Goal: Find specific page/section: Find specific page/section

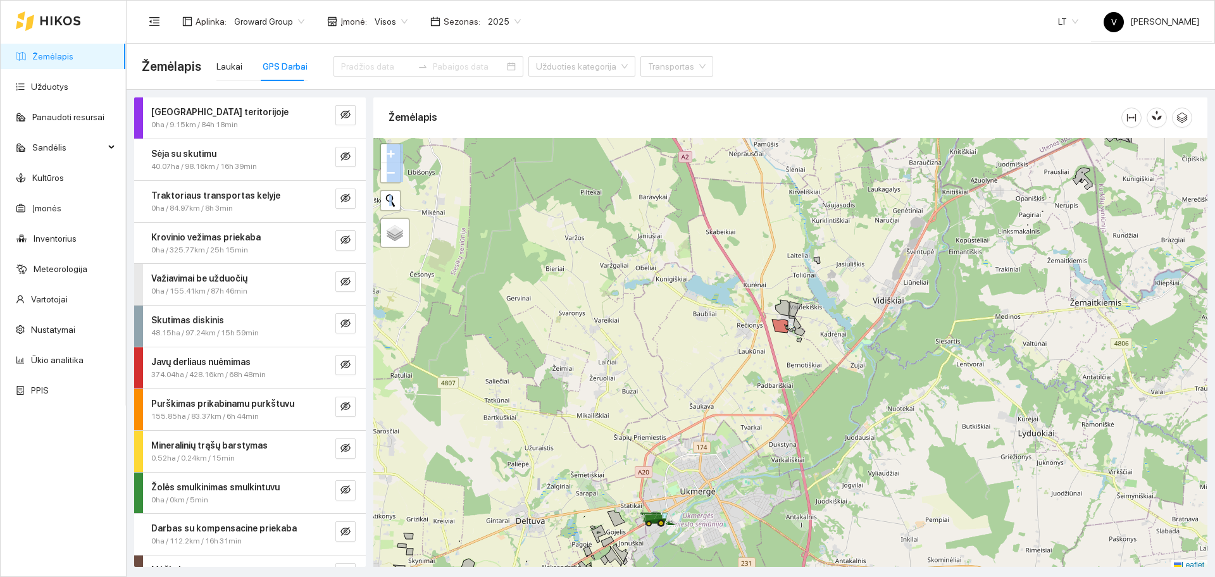
scroll to position [4, 0]
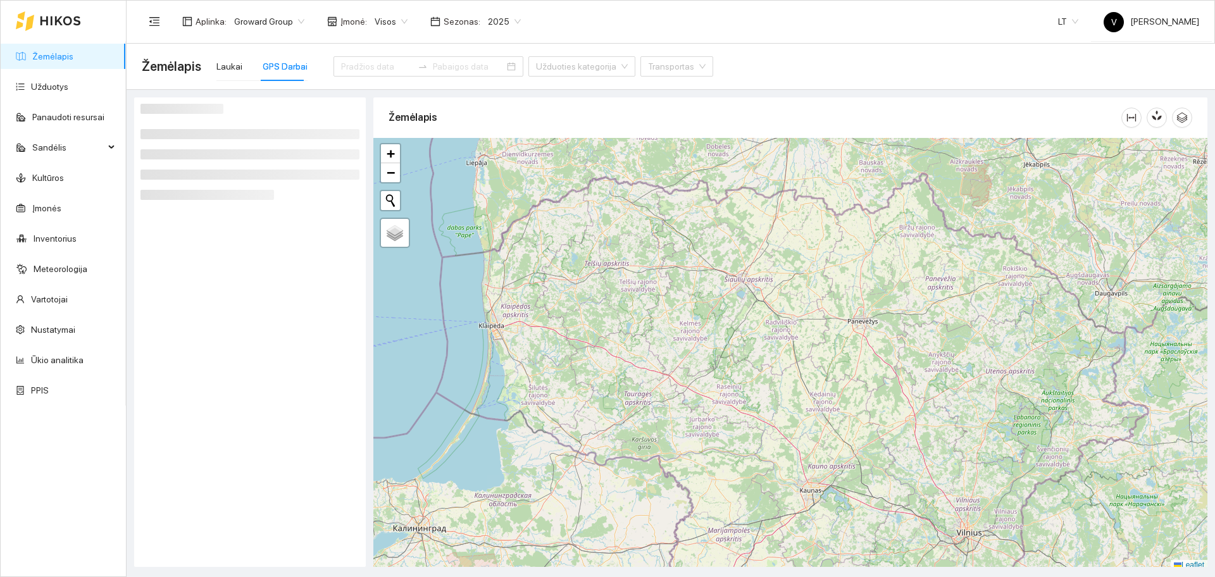
click at [853, 413] on div "+ − Nieko nerasta. Bandykite dar kartą. Žemėlapis Palydovas Leaflet" at bounding box center [790, 354] width 834 height 433
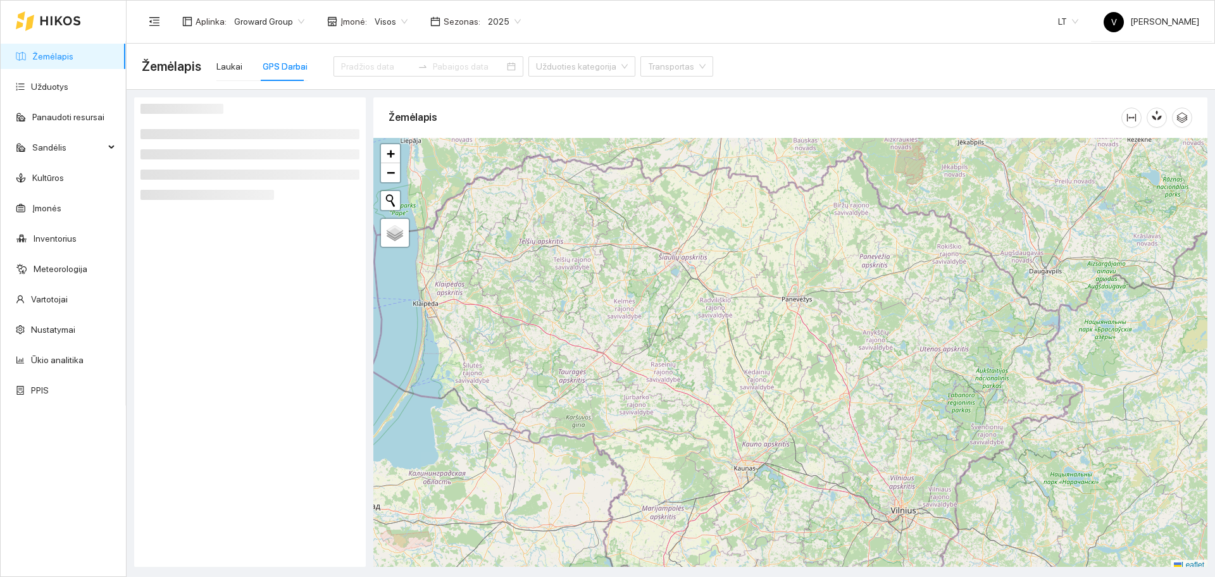
scroll to position [4, 0]
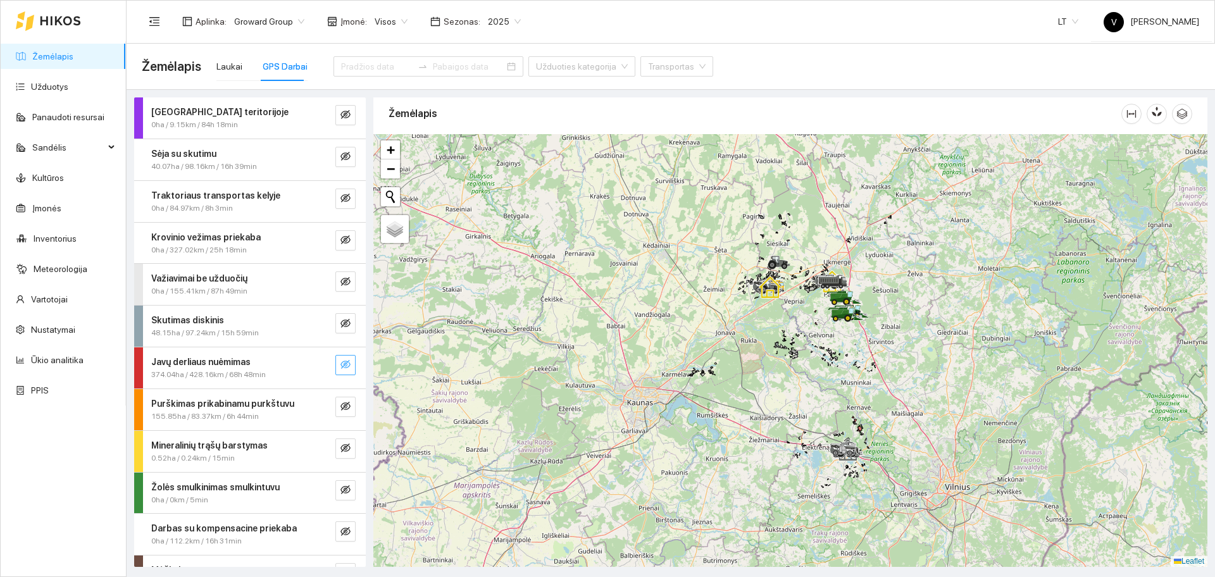
click at [340, 368] on icon "eye-invisible" at bounding box center [345, 364] width 10 height 9
click at [230, 66] on div "Laukai" at bounding box center [229, 66] width 26 height 14
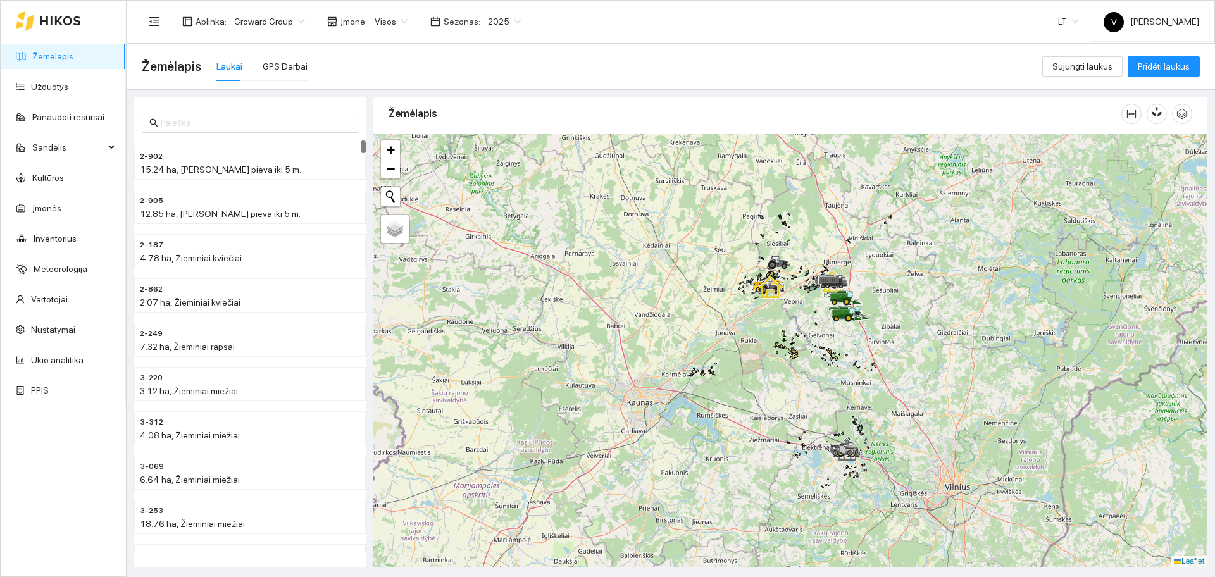
drag, startPoint x: 799, startPoint y: 231, endPoint x: 692, endPoint y: 251, distance: 108.8
click at [692, 251] on div at bounding box center [790, 350] width 834 height 433
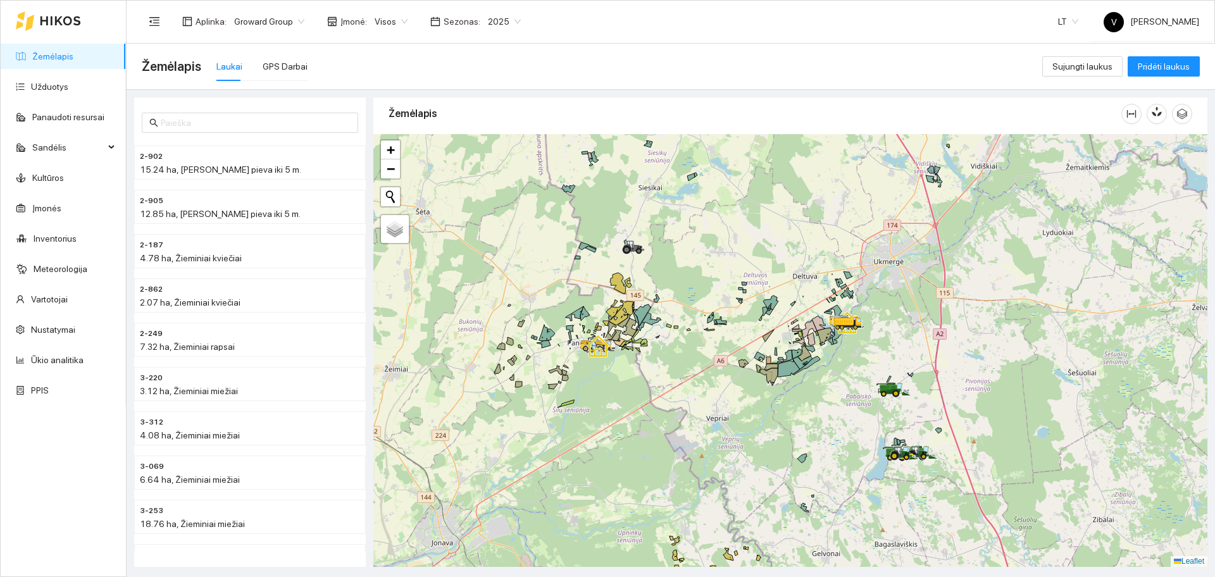
drag, startPoint x: 771, startPoint y: 396, endPoint x: 761, endPoint y: 367, distance: 30.2
click at [761, 367] on div at bounding box center [790, 350] width 834 height 433
click at [367, 23] on div "Visos" at bounding box center [391, 21] width 48 height 20
click at [428, 69] on div "UAB "Zujų paukštynas" Ukmerge" at bounding box center [435, 66] width 130 height 14
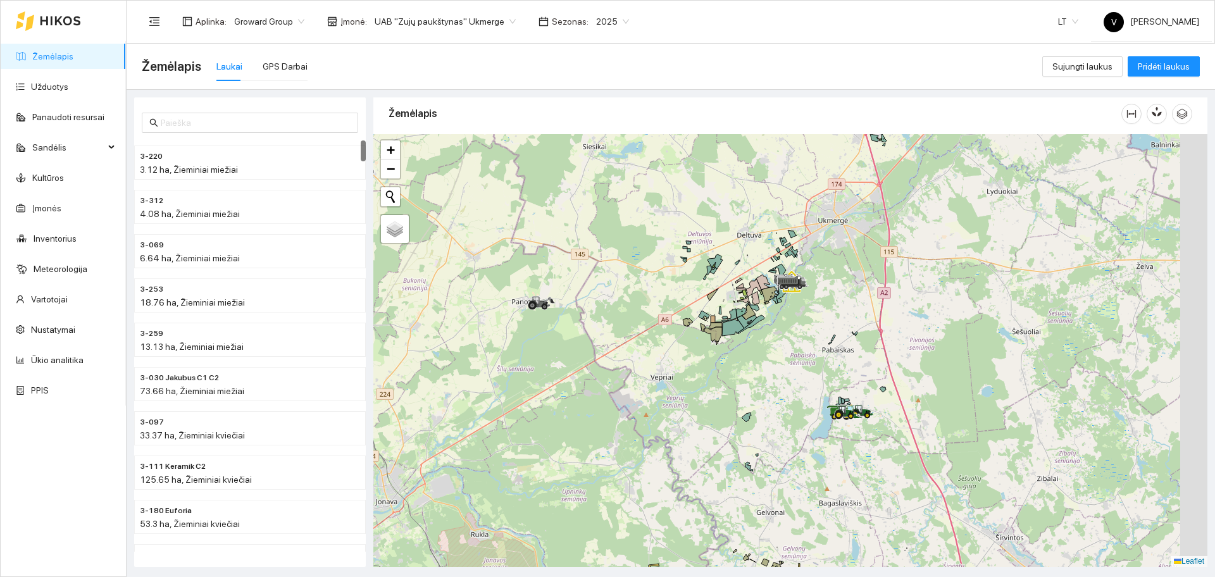
drag, startPoint x: 860, startPoint y: 412, endPoint x: 810, endPoint y: 378, distance: 60.2
click at [810, 378] on div at bounding box center [790, 350] width 834 height 433
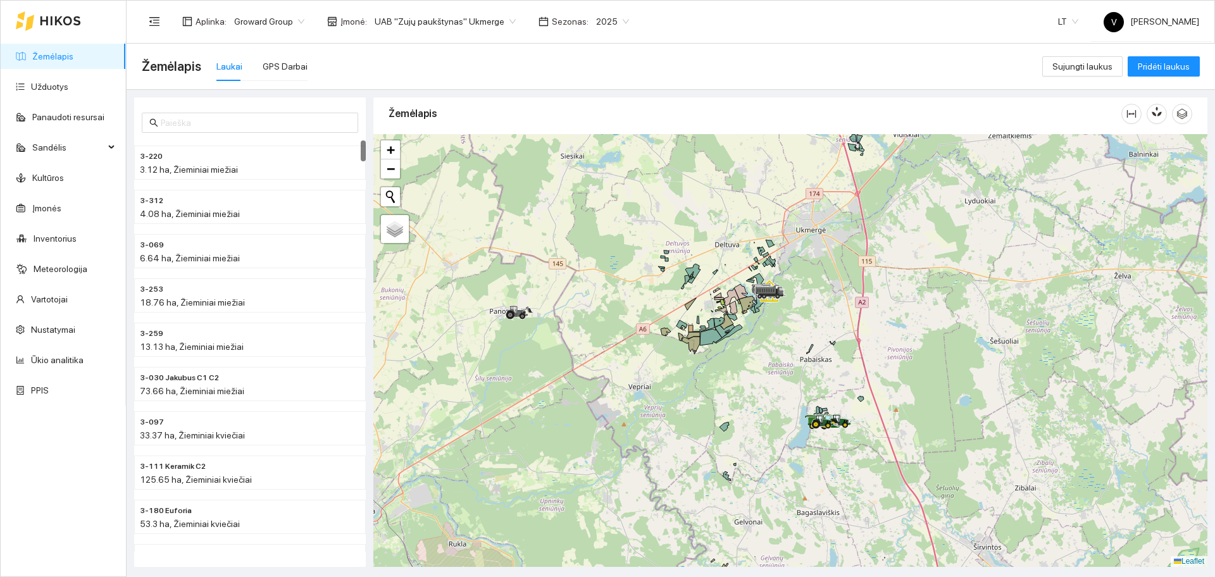
drag, startPoint x: 792, startPoint y: 393, endPoint x: 732, endPoint y: 413, distance: 63.2
click at [732, 413] on div at bounding box center [790, 350] width 834 height 433
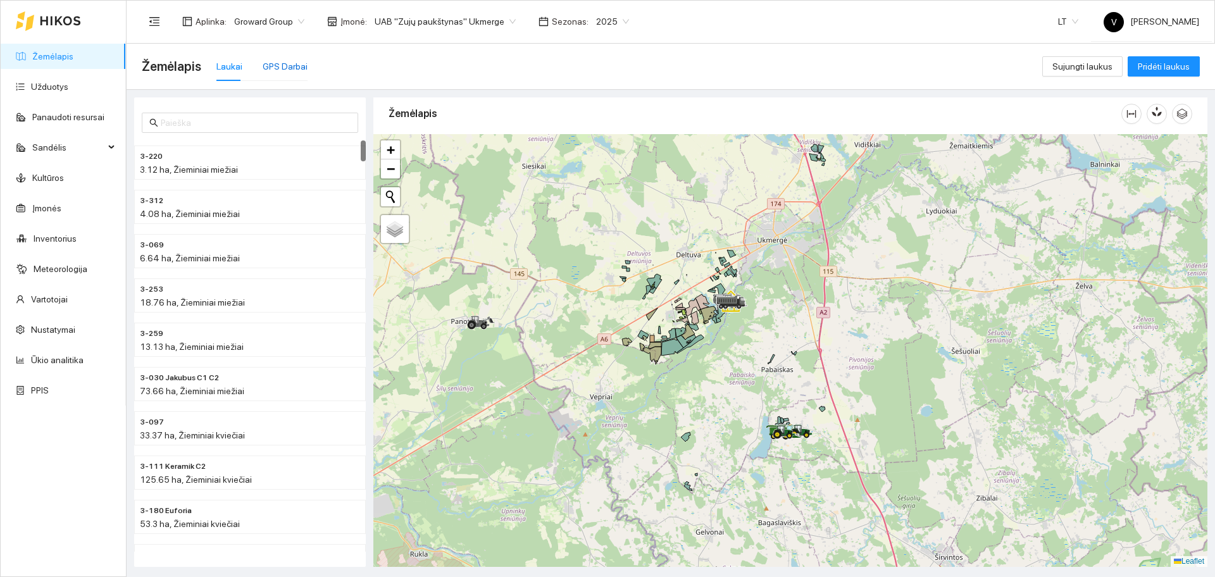
click at [277, 59] on div "GPS Darbai" at bounding box center [285, 66] width 45 height 14
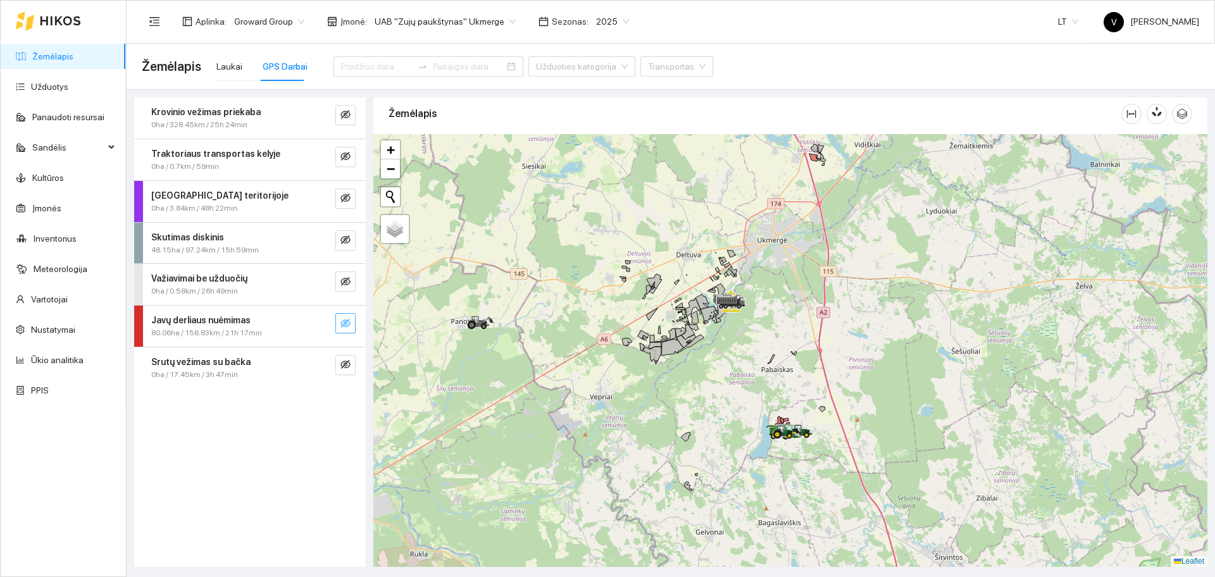
click at [347, 329] on span "eye-invisible" at bounding box center [345, 324] width 10 height 12
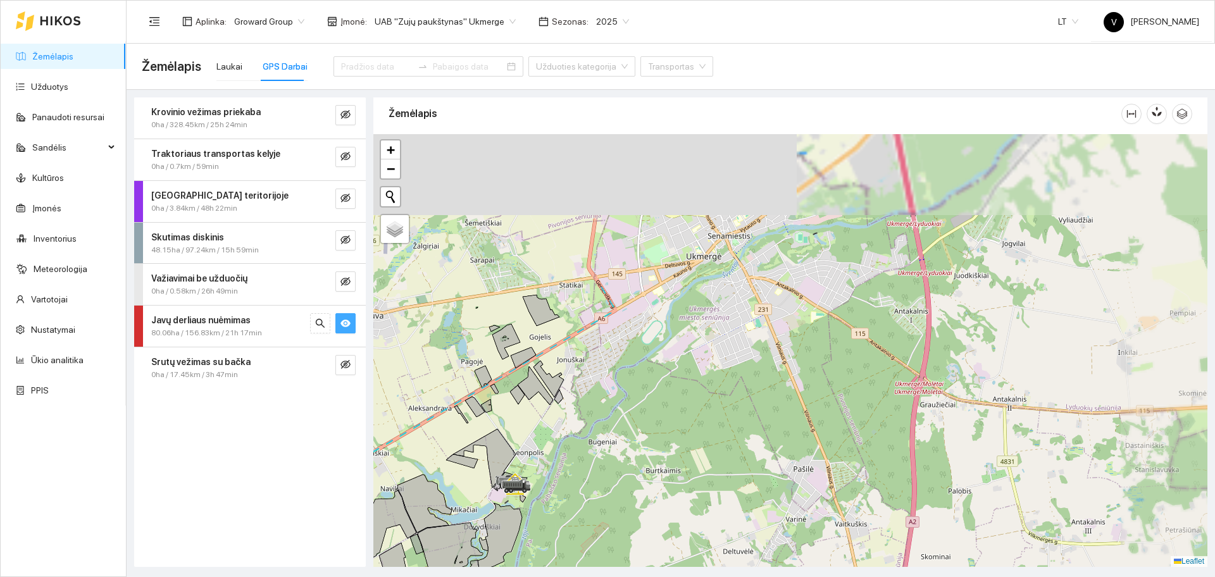
drag, startPoint x: 802, startPoint y: 223, endPoint x: 698, endPoint y: 413, distance: 216.7
click at [690, 426] on div at bounding box center [790, 350] width 834 height 433
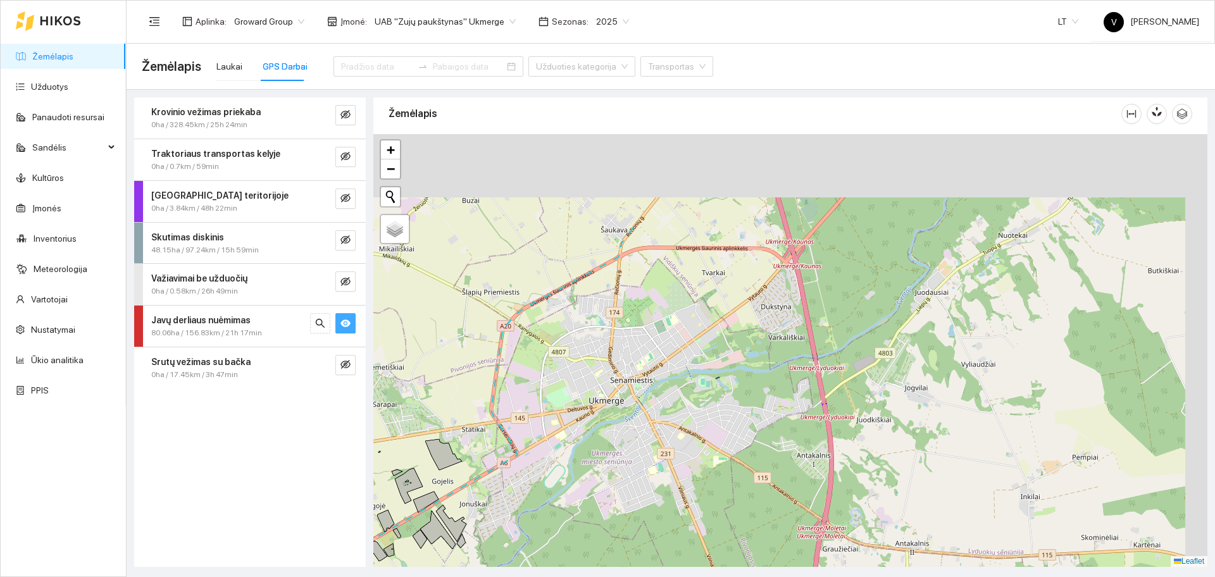
drag, startPoint x: 773, startPoint y: 361, endPoint x: 744, endPoint y: 380, distance: 35.1
click at [752, 380] on div at bounding box center [790, 350] width 834 height 433
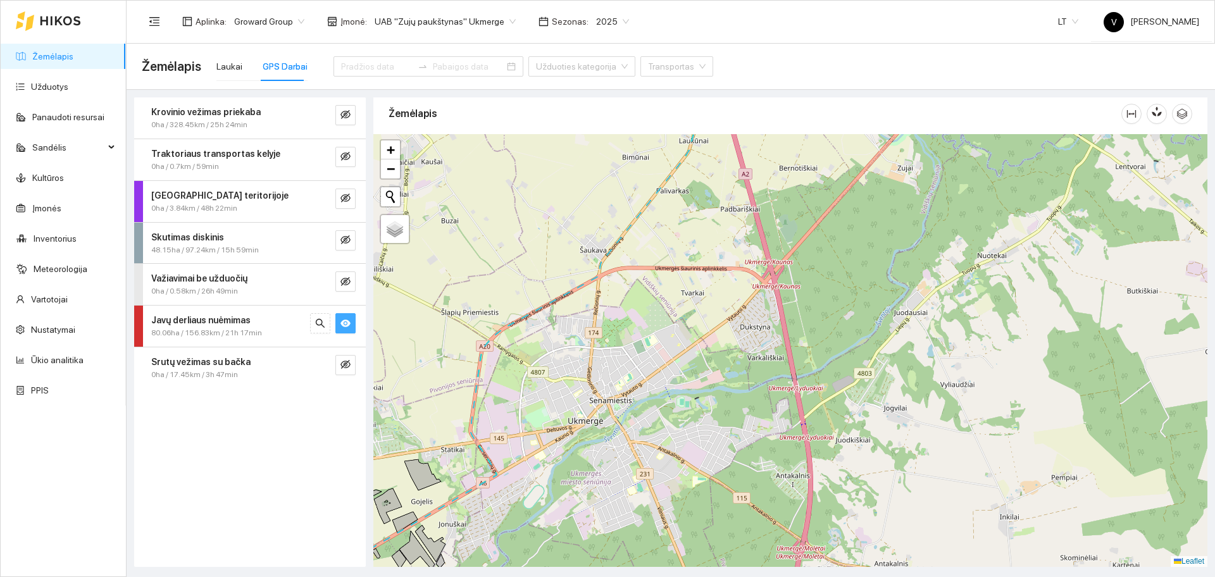
drag, startPoint x: 756, startPoint y: 244, endPoint x: 717, endPoint y: 404, distance: 165.5
click at [717, 404] on div at bounding box center [790, 350] width 834 height 433
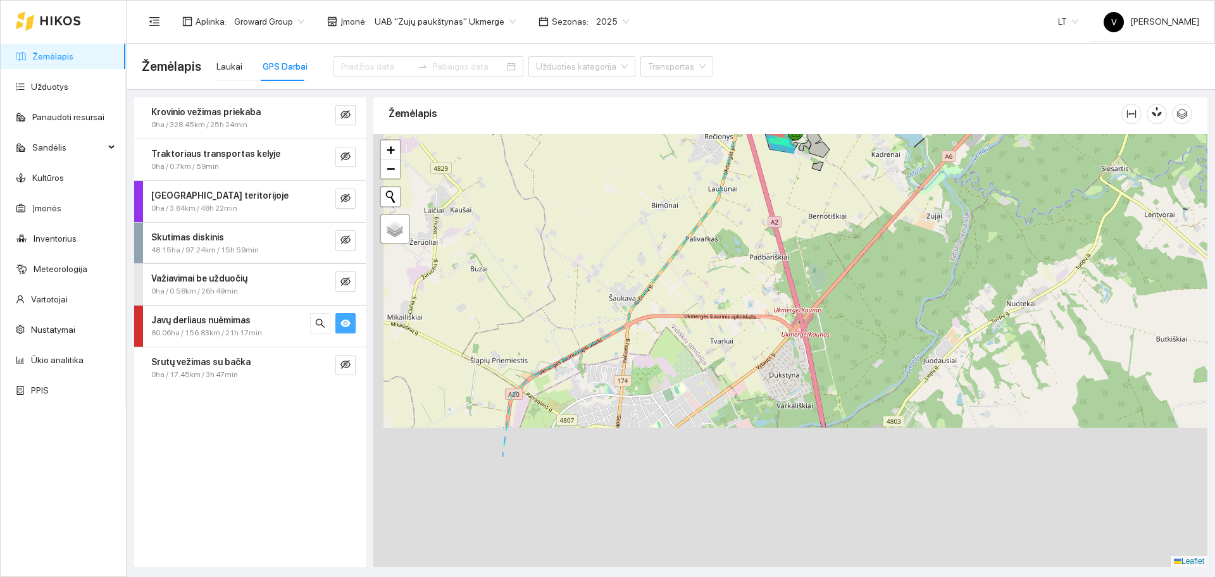
drag, startPoint x: 735, startPoint y: 373, endPoint x: 812, endPoint y: 194, distance: 195.0
click at [812, 194] on div at bounding box center [790, 350] width 834 height 433
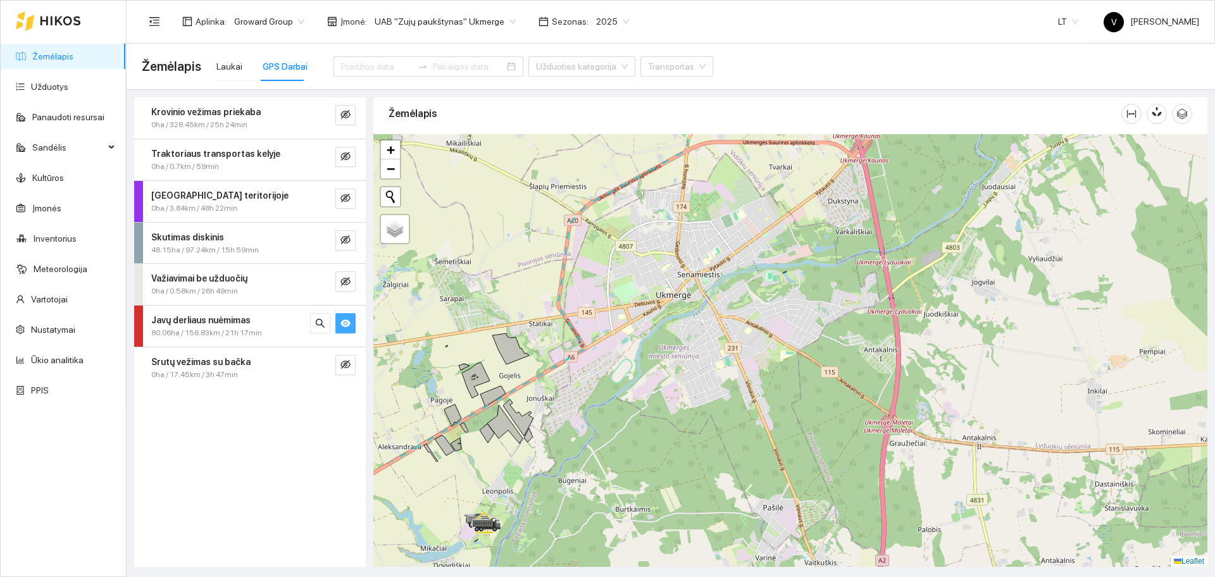
drag, startPoint x: 673, startPoint y: 419, endPoint x: 721, endPoint y: 292, distance: 135.8
click at [718, 285] on div at bounding box center [790, 350] width 834 height 433
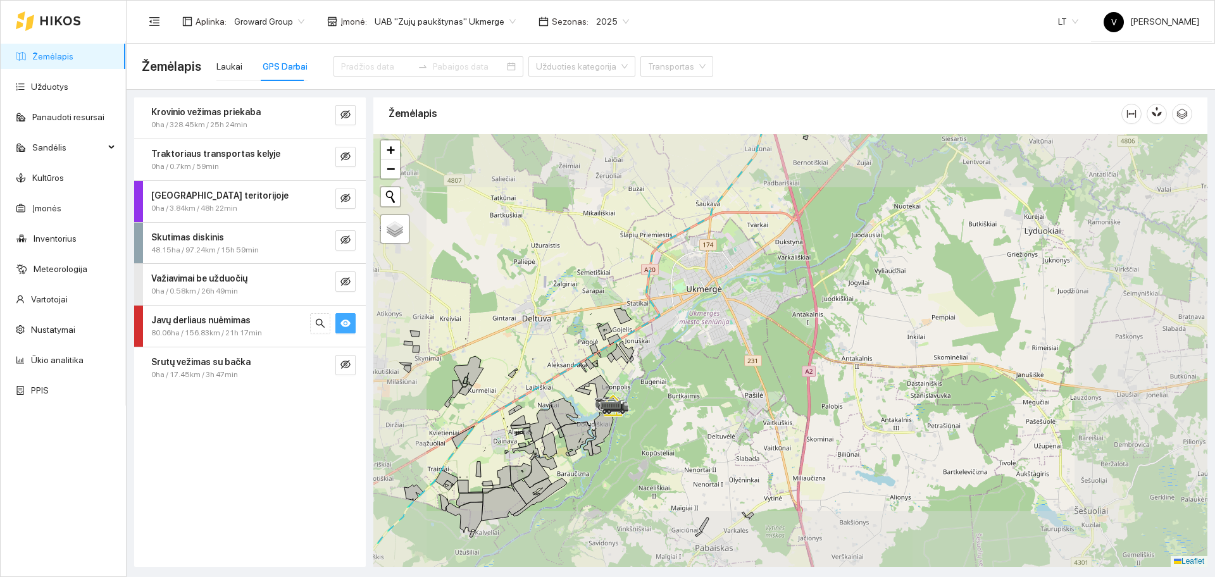
drag, startPoint x: 656, startPoint y: 396, endPoint x: 668, endPoint y: 377, distance: 21.9
click at [673, 382] on div at bounding box center [790, 350] width 834 height 433
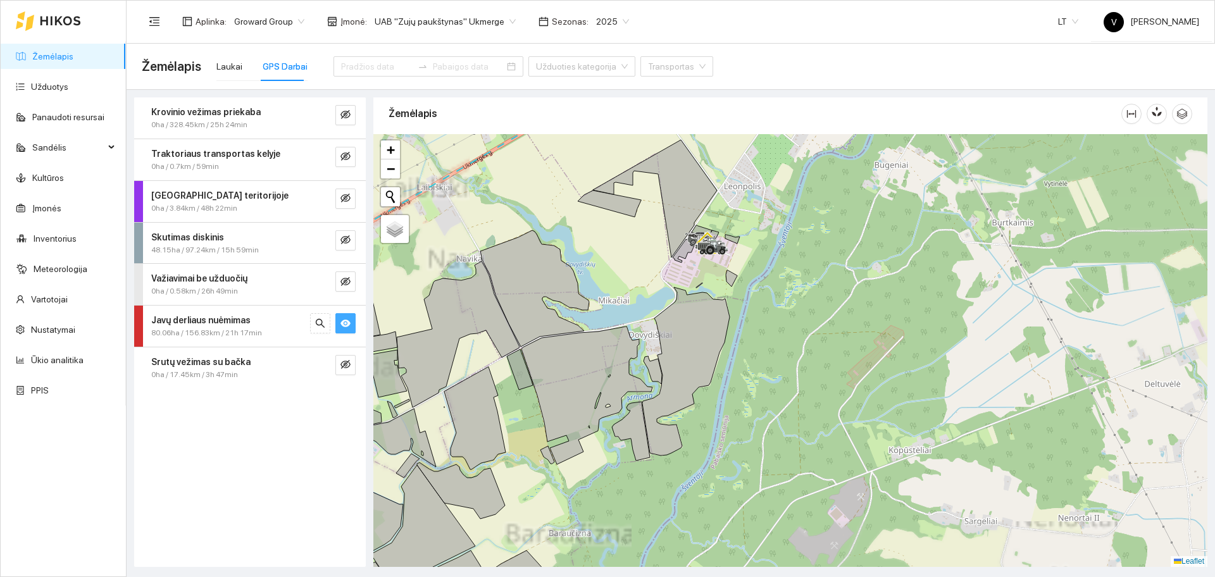
drag, startPoint x: 878, startPoint y: 394, endPoint x: 882, endPoint y: 266, distance: 128.5
click at [878, 271] on div at bounding box center [790, 350] width 834 height 433
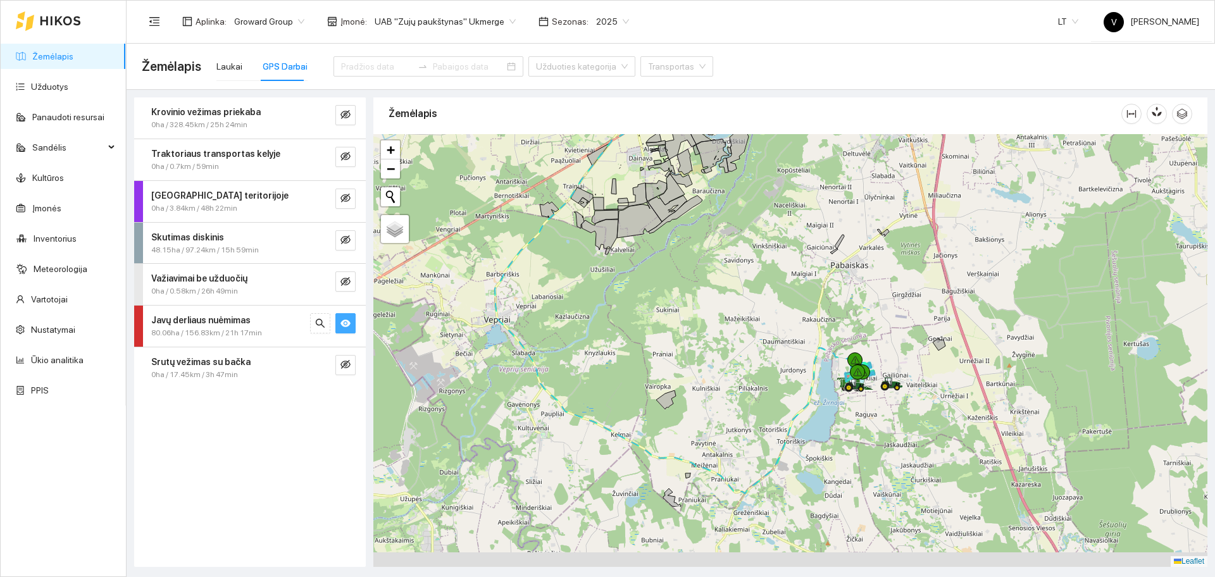
drag, startPoint x: 849, startPoint y: 354, endPoint x: 799, endPoint y: 334, distance: 54.5
click at [804, 337] on div at bounding box center [790, 350] width 834 height 433
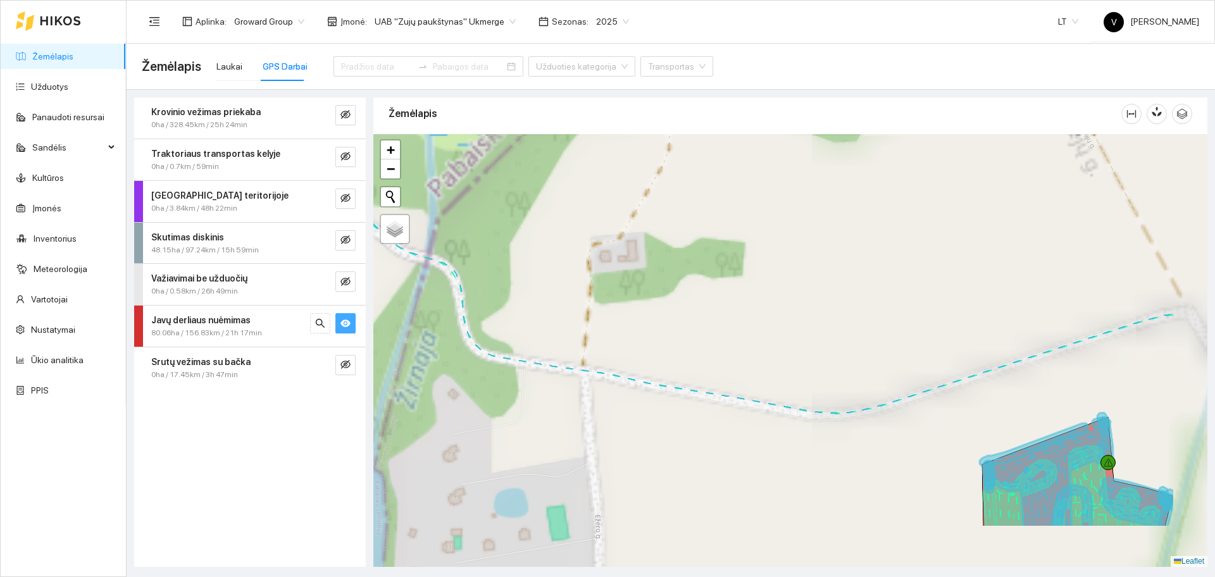
drag, startPoint x: 1009, startPoint y: 331, endPoint x: 885, endPoint y: 230, distance: 159.7
click at [891, 244] on div at bounding box center [790, 350] width 834 height 433
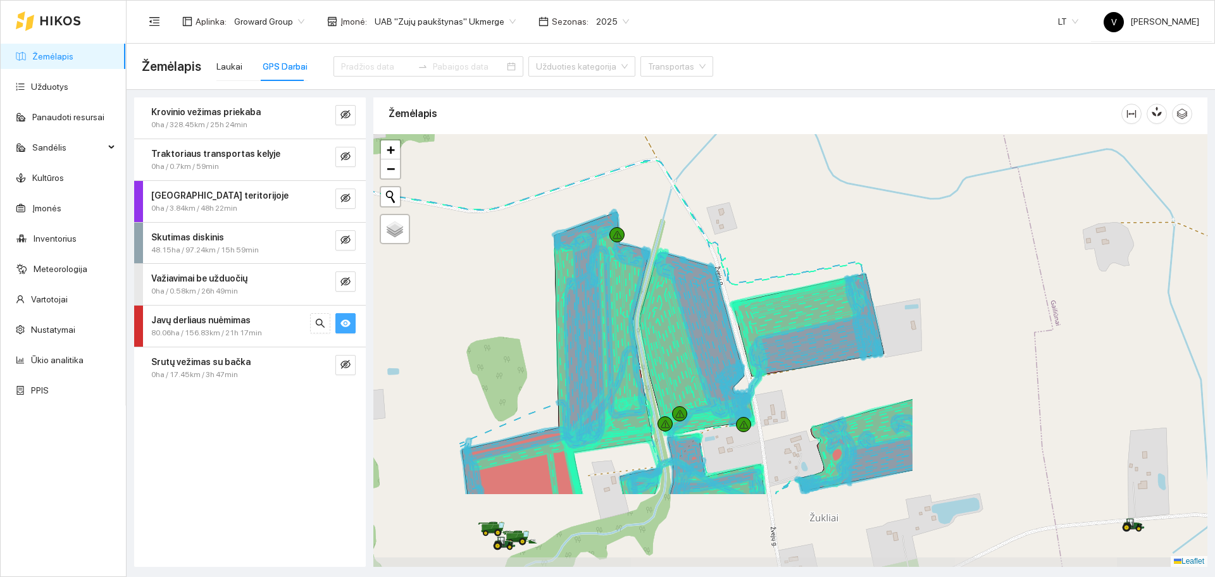
drag, startPoint x: 1049, startPoint y: 302, endPoint x: 647, endPoint y: 166, distance: 424.6
click at [662, 170] on div at bounding box center [790, 350] width 834 height 433
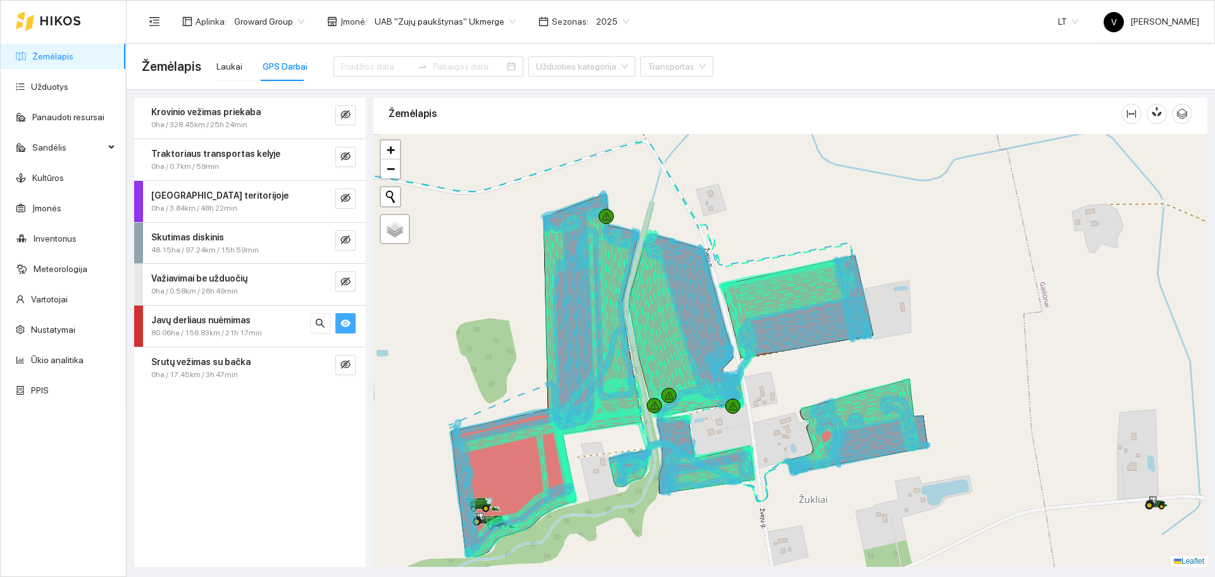
click at [347, 323] on icon "eye" at bounding box center [345, 323] width 10 height 10
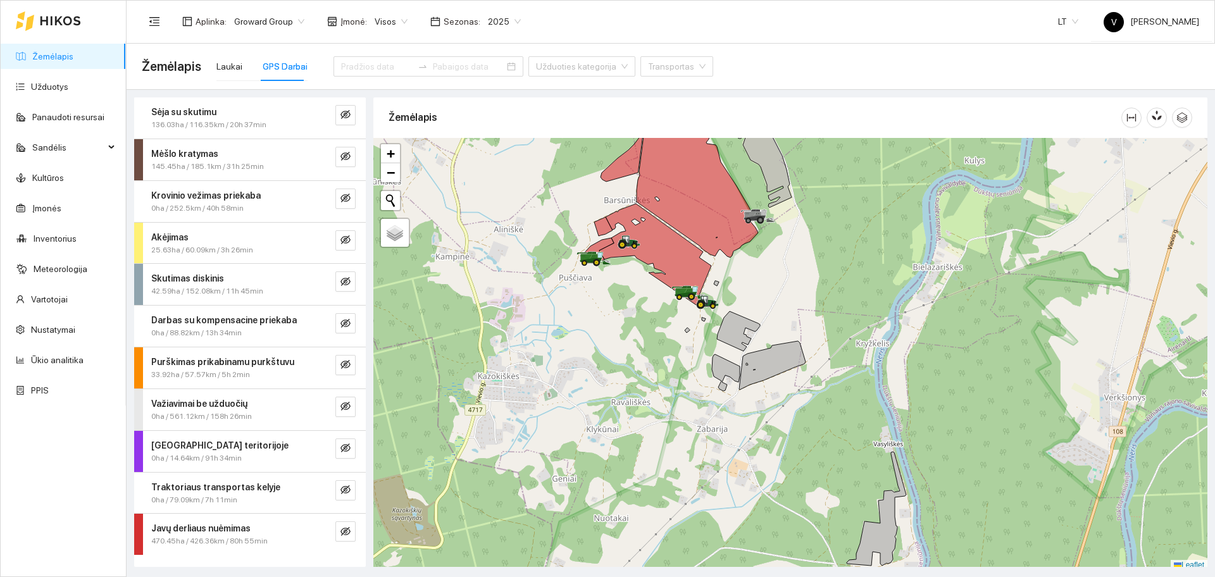
scroll to position [4, 0]
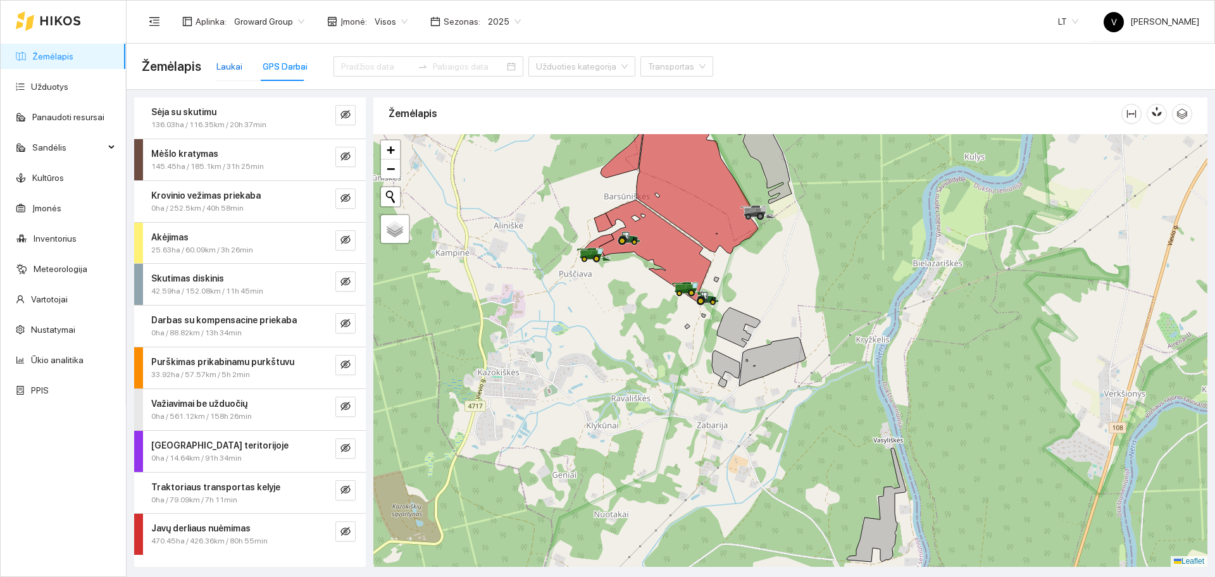
click at [220, 72] on div "Laukai" at bounding box center [229, 66] width 26 height 14
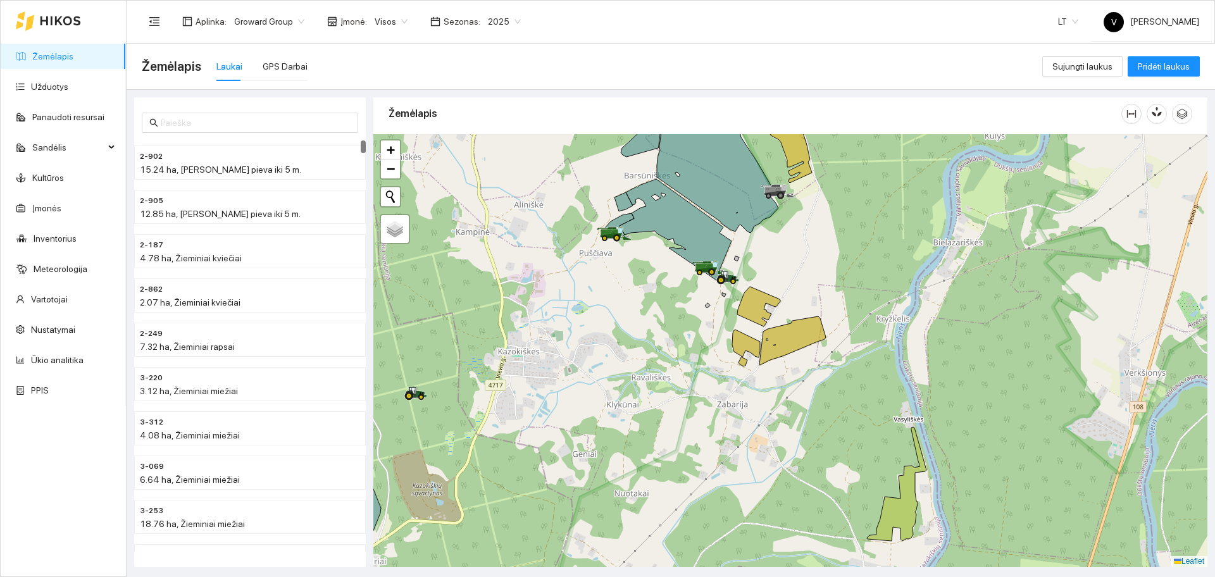
drag, startPoint x: 637, startPoint y: 412, endPoint x: 656, endPoint y: 391, distance: 28.2
click at [656, 391] on div at bounding box center [790, 350] width 834 height 433
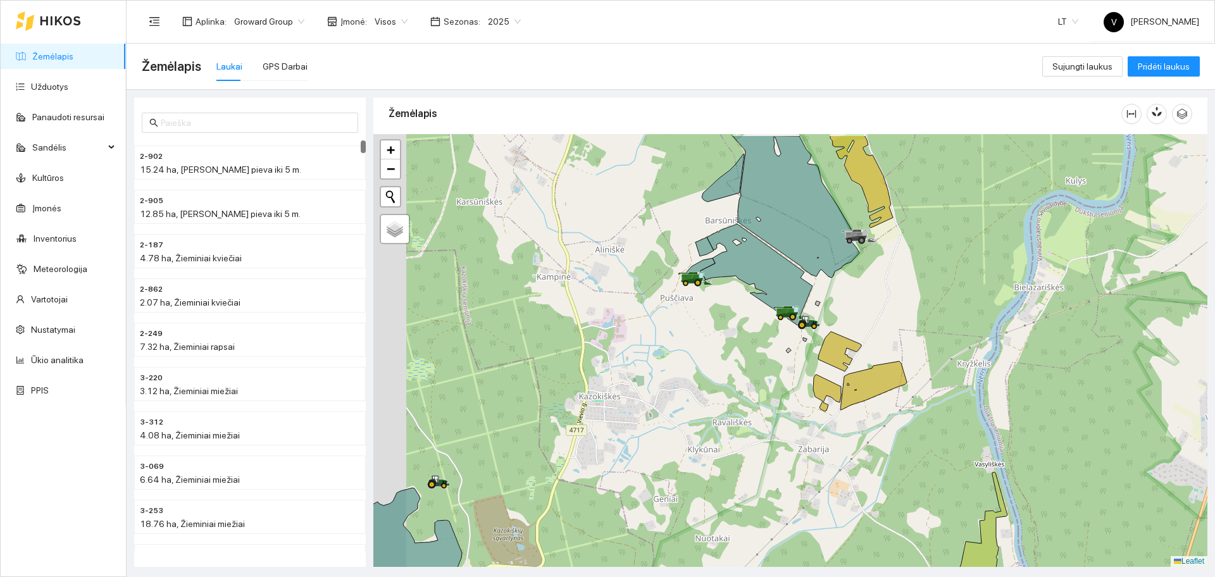
drag, startPoint x: 606, startPoint y: 358, endPoint x: 623, endPoint y: 366, distance: 19.2
click at [623, 366] on div at bounding box center [790, 350] width 834 height 433
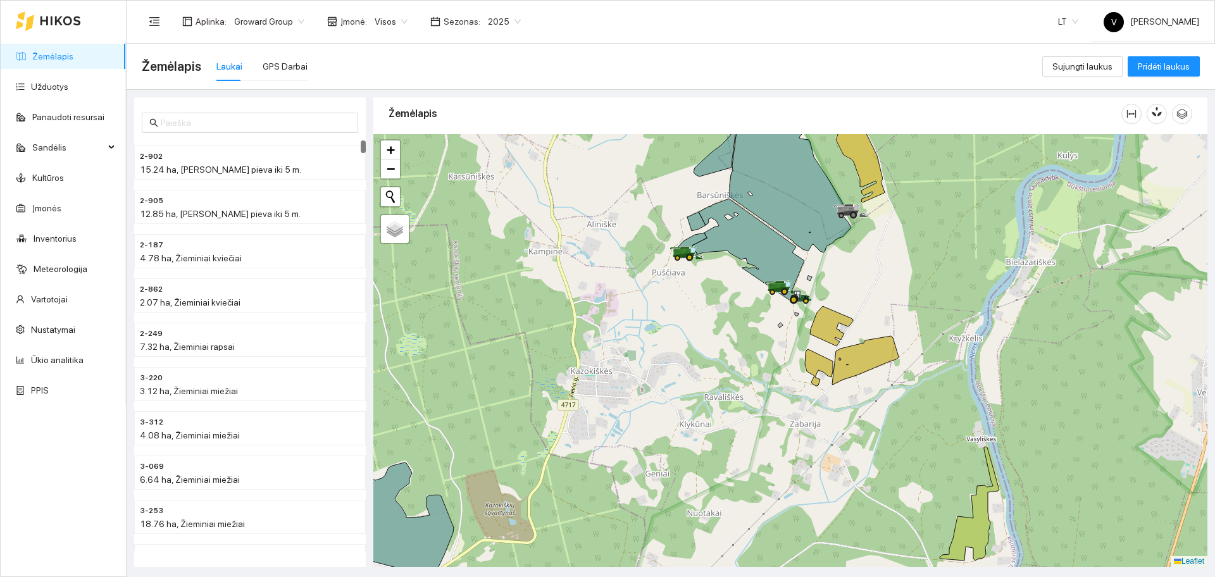
drag, startPoint x: 575, startPoint y: 435, endPoint x: 566, endPoint y: 413, distance: 24.2
click at [566, 413] on div at bounding box center [790, 350] width 834 height 433
drag, startPoint x: 163, startPoint y: 121, endPoint x: 178, endPoint y: 120, distance: 15.2
click at [163, 121] on input "text" at bounding box center [256, 123] width 190 height 14
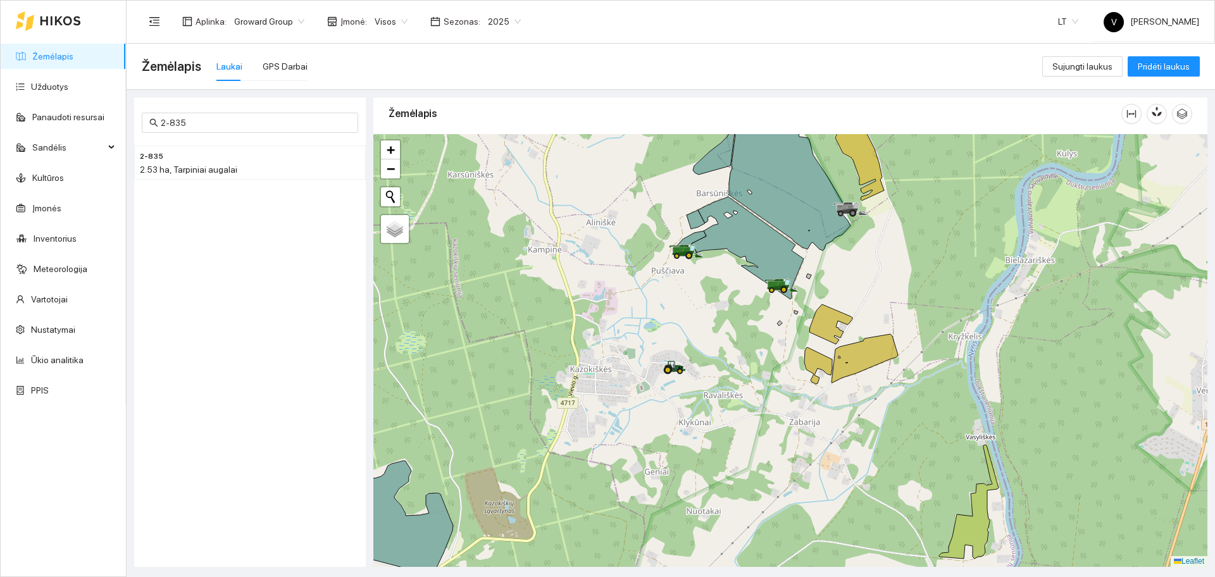
drag, startPoint x: 821, startPoint y: 389, endPoint x: 832, endPoint y: 344, distance: 46.2
click at [832, 344] on div at bounding box center [790, 350] width 834 height 433
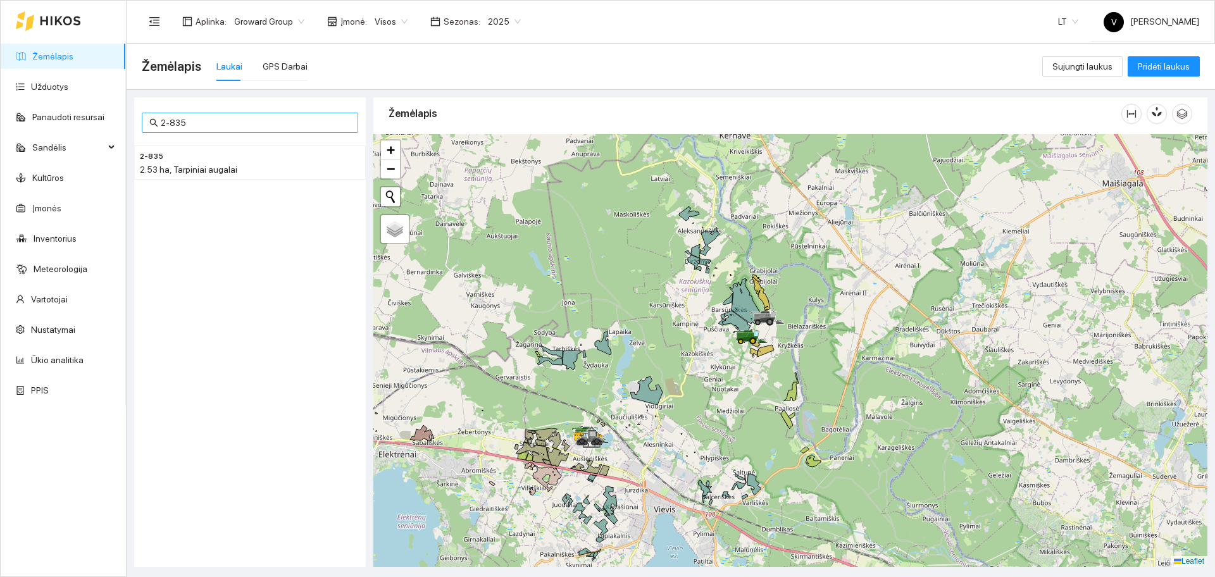
click at [228, 116] on input "2-835" at bounding box center [256, 123] width 190 height 14
type input "2"
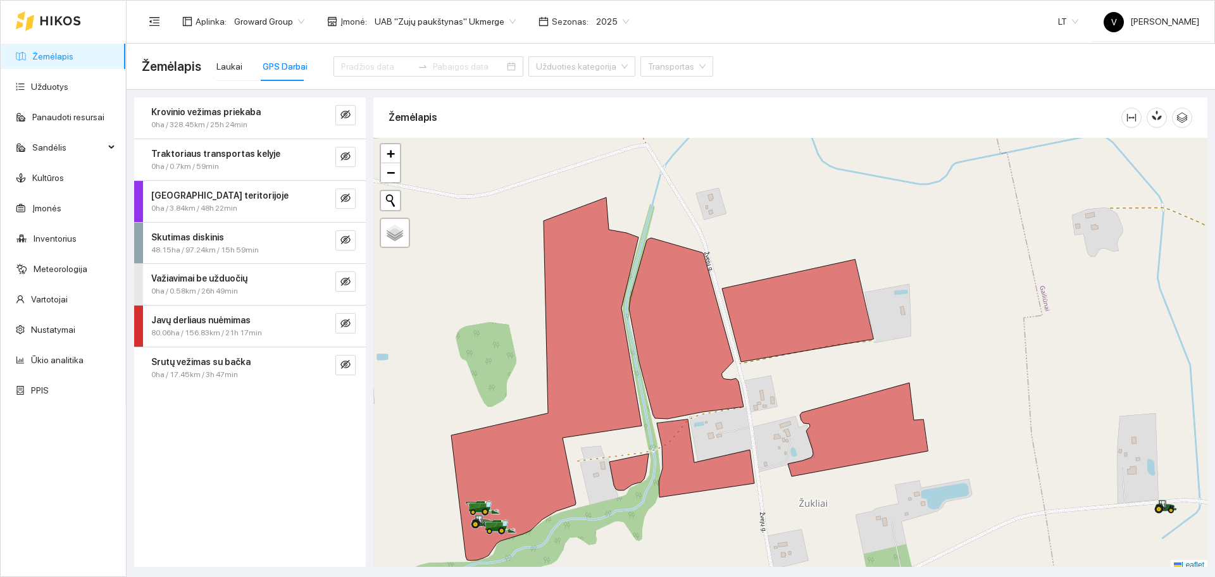
scroll to position [4, 0]
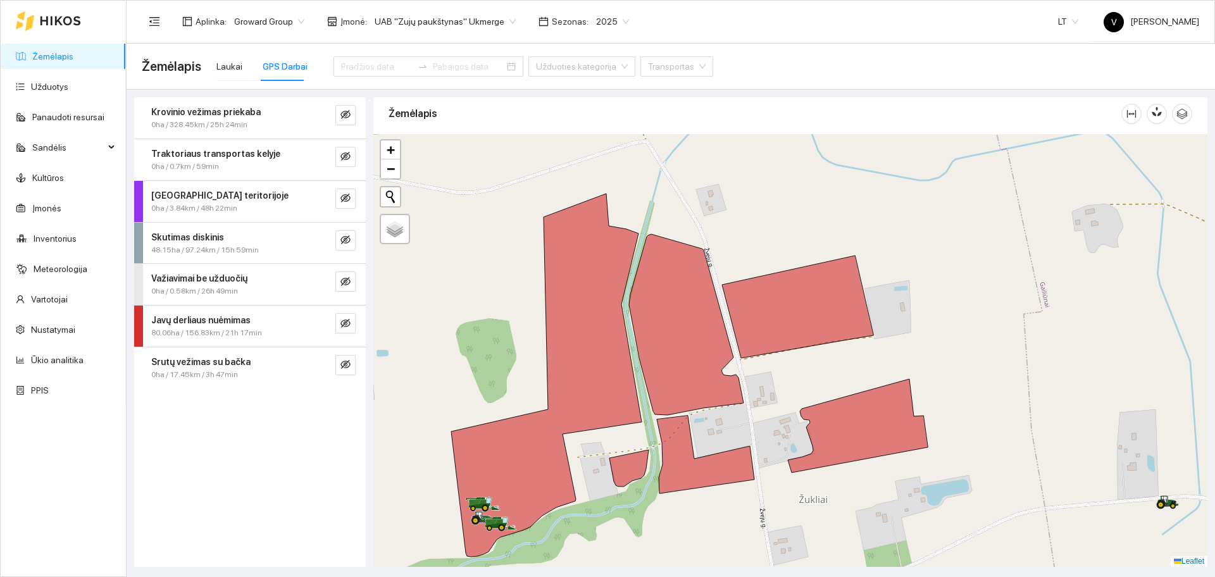
click at [347, 323] on icon "eye-invisible" at bounding box center [346, 324] width 3 height 3
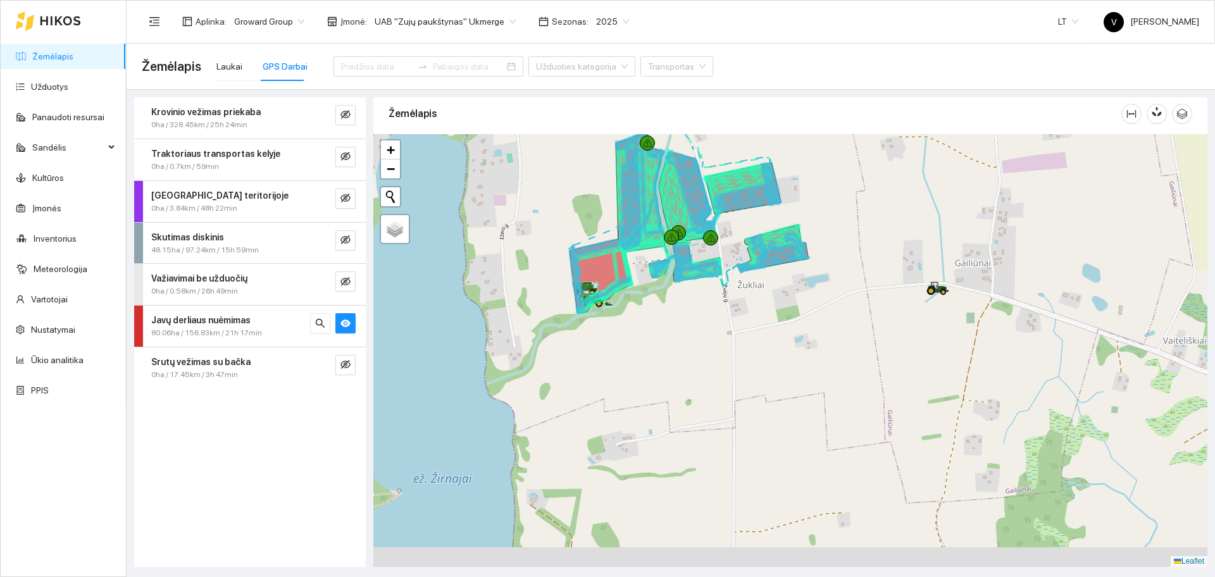
drag, startPoint x: 954, startPoint y: 471, endPoint x: 844, endPoint y: 315, distance: 191.7
click at [844, 315] on div at bounding box center [790, 350] width 834 height 433
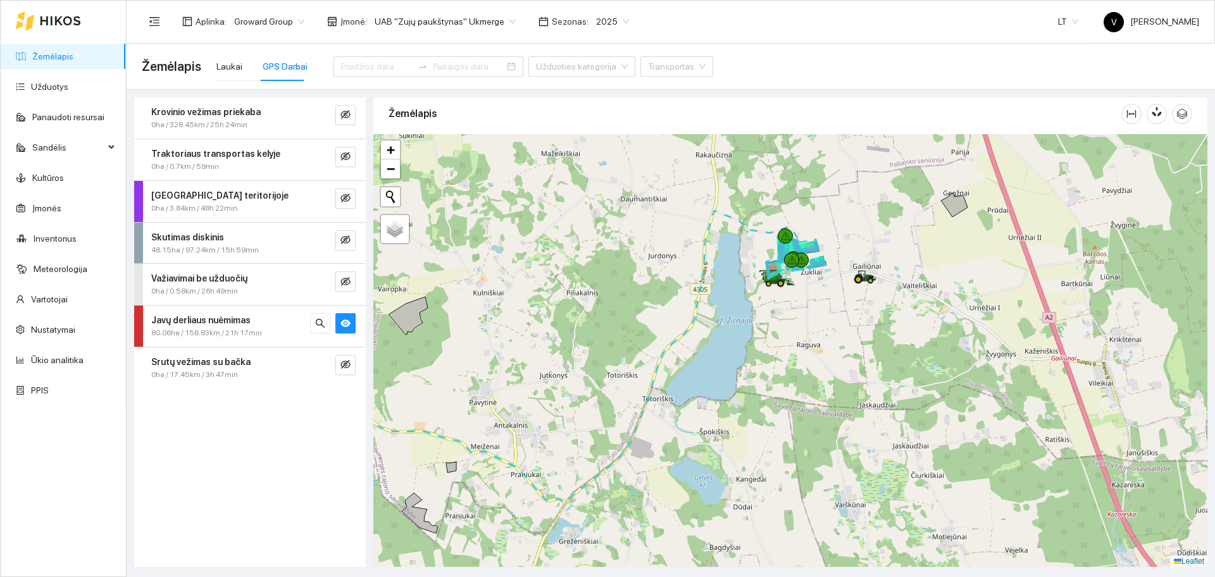
drag, startPoint x: 890, startPoint y: 432, endPoint x: 876, endPoint y: 363, distance: 70.5
click at [876, 362] on div at bounding box center [790, 350] width 834 height 433
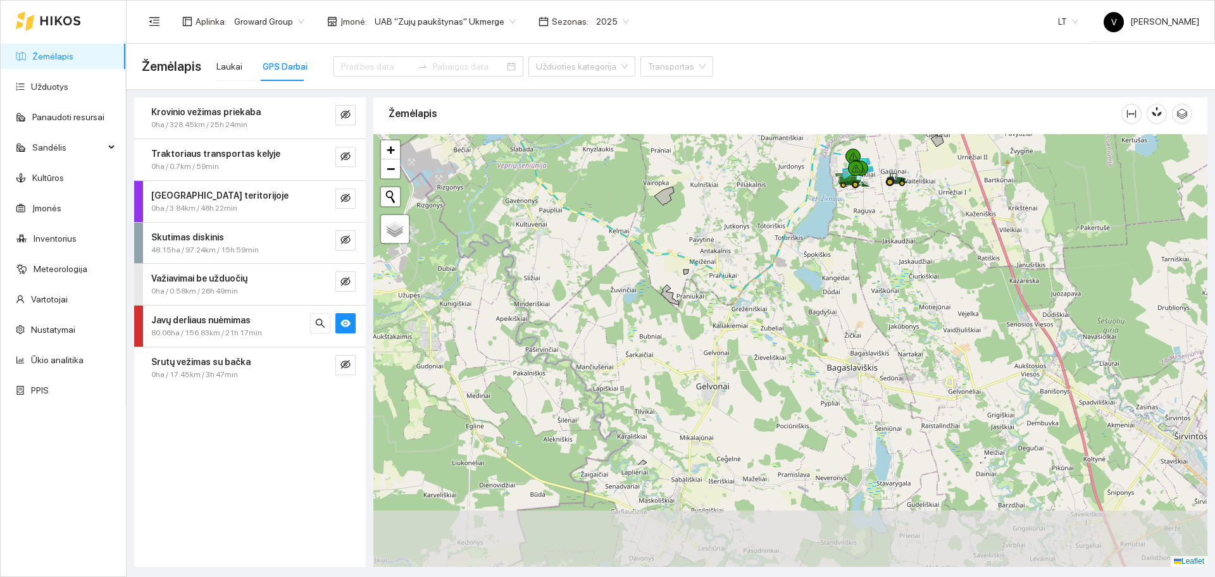
drag, startPoint x: 847, startPoint y: 370, endPoint x: 868, endPoint y: 282, distance: 91.0
click at [868, 282] on div at bounding box center [790, 350] width 834 height 433
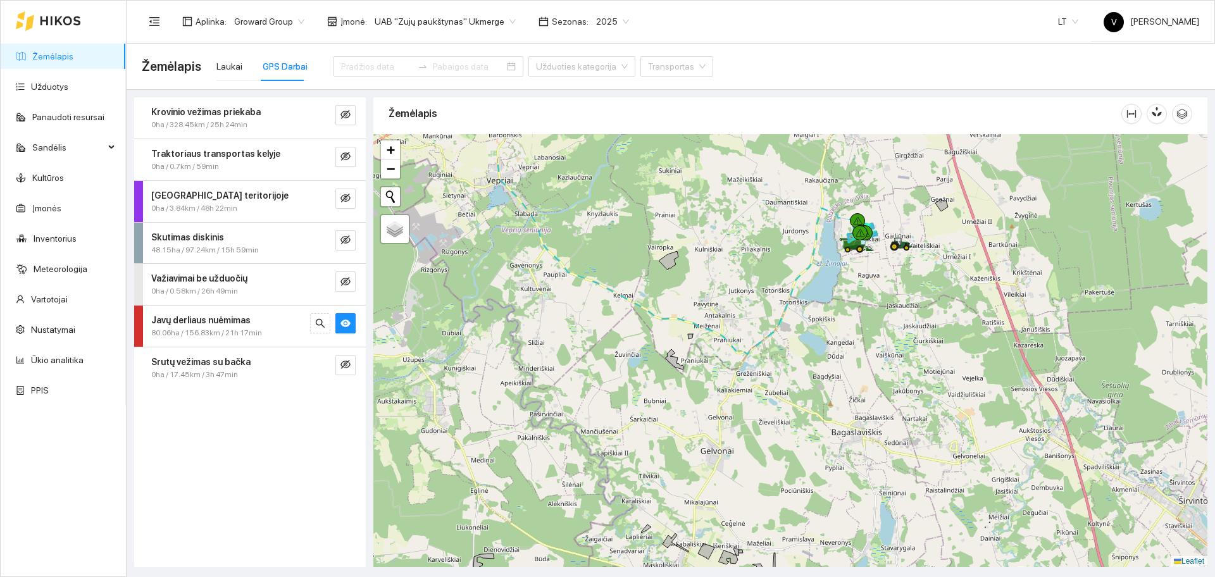
drag, startPoint x: 859, startPoint y: 265, endPoint x: 533, endPoint y: 267, distance: 326.5
click at [864, 330] on div at bounding box center [790, 350] width 834 height 433
click at [347, 324] on icon "eye" at bounding box center [345, 324] width 10 height 8
click at [346, 325] on icon "eye-invisible" at bounding box center [345, 323] width 10 height 10
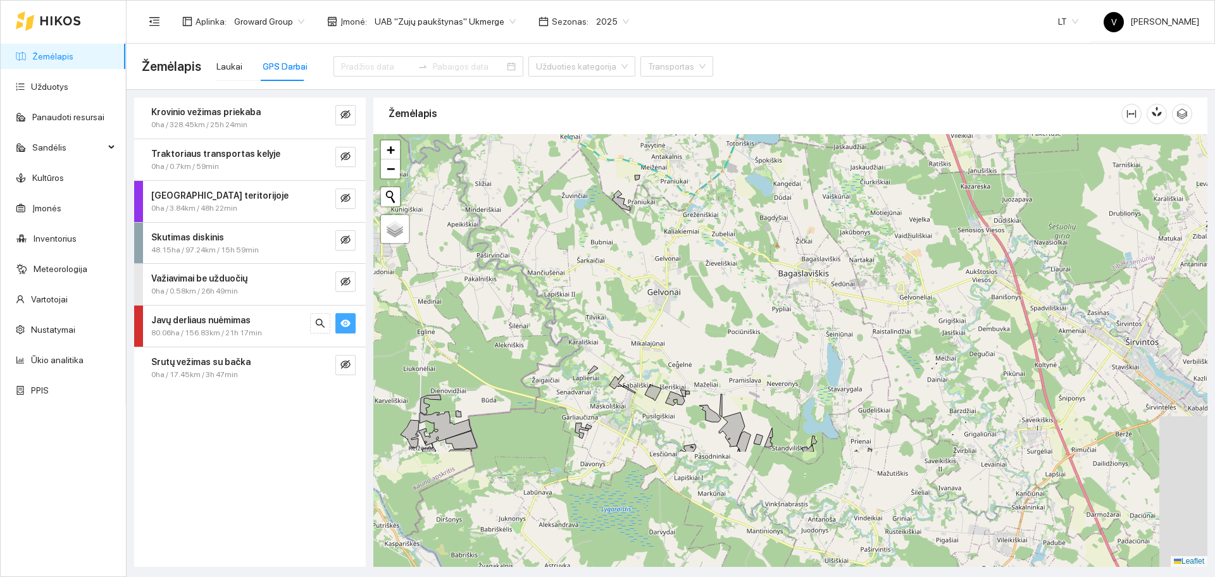
drag, startPoint x: 830, startPoint y: 412, endPoint x: 778, endPoint y: 295, distance: 128.3
click at [778, 295] on div at bounding box center [790, 350] width 834 height 433
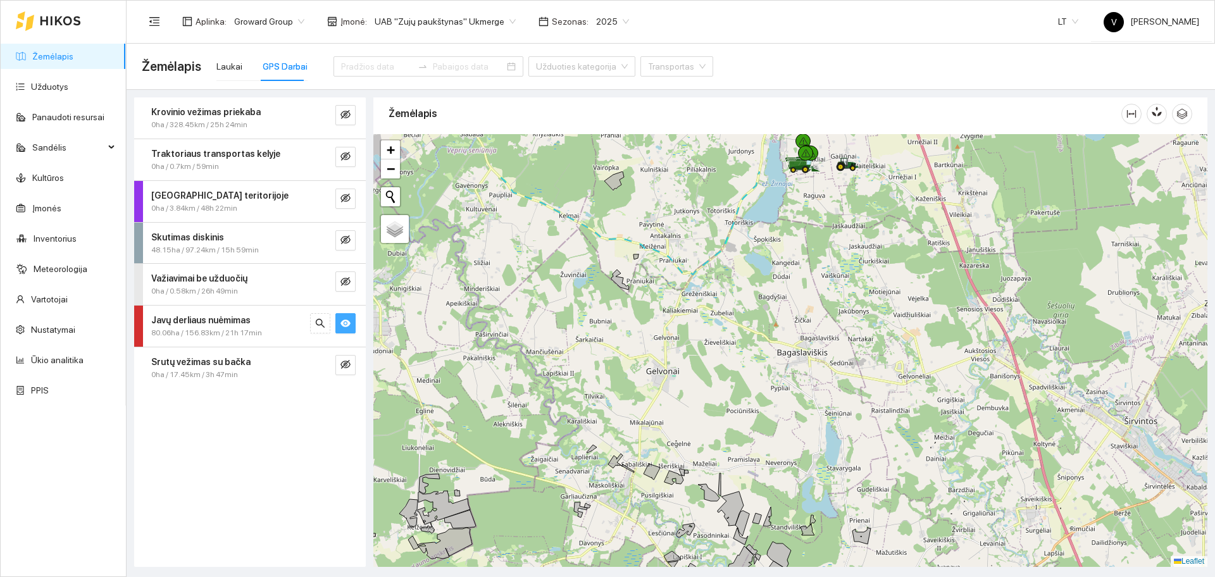
drag, startPoint x: 789, startPoint y: 216, endPoint x: 816, endPoint y: 421, distance: 206.2
click at [816, 421] on div at bounding box center [790, 350] width 834 height 433
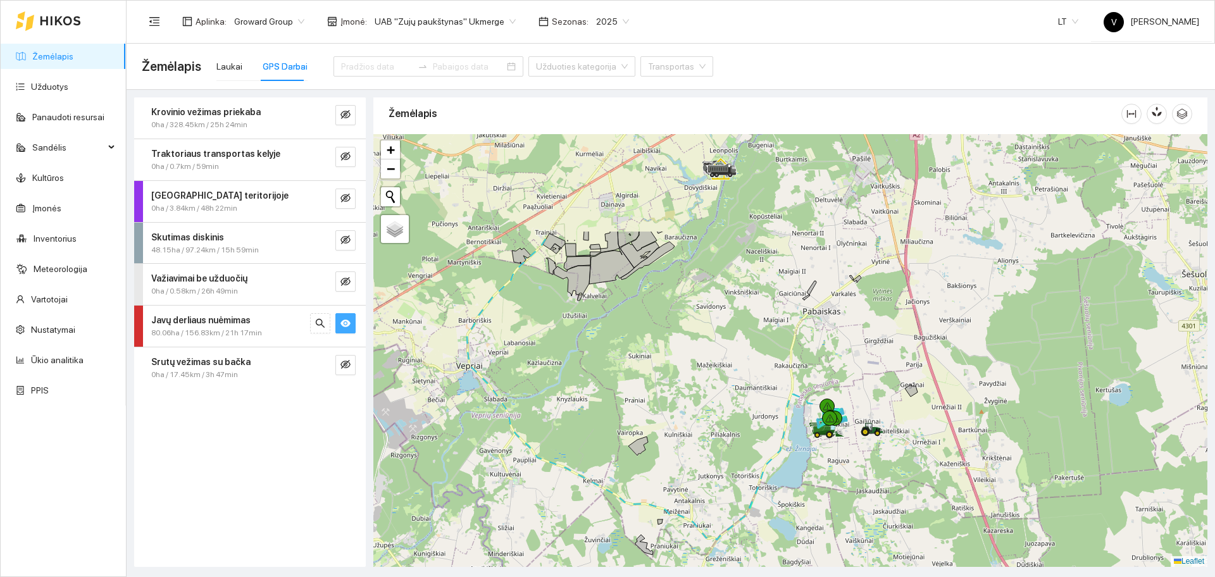
drag, startPoint x: 843, startPoint y: 257, endPoint x: 838, endPoint y: 401, distance: 143.7
click at [838, 401] on div at bounding box center [790, 350] width 834 height 433
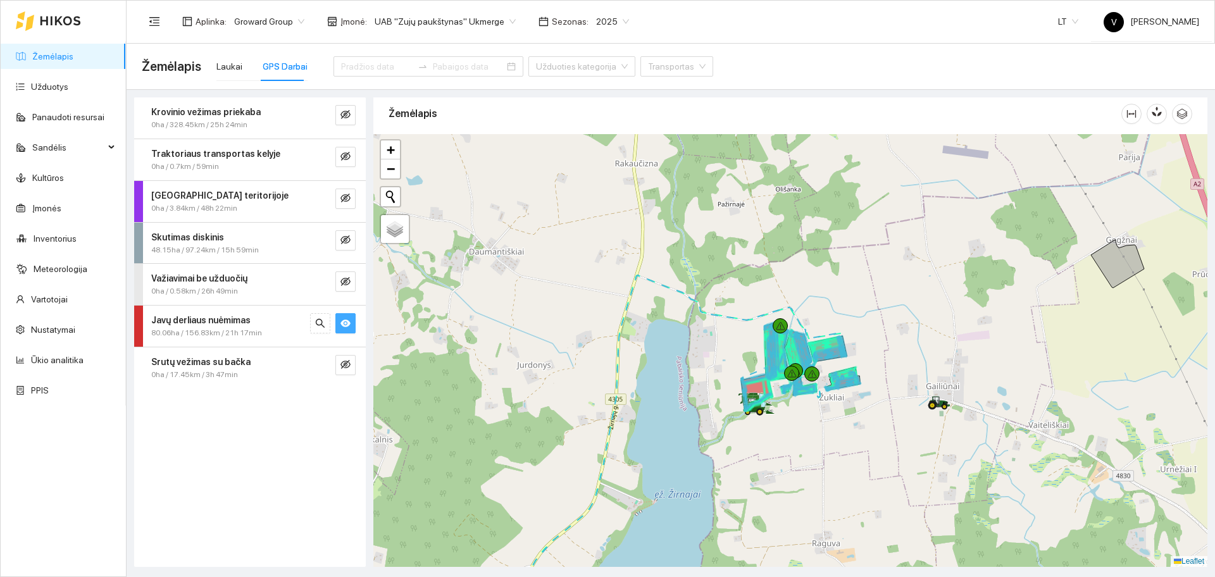
drag, startPoint x: 835, startPoint y: 433, endPoint x: 820, endPoint y: 441, distance: 17.5
click at [820, 441] on div at bounding box center [790, 350] width 834 height 433
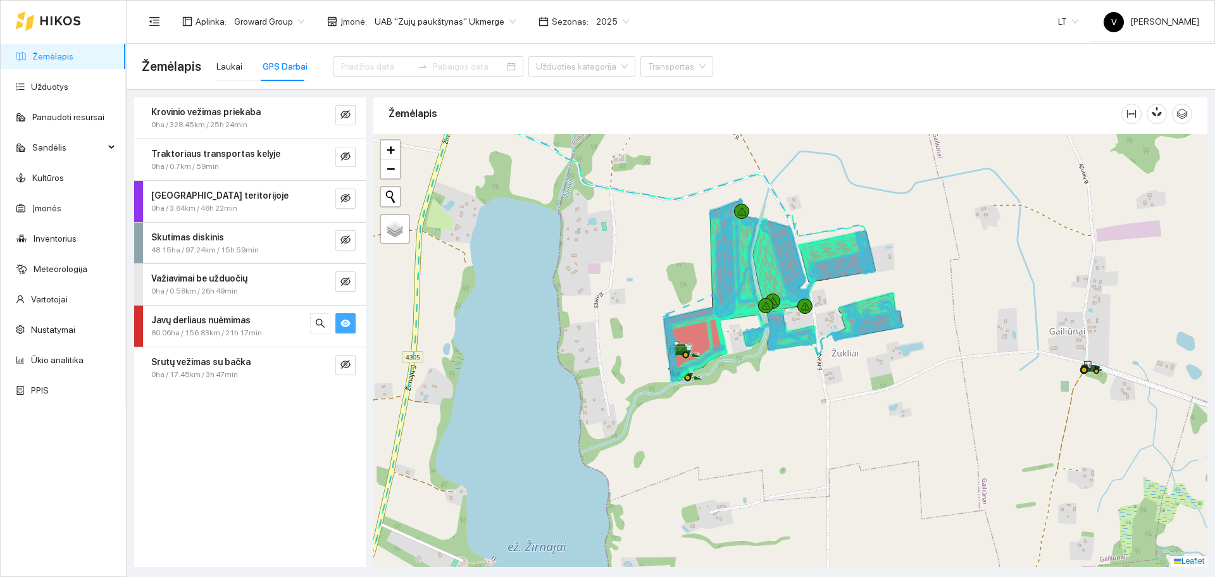
click at [475, 23] on span "UAB "Zujų paukštynas" Ukmerge" at bounding box center [445, 21] width 141 height 19
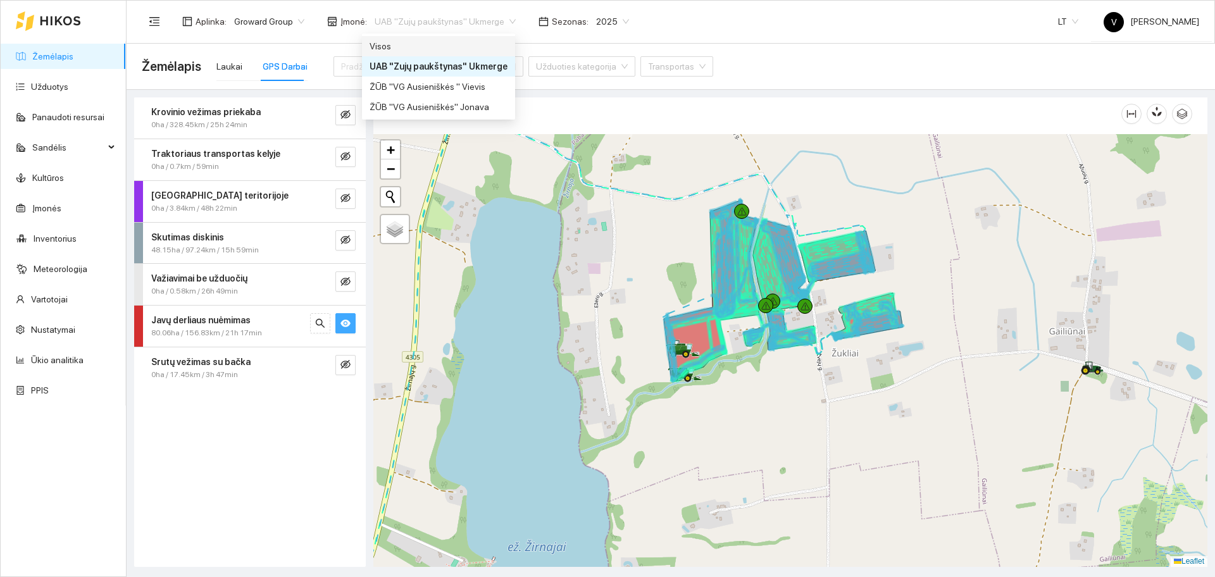
click at [419, 43] on div "Visos" at bounding box center [439, 46] width 138 height 14
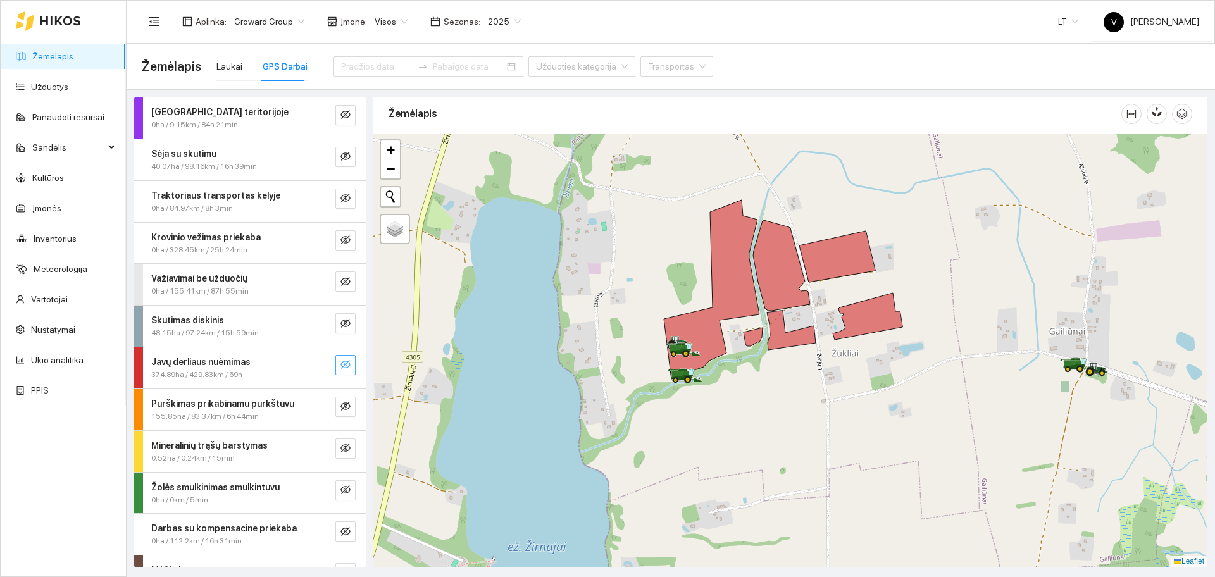
click at [340, 361] on icon "eye-invisible" at bounding box center [345, 364] width 10 height 10
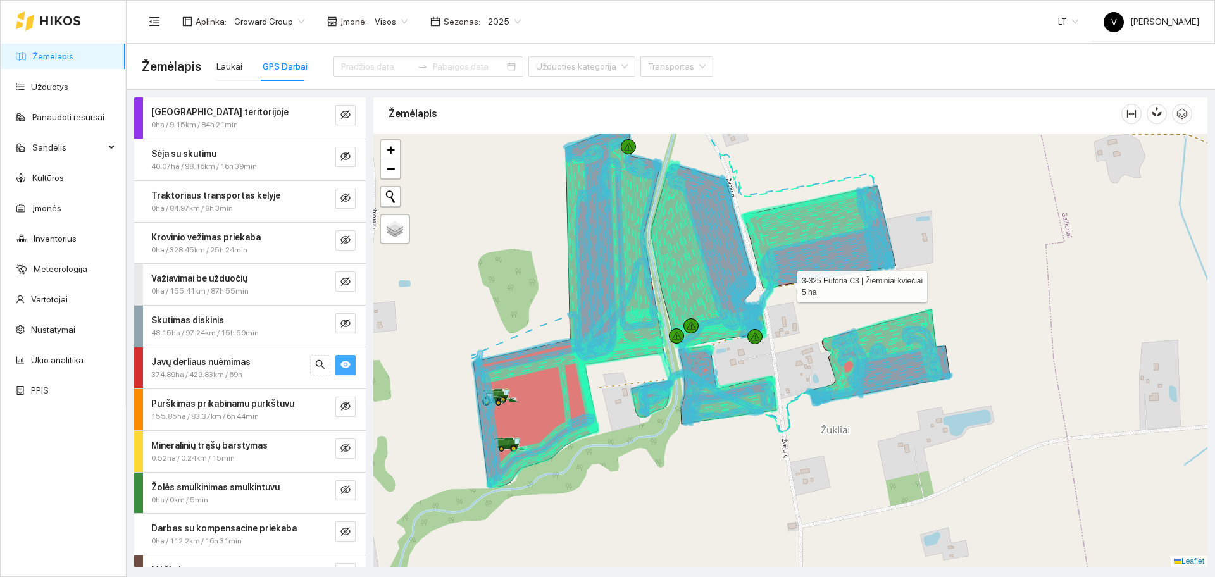
click at [786, 284] on icon at bounding box center [819, 237] width 151 height 103
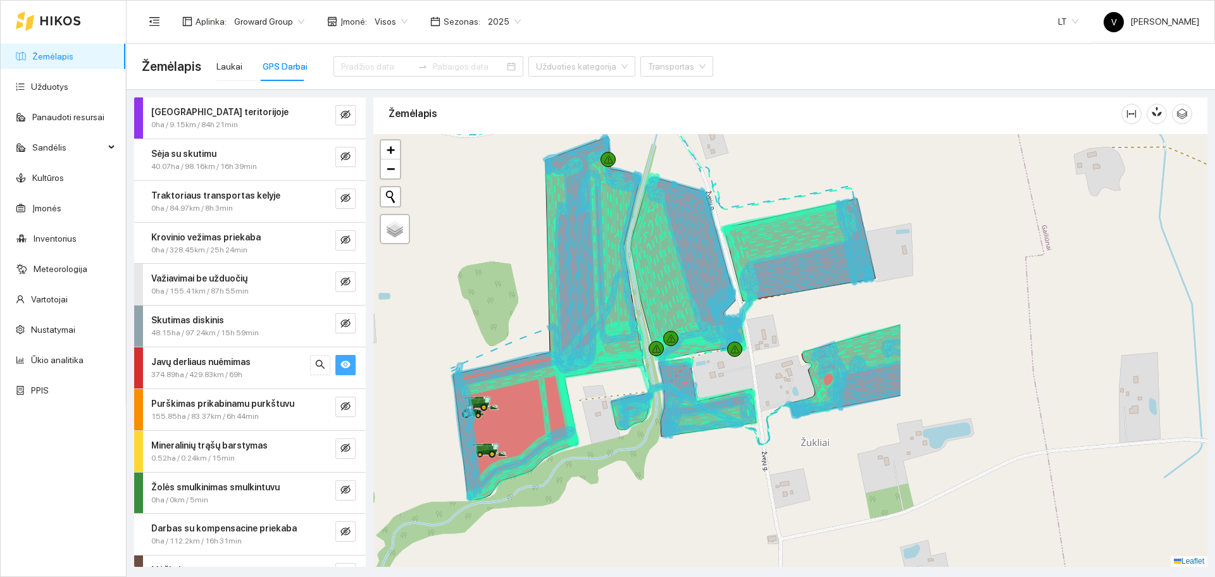
drag, startPoint x: 828, startPoint y: 381, endPoint x: 439, endPoint y: 384, distance: 389.8
click at [439, 384] on div at bounding box center [790, 350] width 834 height 433
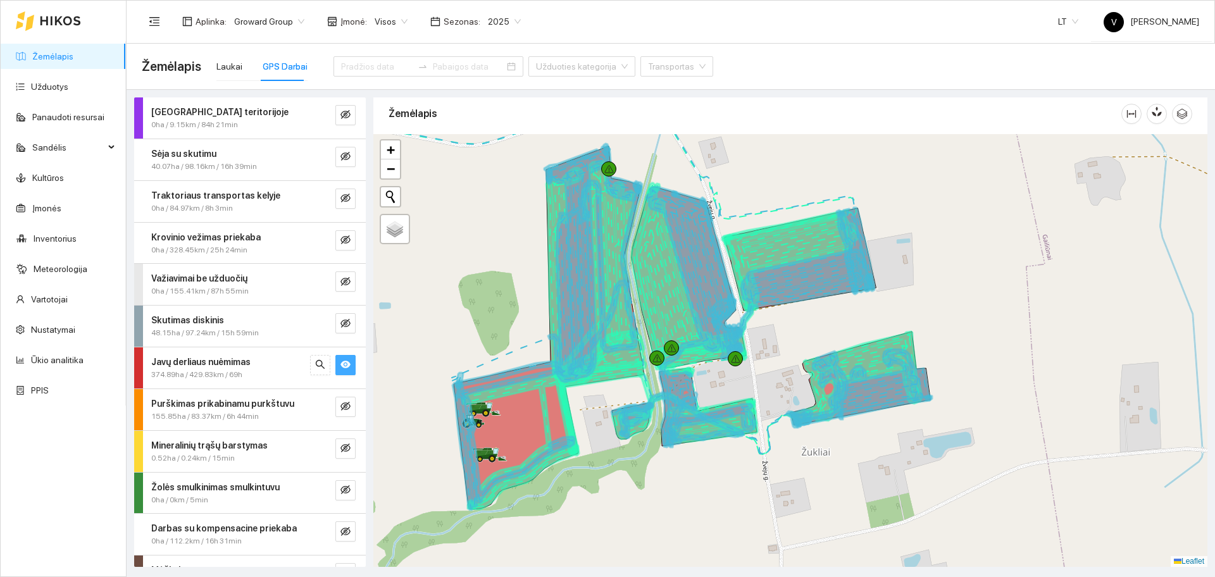
click at [340, 368] on icon "eye" at bounding box center [345, 364] width 10 height 10
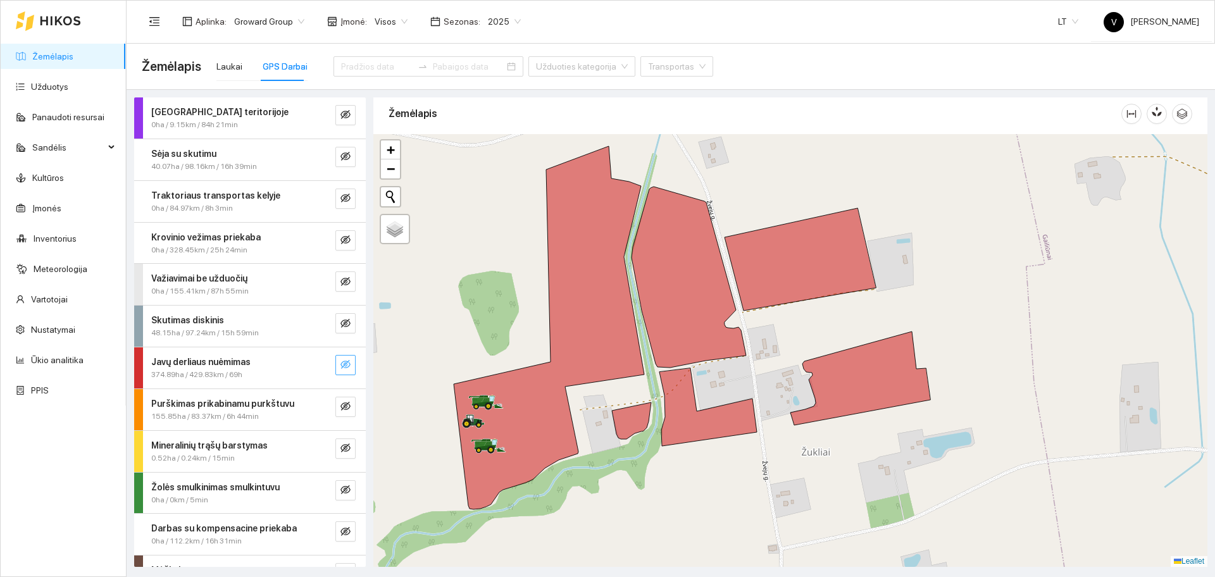
click at [335, 373] on button "button" at bounding box center [345, 365] width 20 height 20
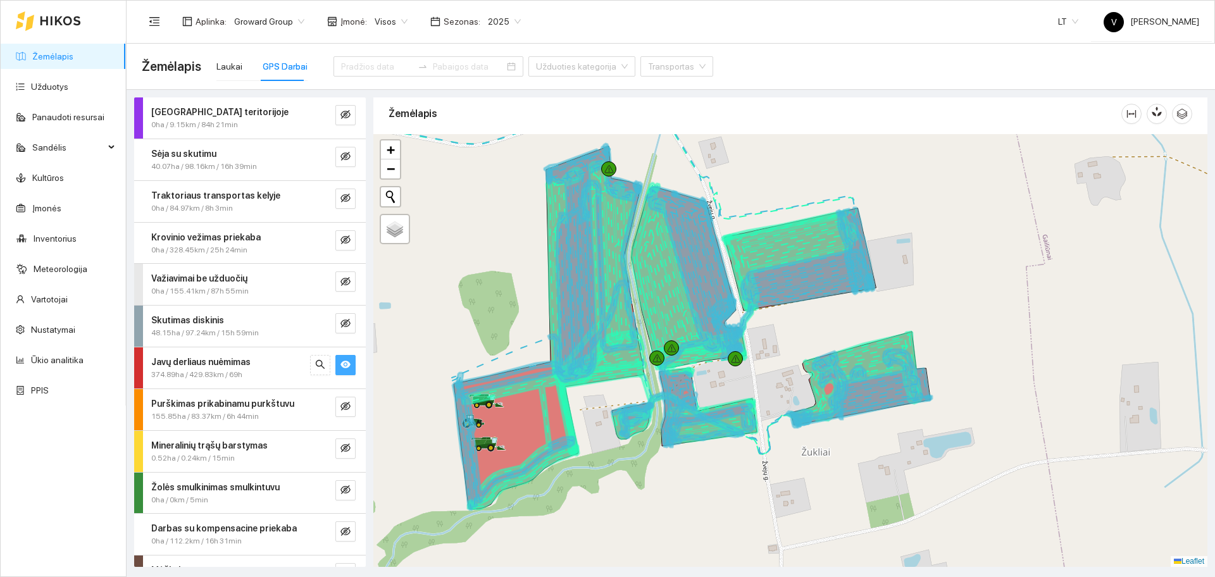
click at [335, 373] on button "button" at bounding box center [345, 365] width 20 height 20
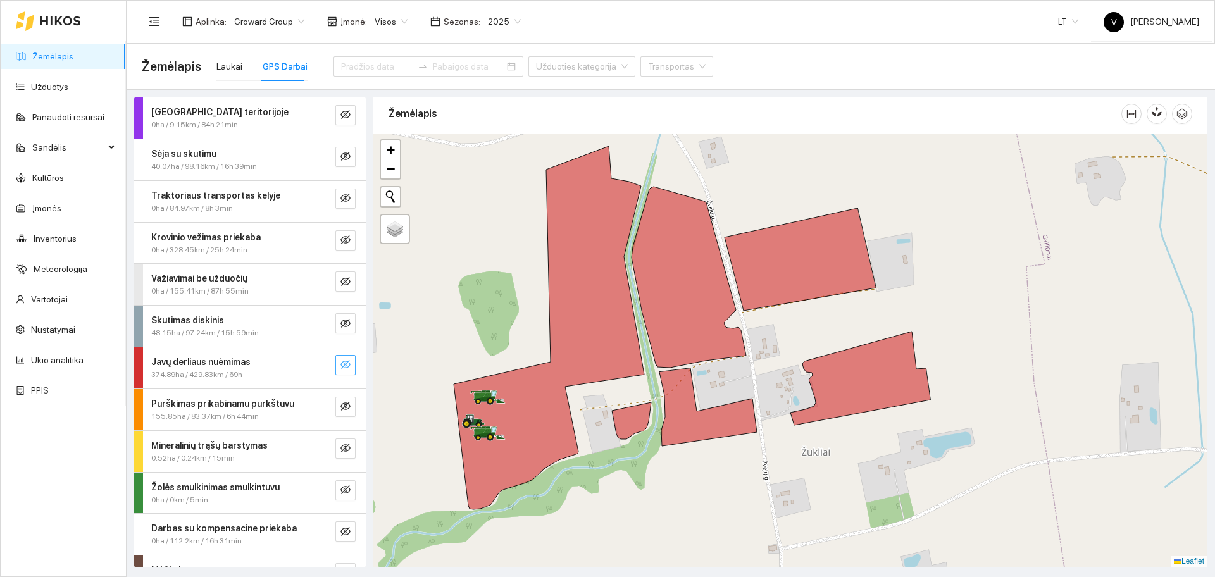
click at [340, 365] on button "button" at bounding box center [345, 365] width 20 height 20
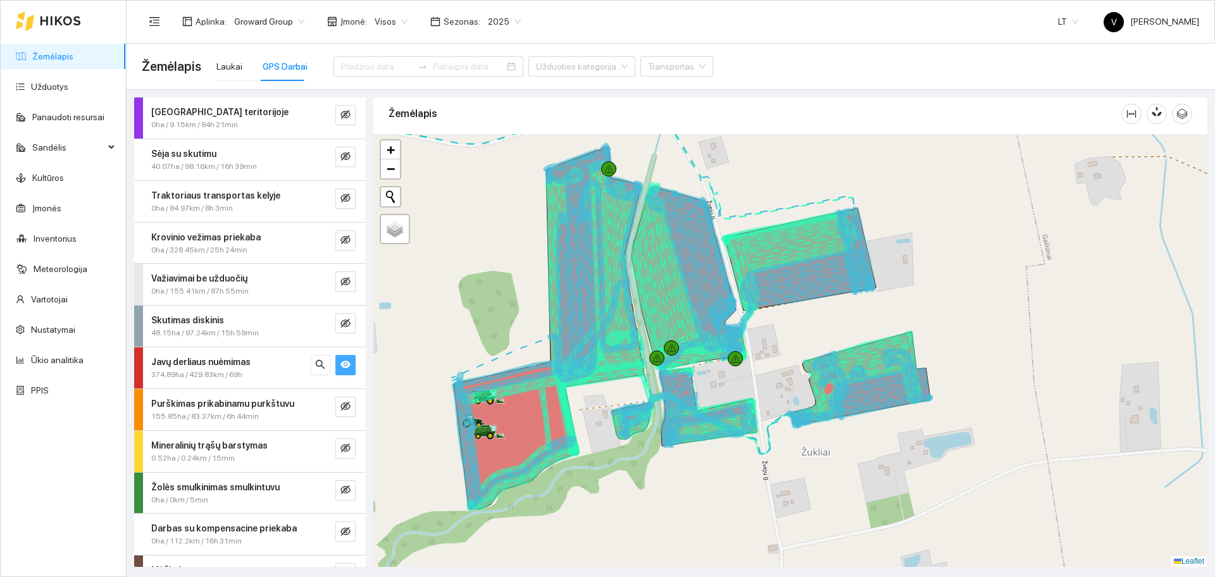
click at [340, 365] on button "button" at bounding box center [345, 365] width 20 height 20
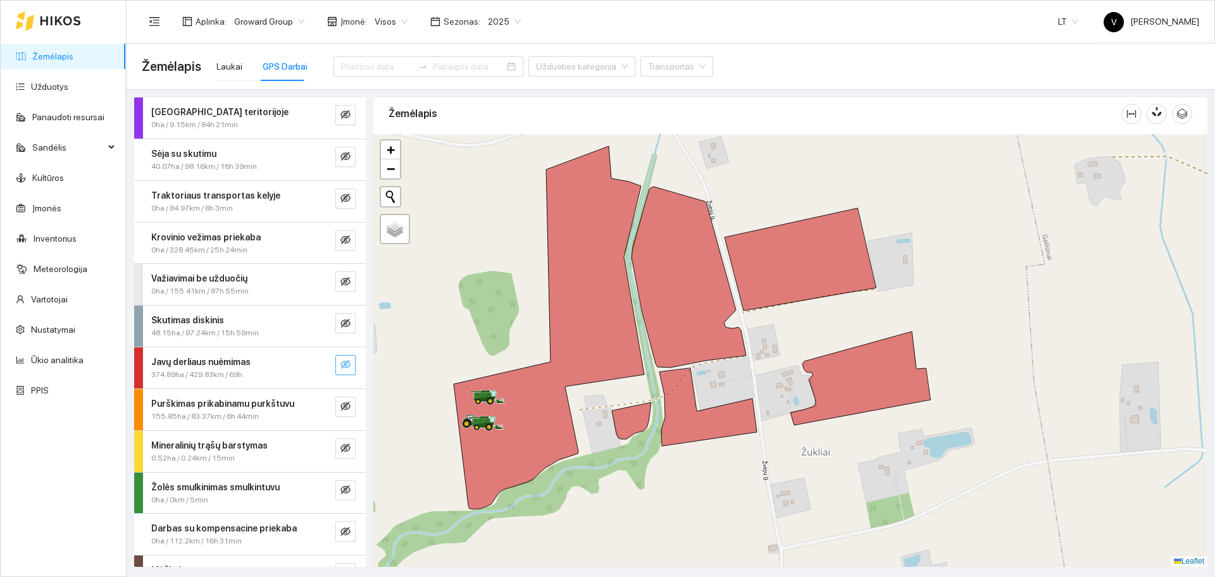
click at [339, 366] on button "button" at bounding box center [345, 365] width 20 height 20
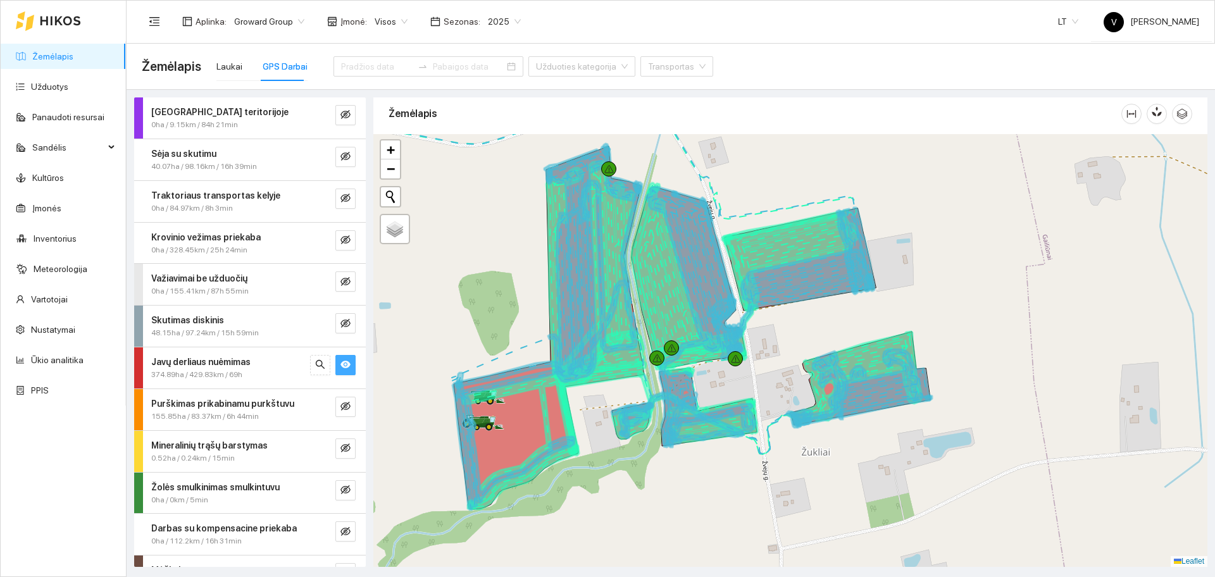
click at [339, 366] on button "button" at bounding box center [345, 365] width 20 height 20
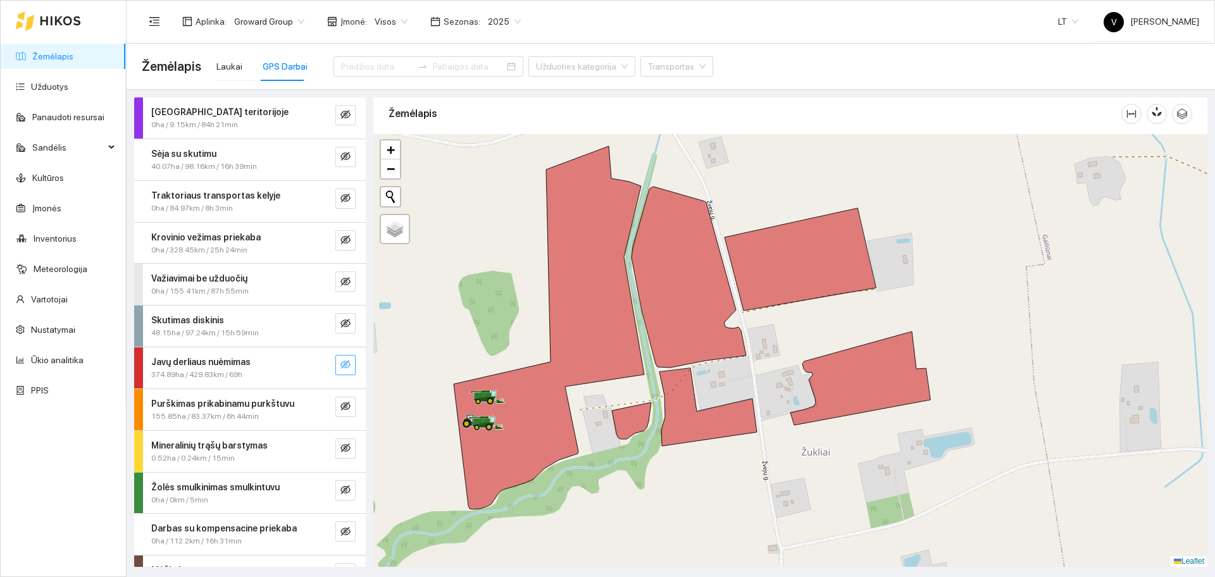
click at [342, 359] on button "button" at bounding box center [345, 365] width 20 height 20
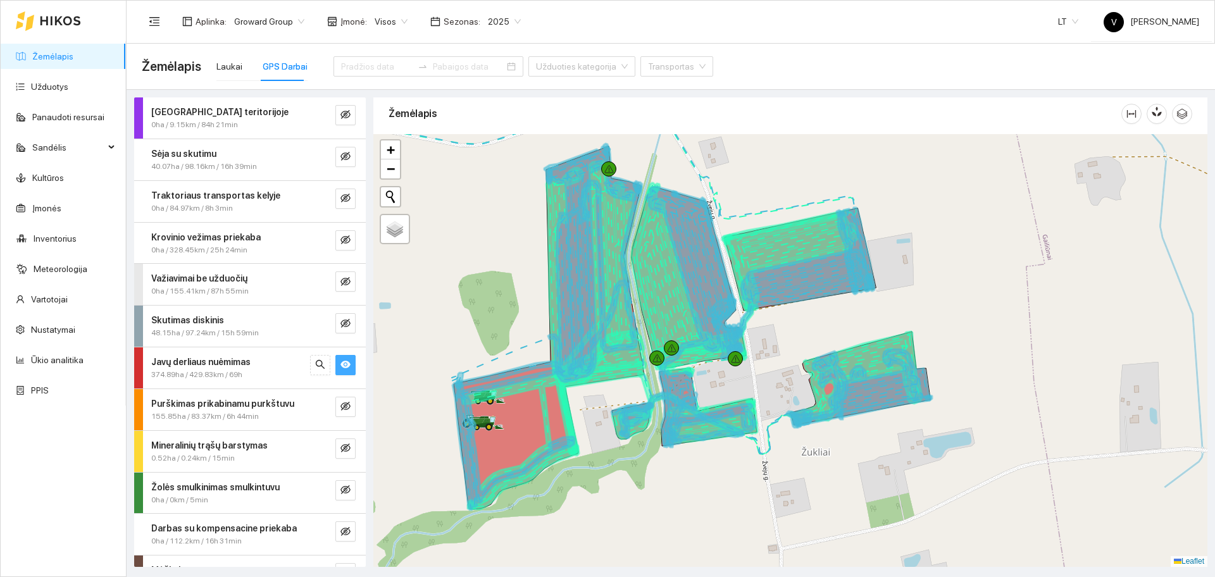
click at [342, 359] on button "button" at bounding box center [345, 365] width 20 height 20
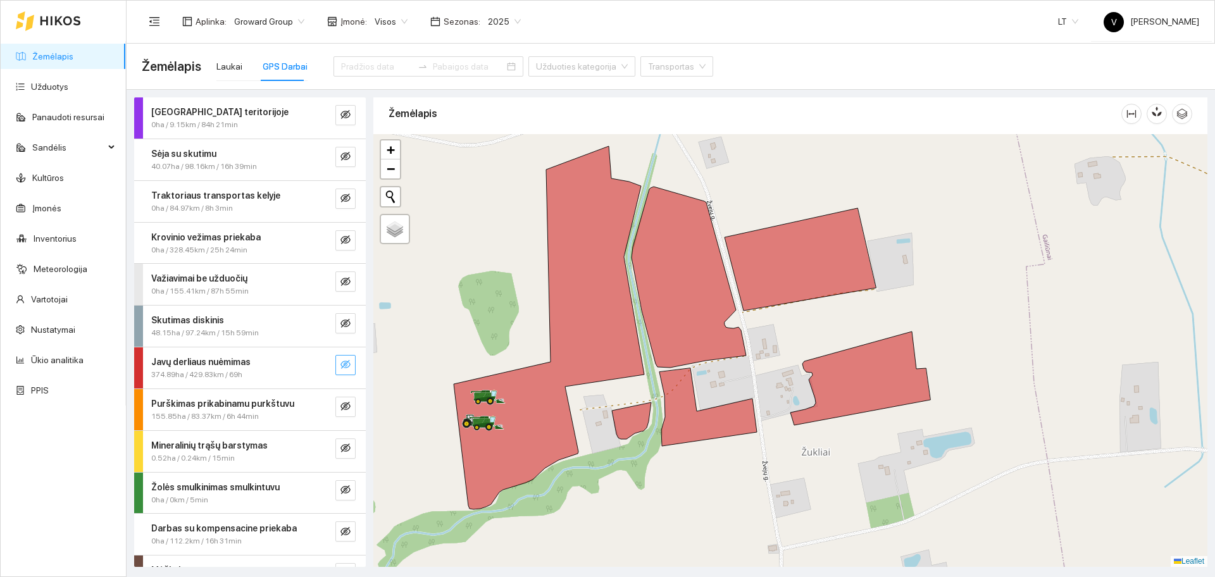
click at [340, 368] on icon "eye-invisible" at bounding box center [345, 364] width 10 height 9
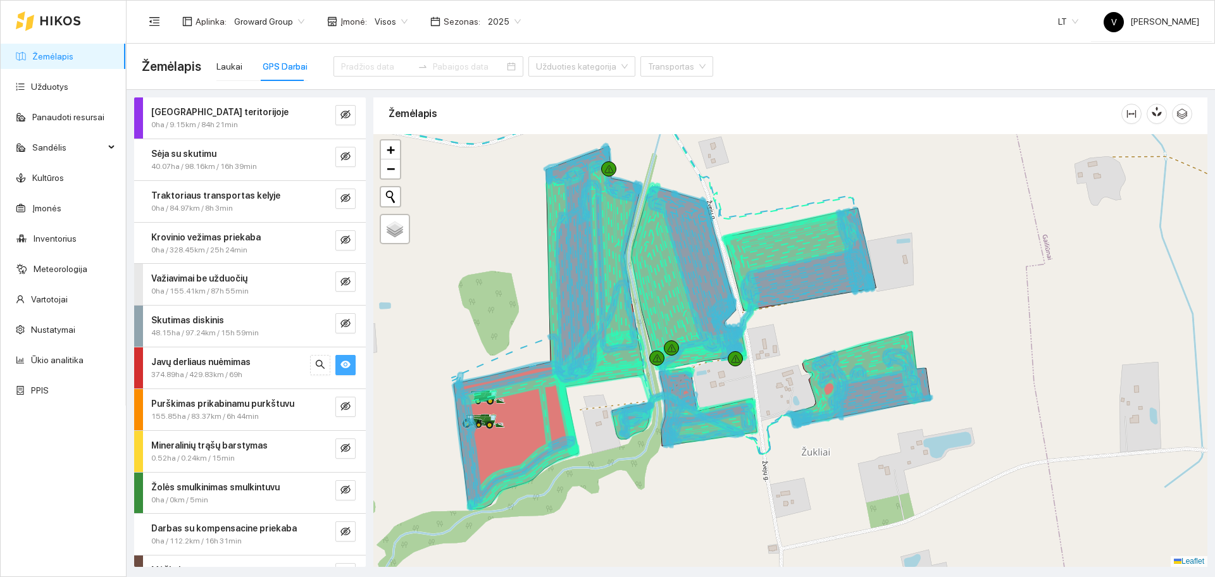
click at [340, 368] on icon "eye" at bounding box center [345, 364] width 10 height 10
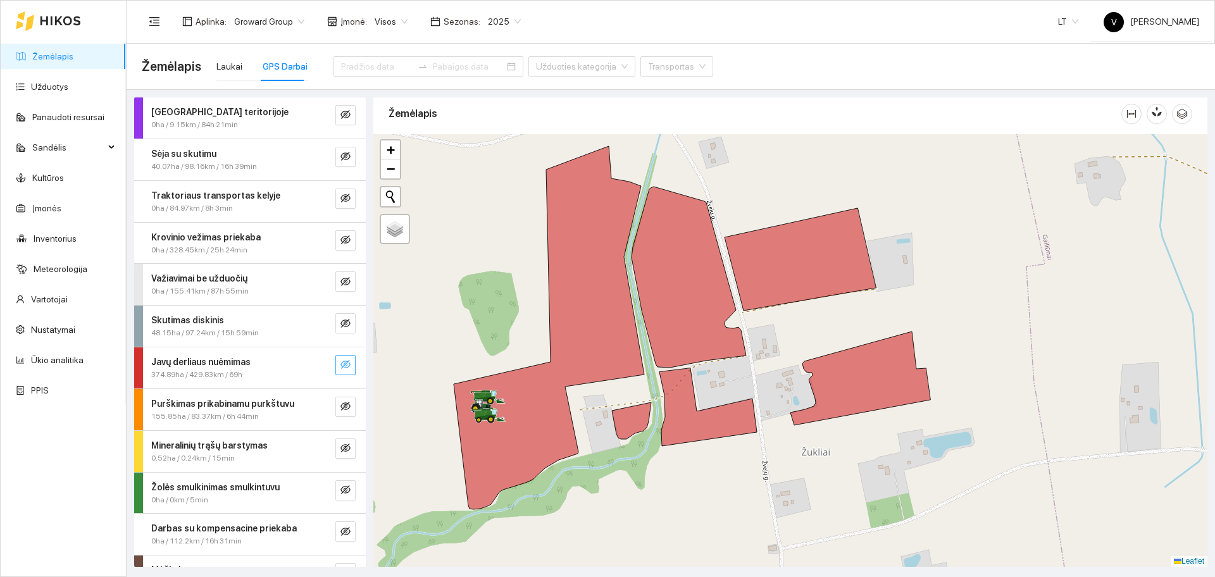
click at [340, 369] on icon "eye-invisible" at bounding box center [345, 364] width 10 height 10
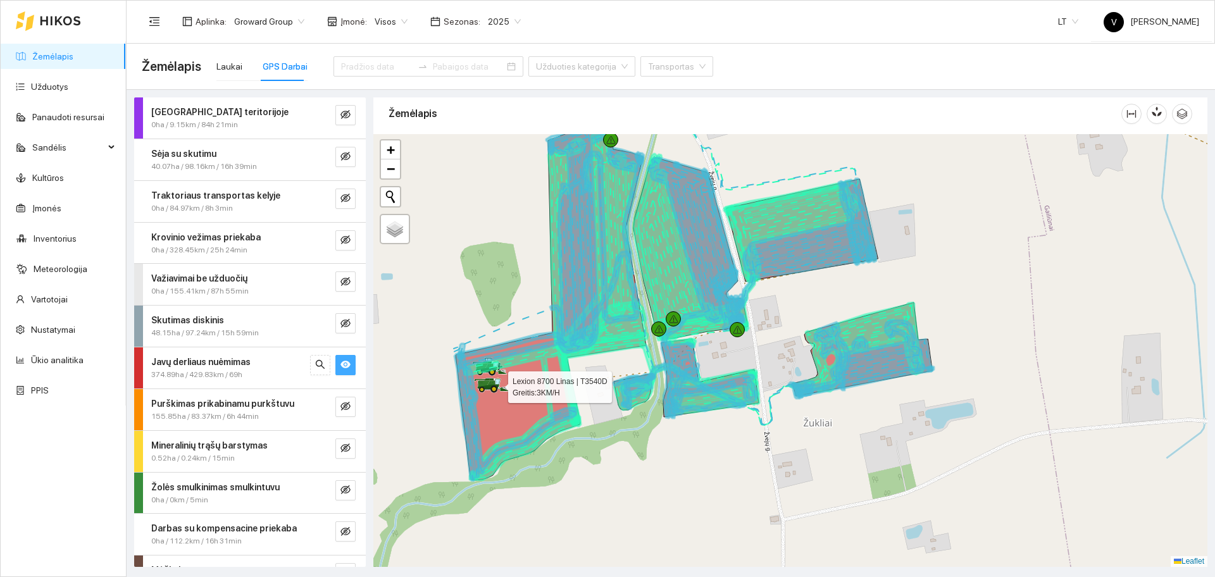
drag, startPoint x: 489, startPoint y: 411, endPoint x: 491, endPoint y: 382, distance: 29.2
click at [340, 368] on icon "eye" at bounding box center [345, 365] width 10 height 8
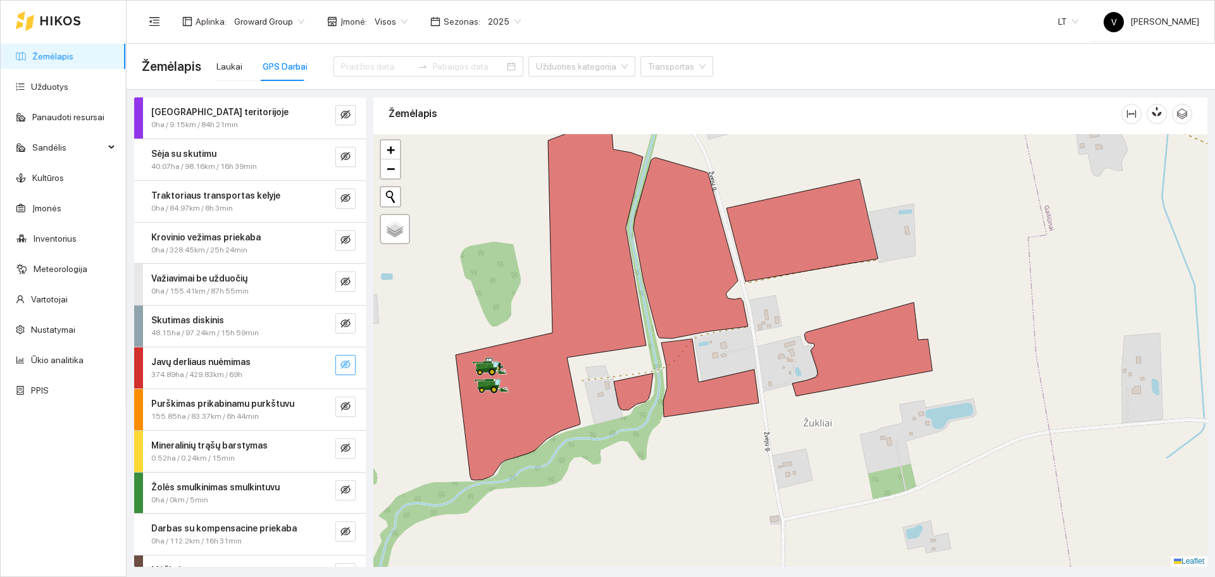
click at [340, 368] on icon "eye-invisible" at bounding box center [345, 364] width 10 height 9
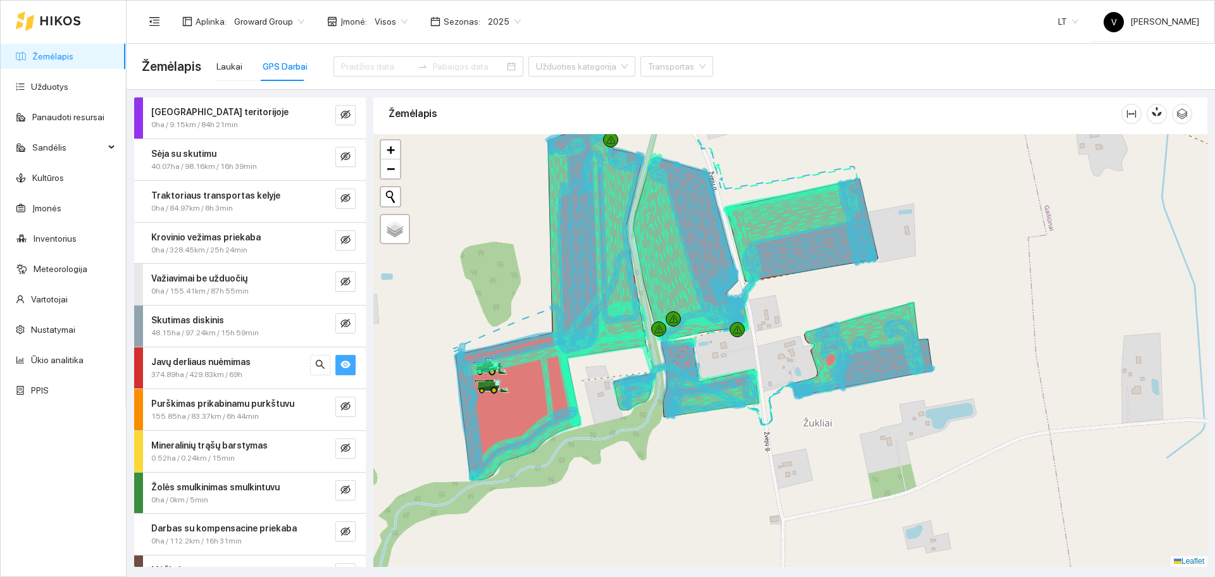
click at [340, 368] on icon "eye" at bounding box center [345, 365] width 10 height 8
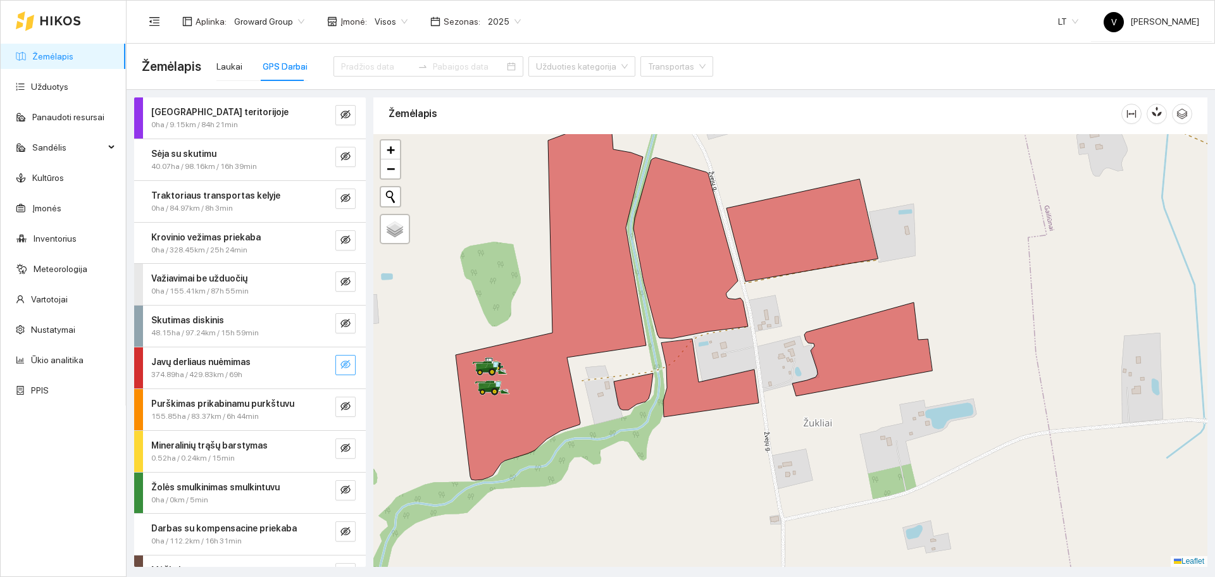
click at [340, 365] on icon "eye-invisible" at bounding box center [345, 364] width 10 height 9
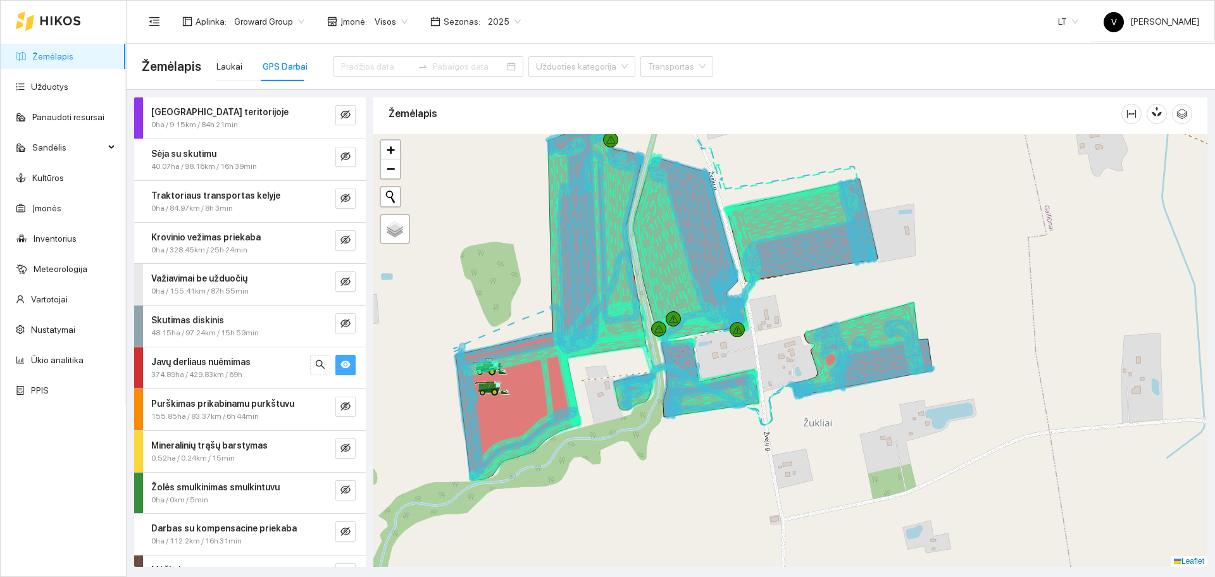
click at [340, 365] on icon "eye" at bounding box center [345, 365] width 10 height 8
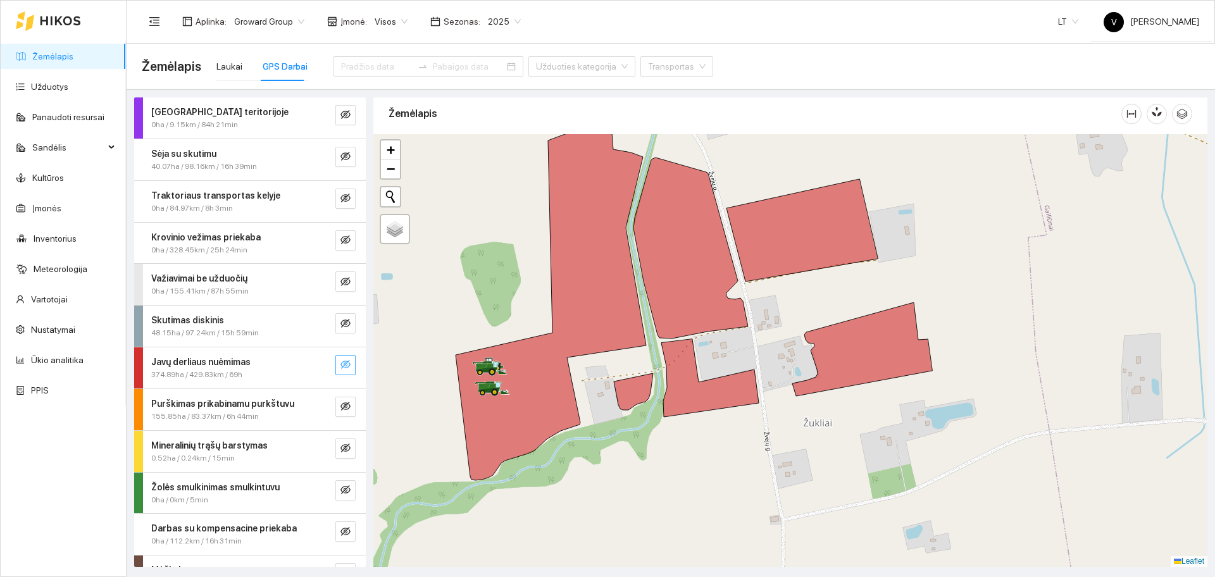
click at [340, 365] on icon "eye-invisible" at bounding box center [345, 364] width 10 height 9
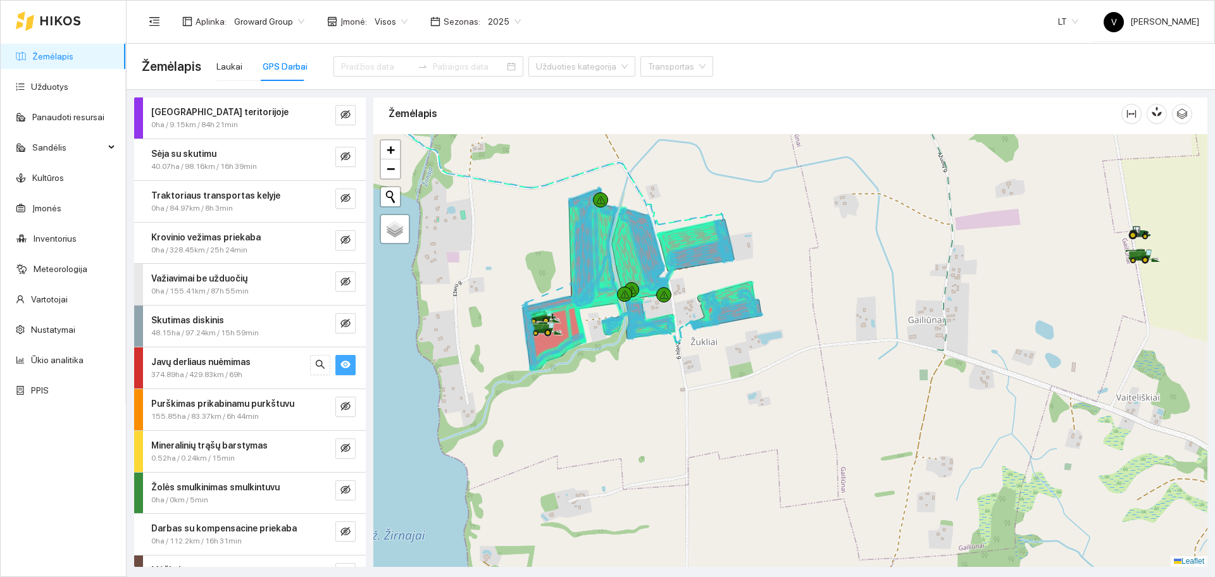
drag, startPoint x: 703, startPoint y: 520, endPoint x: 692, endPoint y: 460, distance: 60.6
click at [692, 460] on div at bounding box center [790, 350] width 834 height 433
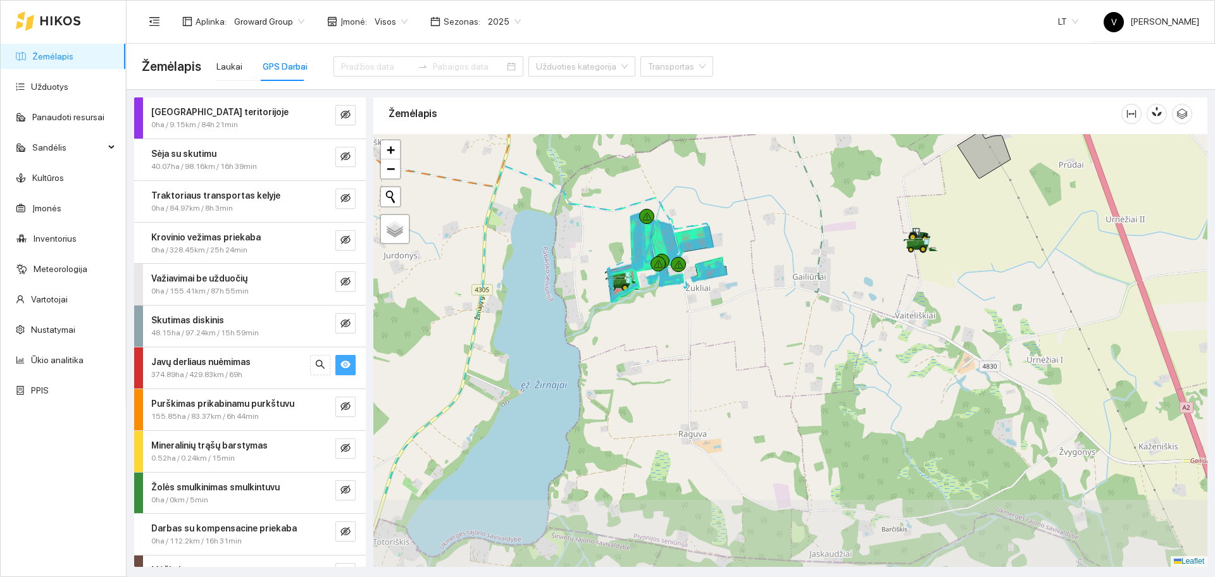
drag, startPoint x: 696, startPoint y: 478, endPoint x: 699, endPoint y: 365, distance: 113.3
click at [699, 367] on div at bounding box center [790, 350] width 834 height 433
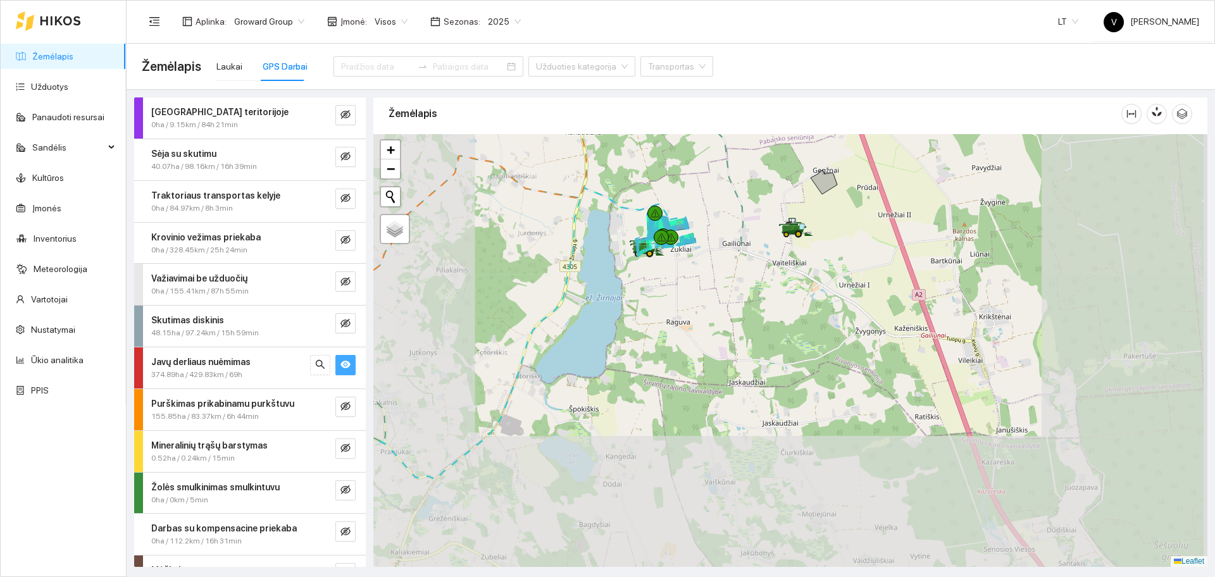
drag, startPoint x: 732, startPoint y: 458, endPoint x: 709, endPoint y: 313, distance: 146.1
click at [709, 311] on div at bounding box center [790, 350] width 834 height 433
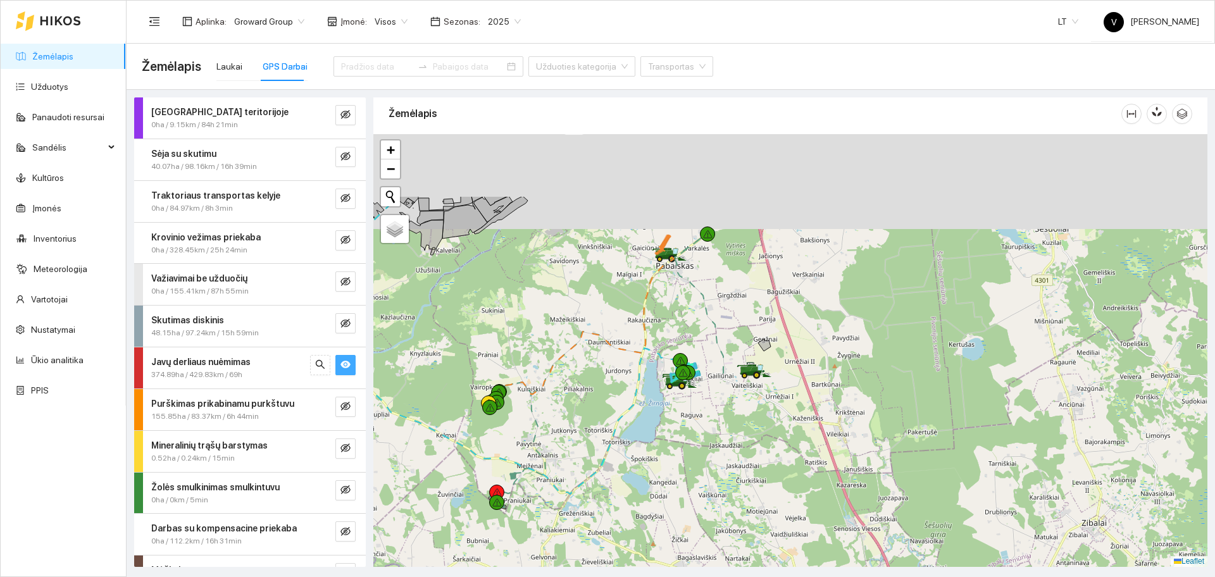
drag, startPoint x: 703, startPoint y: 294, endPoint x: 695, endPoint y: 457, distance: 163.5
click at [695, 457] on div at bounding box center [790, 350] width 834 height 433
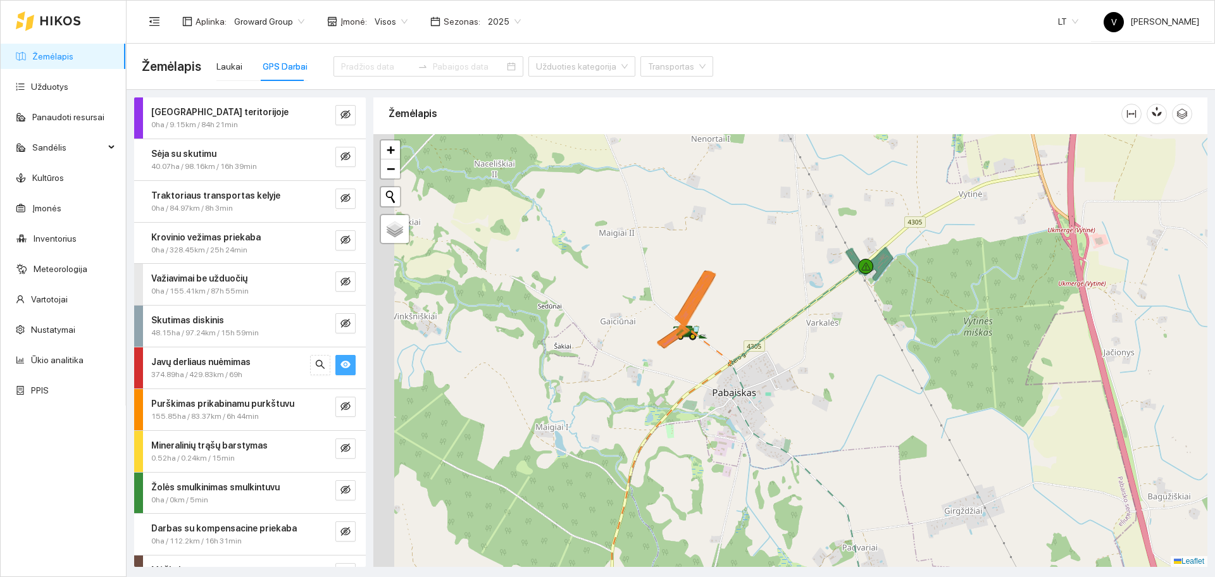
drag, startPoint x: 635, startPoint y: 318, endPoint x: 775, endPoint y: 385, distance: 155.4
click at [775, 385] on div at bounding box center [790, 350] width 834 height 433
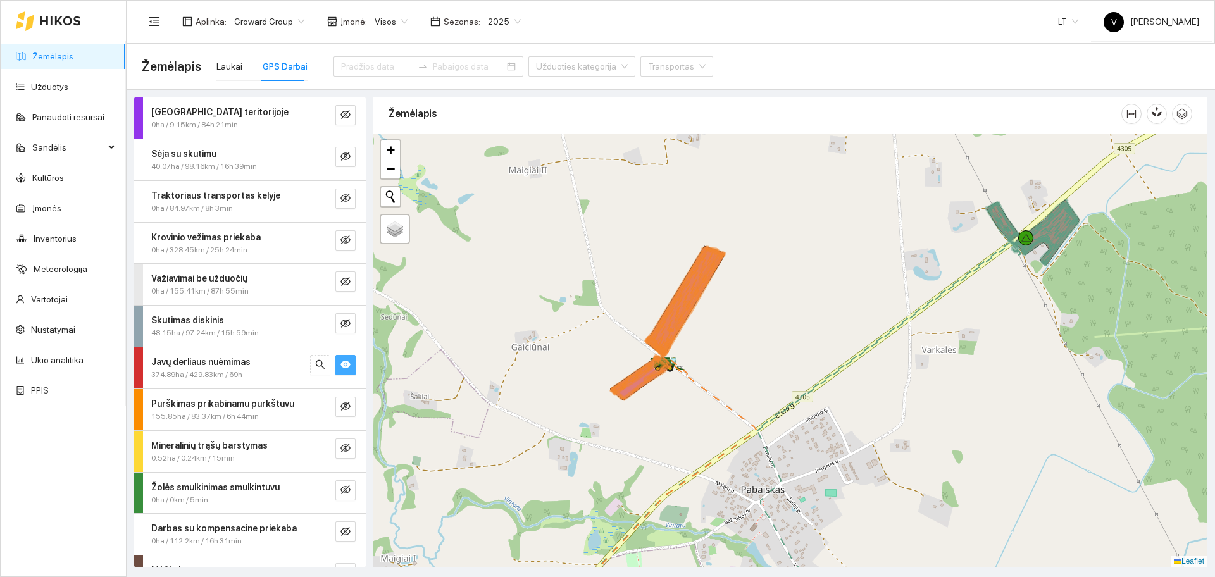
click at [340, 364] on icon "eye" at bounding box center [345, 365] width 10 height 8
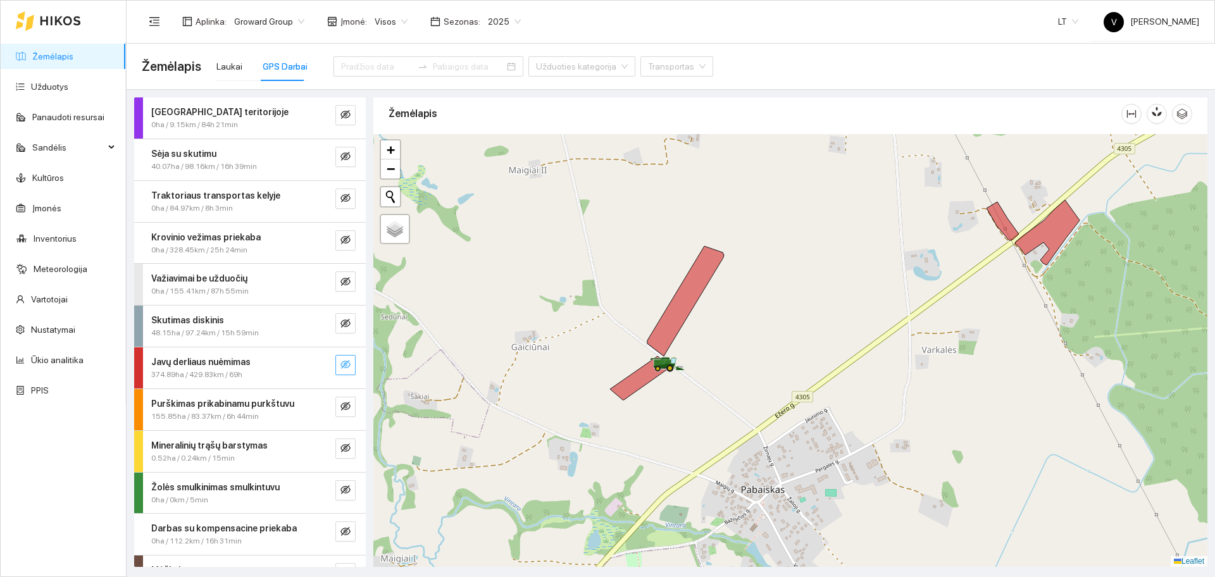
click at [340, 364] on icon "eye-invisible" at bounding box center [345, 364] width 10 height 10
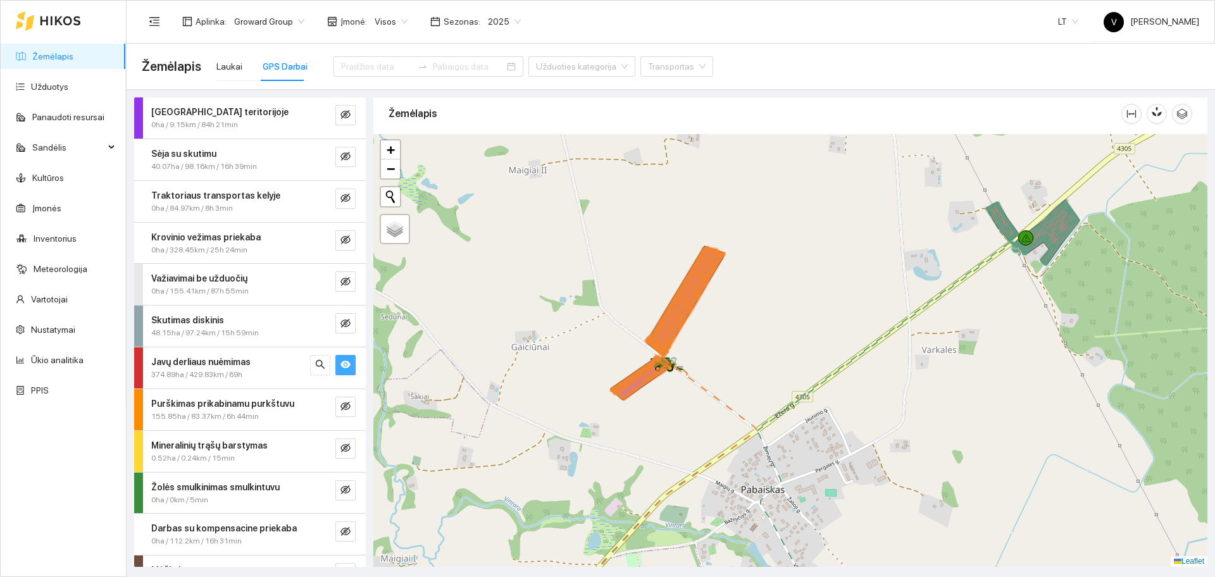
click at [340, 364] on icon "eye" at bounding box center [345, 365] width 10 height 8
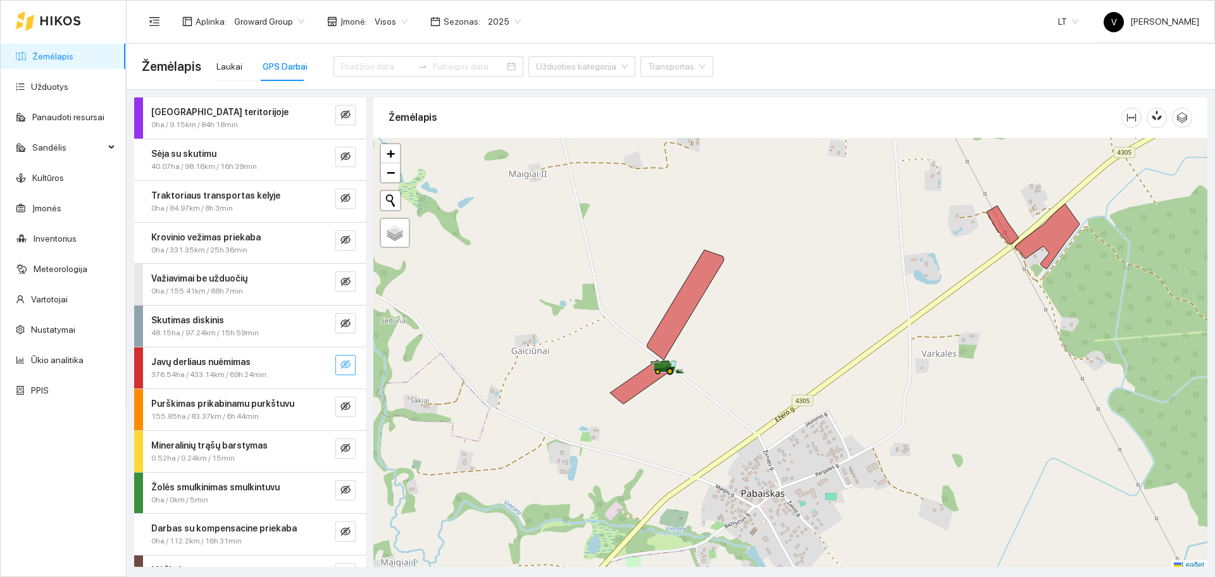
scroll to position [4, 0]
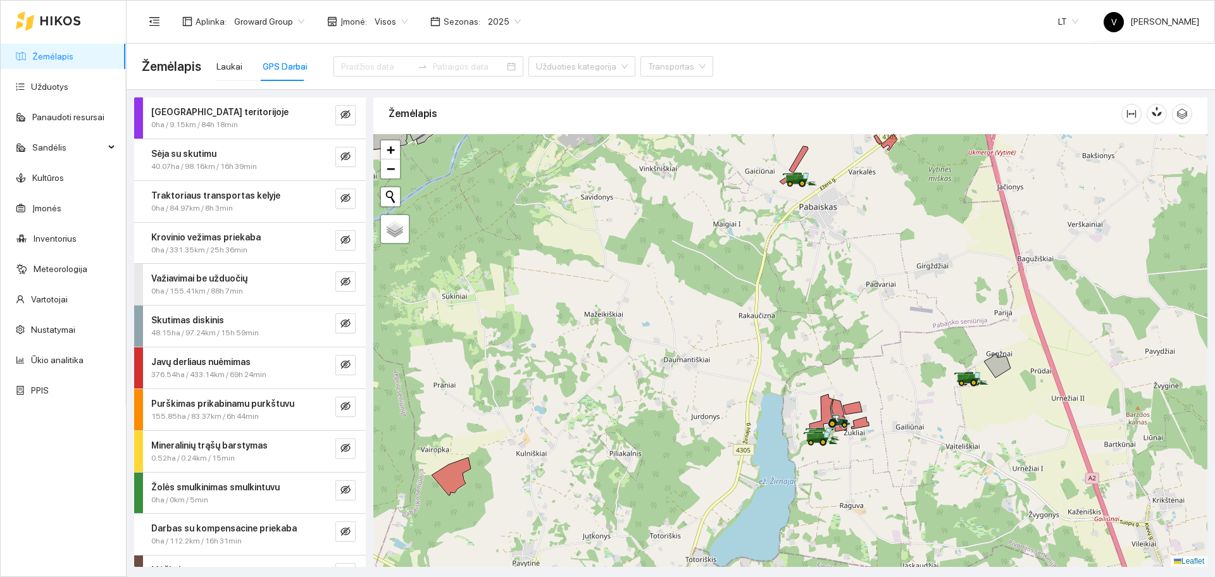
drag, startPoint x: 859, startPoint y: 352, endPoint x: 834, endPoint y: 265, distance: 90.3
click at [826, 235] on div at bounding box center [790, 350] width 834 height 433
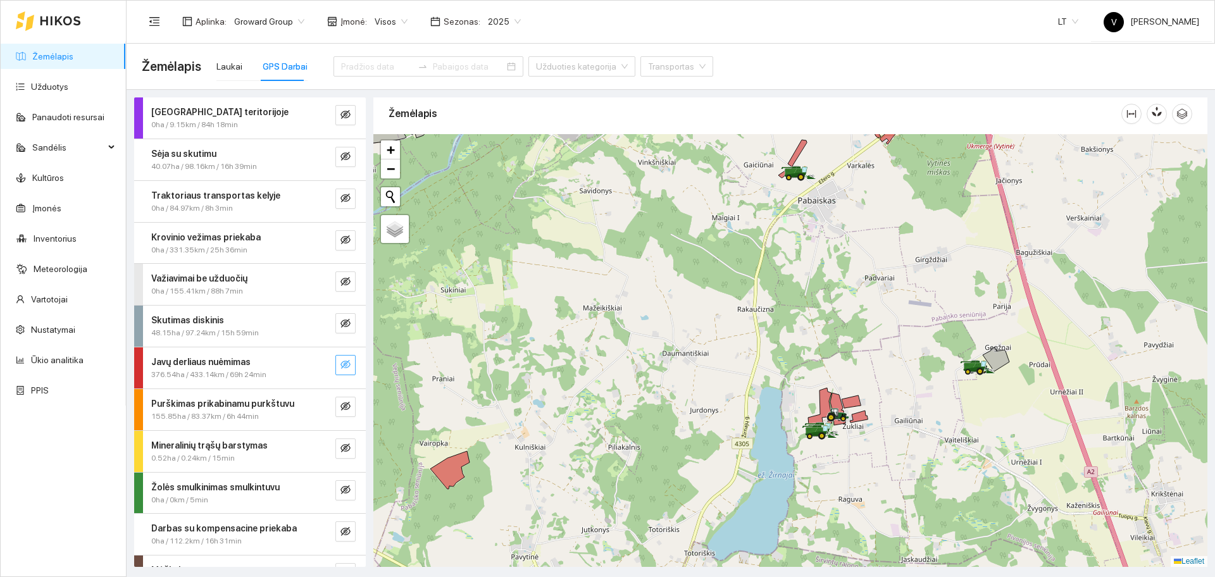
click at [340, 366] on icon "eye-invisible" at bounding box center [345, 364] width 10 height 9
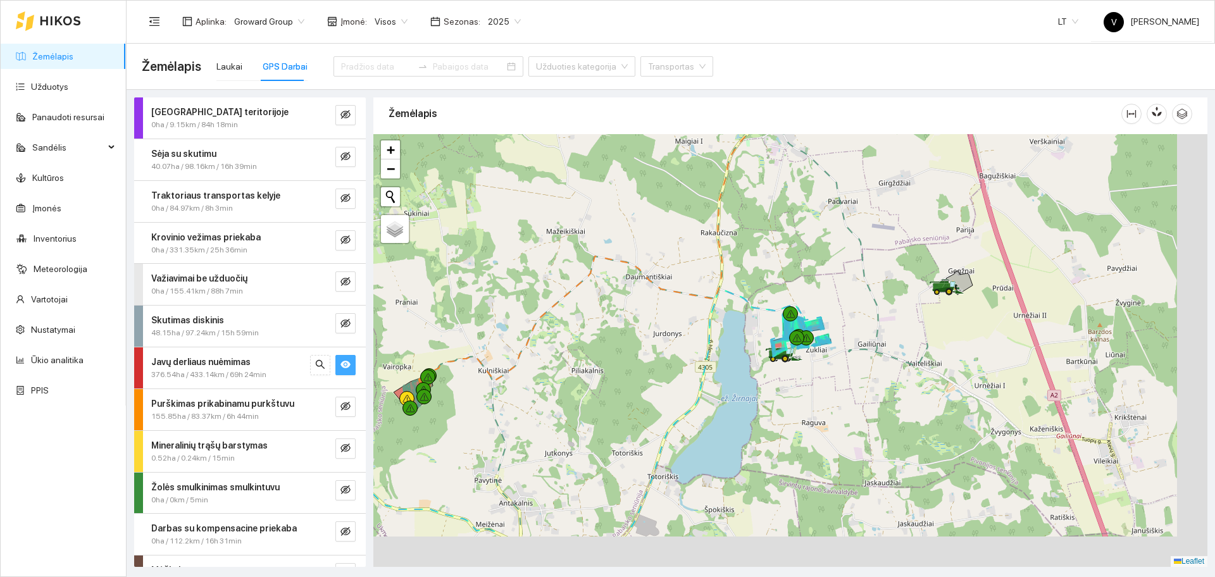
drag, startPoint x: 990, startPoint y: 416, endPoint x: 948, endPoint y: 348, distance: 79.9
click at [956, 358] on div at bounding box center [790, 350] width 834 height 433
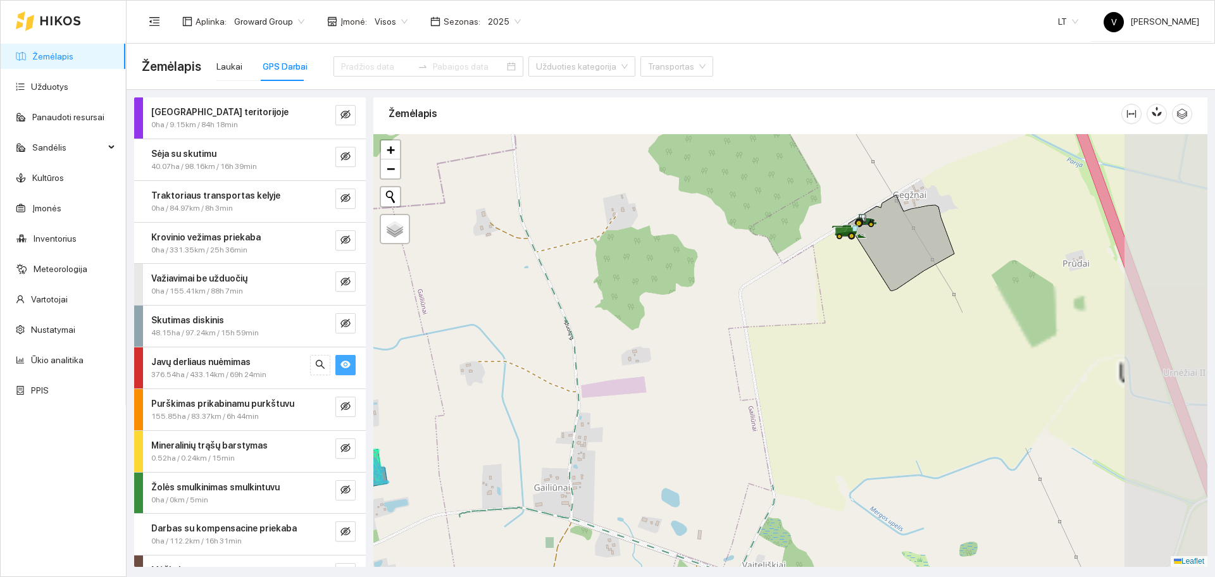
drag, startPoint x: 968, startPoint y: 309, endPoint x: 875, endPoint y: 401, distance: 131.6
click at [866, 425] on div at bounding box center [790, 350] width 834 height 433
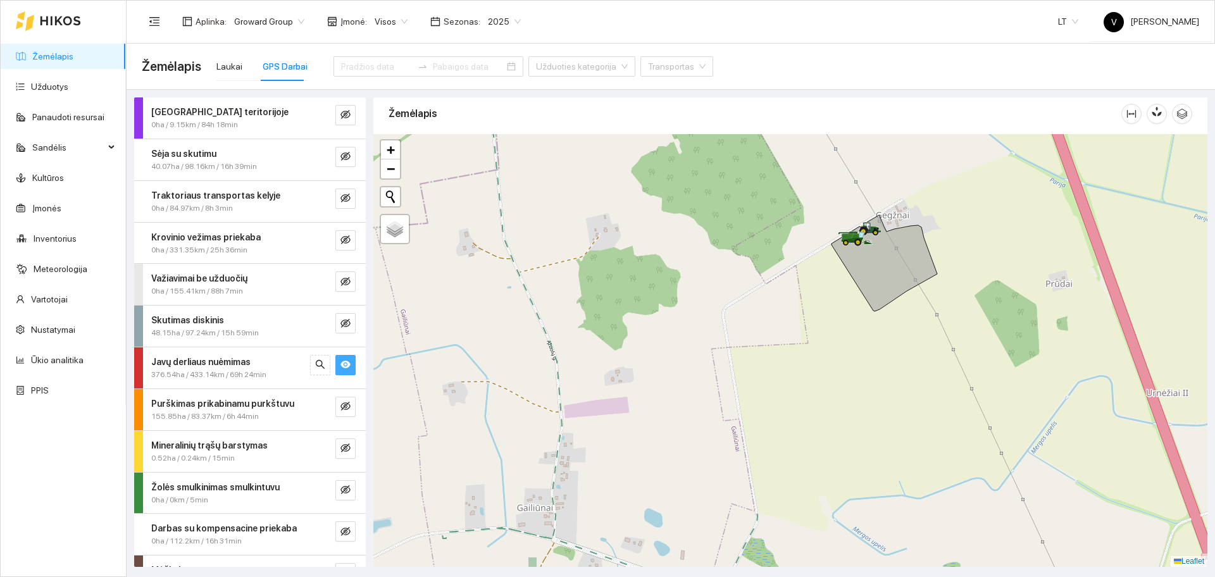
click at [335, 365] on button "button" at bounding box center [345, 365] width 20 height 20
click at [340, 365] on icon "eye-invisible" at bounding box center [345, 364] width 10 height 10
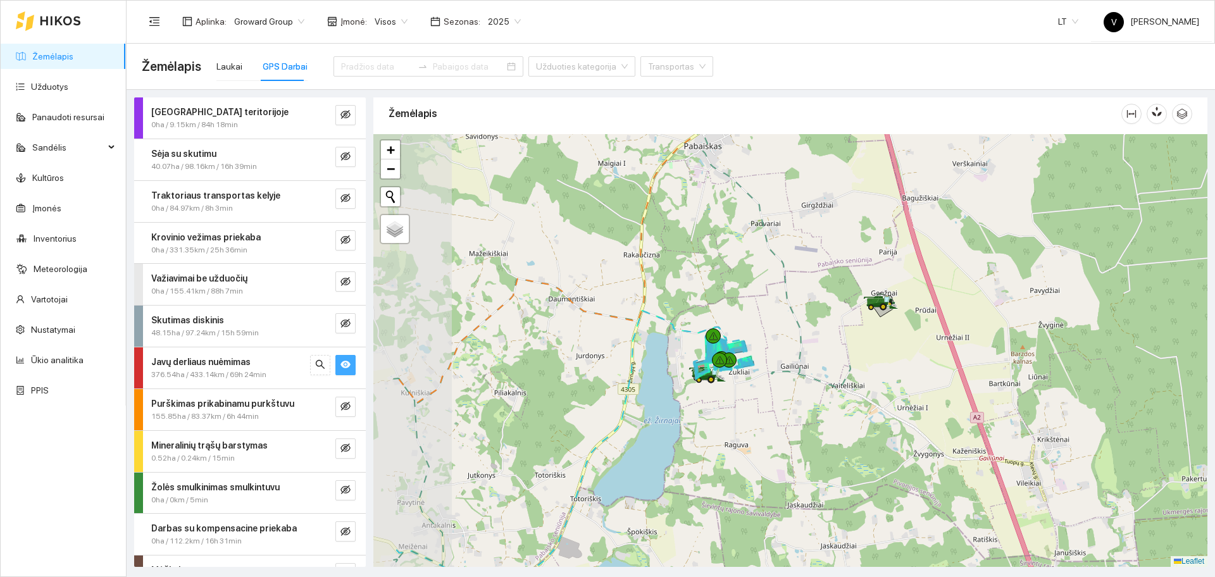
drag, startPoint x: 707, startPoint y: 396, endPoint x: 800, endPoint y: 392, distance: 92.4
click at [800, 392] on div at bounding box center [790, 350] width 834 height 433
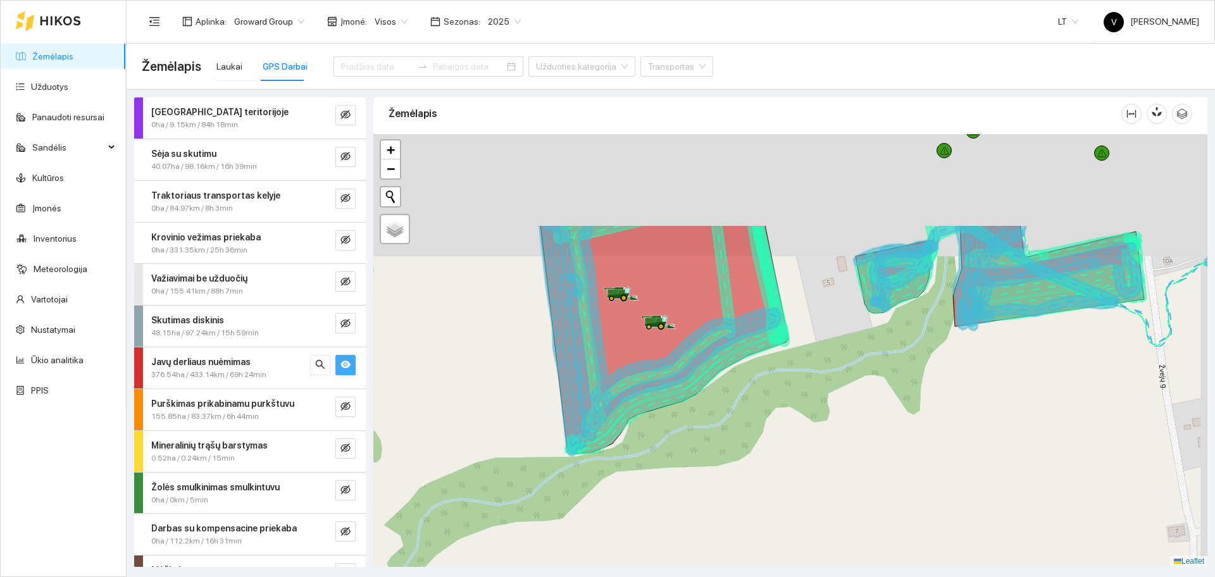
drag, startPoint x: 748, startPoint y: 326, endPoint x: 693, endPoint y: 462, distance: 146.8
click at [693, 462] on div at bounding box center [790, 350] width 834 height 433
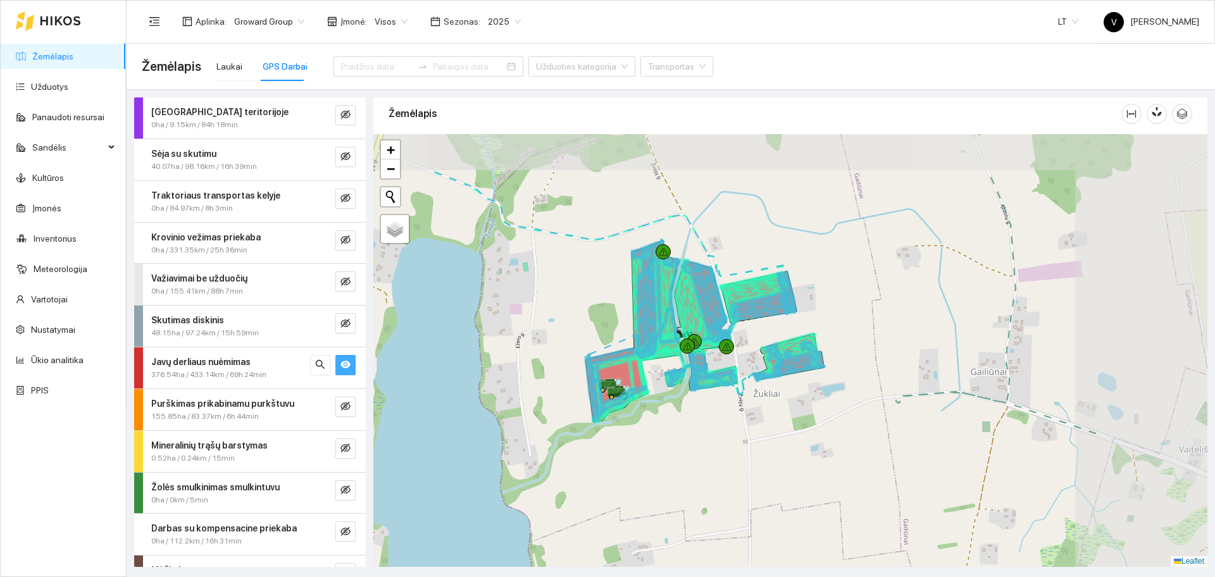
drag, startPoint x: 979, startPoint y: 344, endPoint x: 831, endPoint y: 409, distance: 161.5
click at [831, 409] on div at bounding box center [790, 350] width 834 height 433
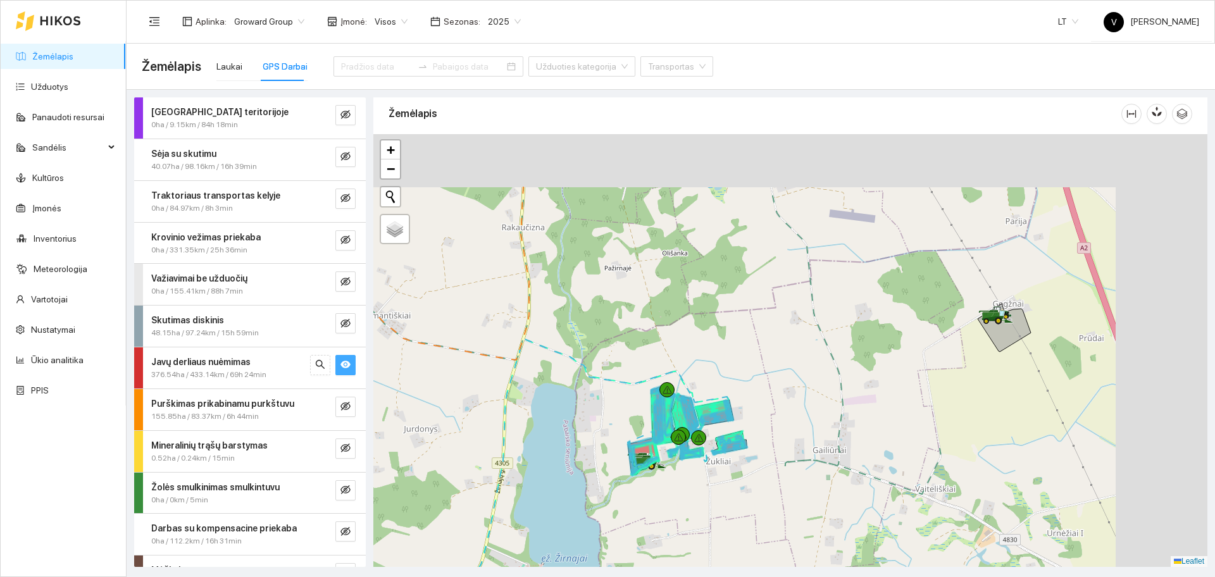
drag, startPoint x: 1051, startPoint y: 358, endPoint x: 899, endPoint y: 471, distance: 190.0
click at [899, 471] on div at bounding box center [790, 350] width 834 height 433
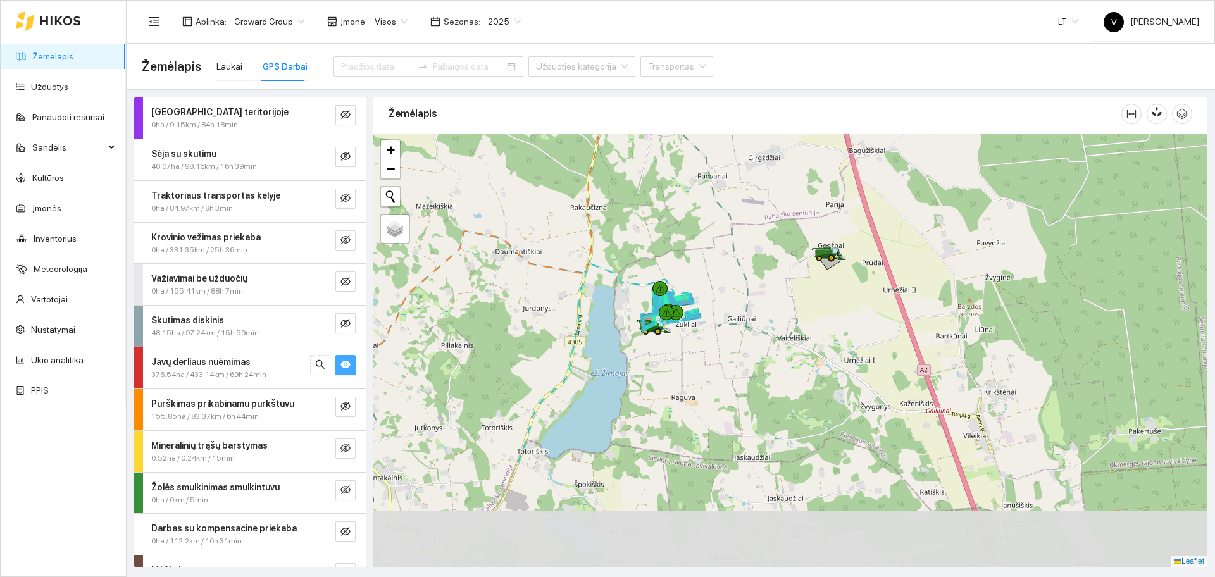
drag, startPoint x: 733, startPoint y: 495, endPoint x: 726, endPoint y: 354, distance: 141.9
click at [730, 349] on div at bounding box center [790, 350] width 834 height 433
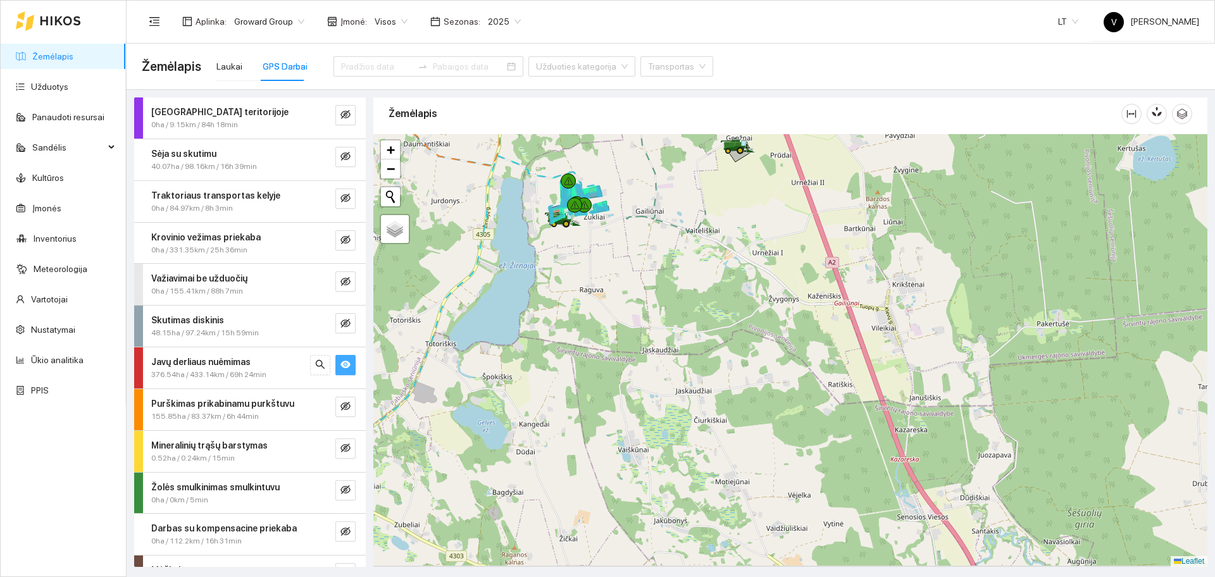
drag, startPoint x: 747, startPoint y: 414, endPoint x: 656, endPoint y: 308, distance: 139.6
click at [656, 308] on div at bounding box center [790, 350] width 834 height 433
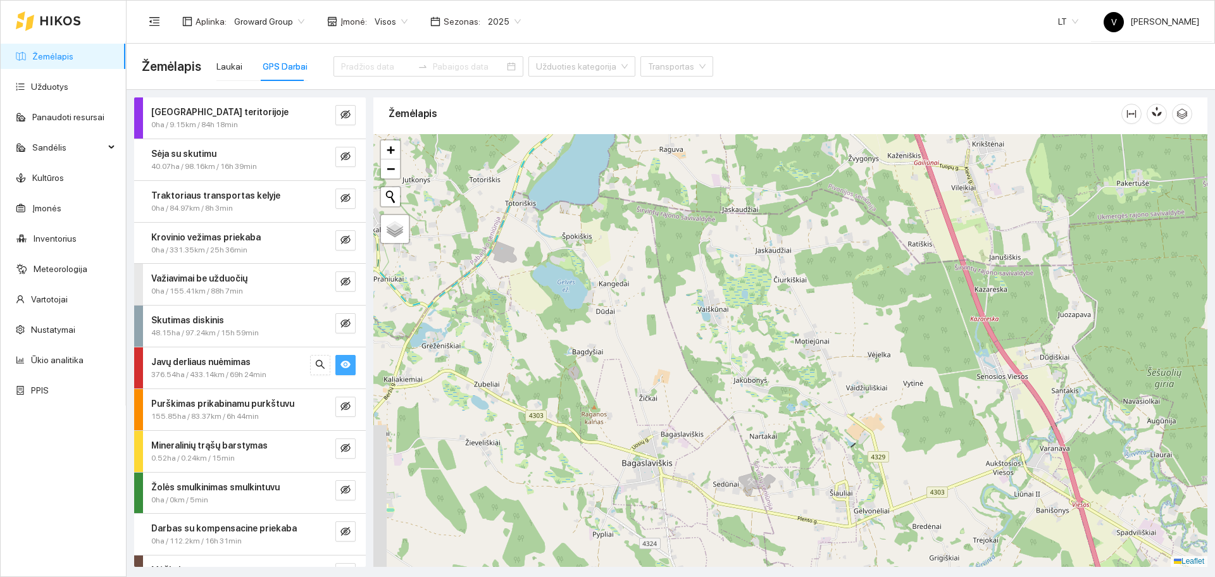
drag, startPoint x: 661, startPoint y: 421, endPoint x: 735, endPoint y: 281, distance: 158.8
click at [739, 283] on div at bounding box center [790, 350] width 834 height 433
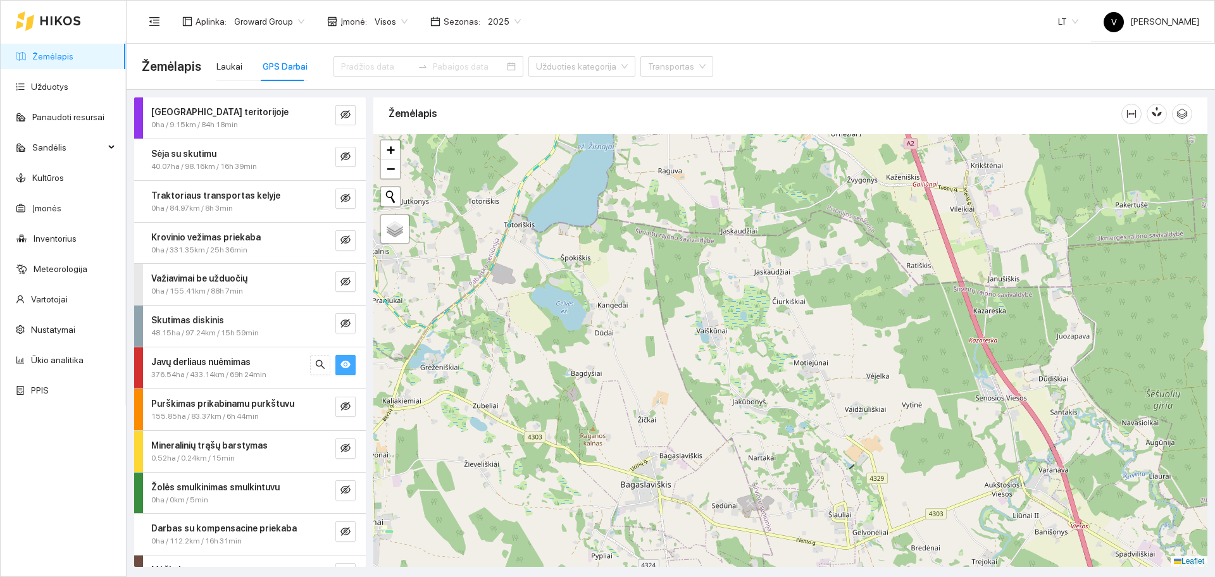
drag, startPoint x: 751, startPoint y: 452, endPoint x: 746, endPoint y: 509, distance: 56.5
click at [746, 509] on div at bounding box center [790, 350] width 834 height 433
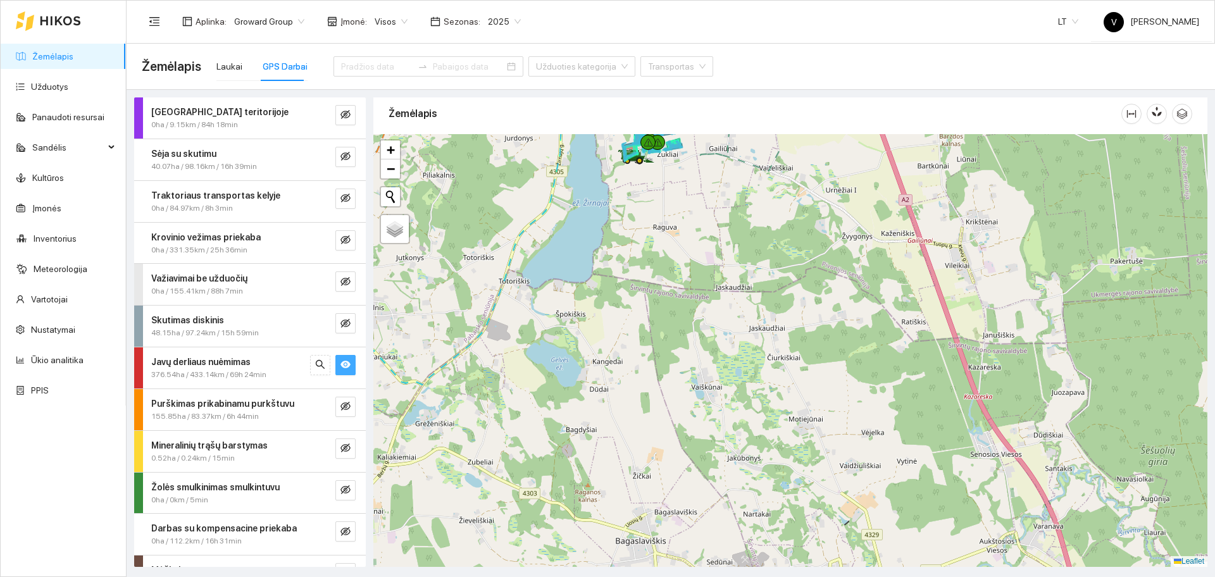
drag, startPoint x: 733, startPoint y: 351, endPoint x: 704, endPoint y: 314, distance: 47.0
click at [732, 373] on div at bounding box center [790, 350] width 834 height 433
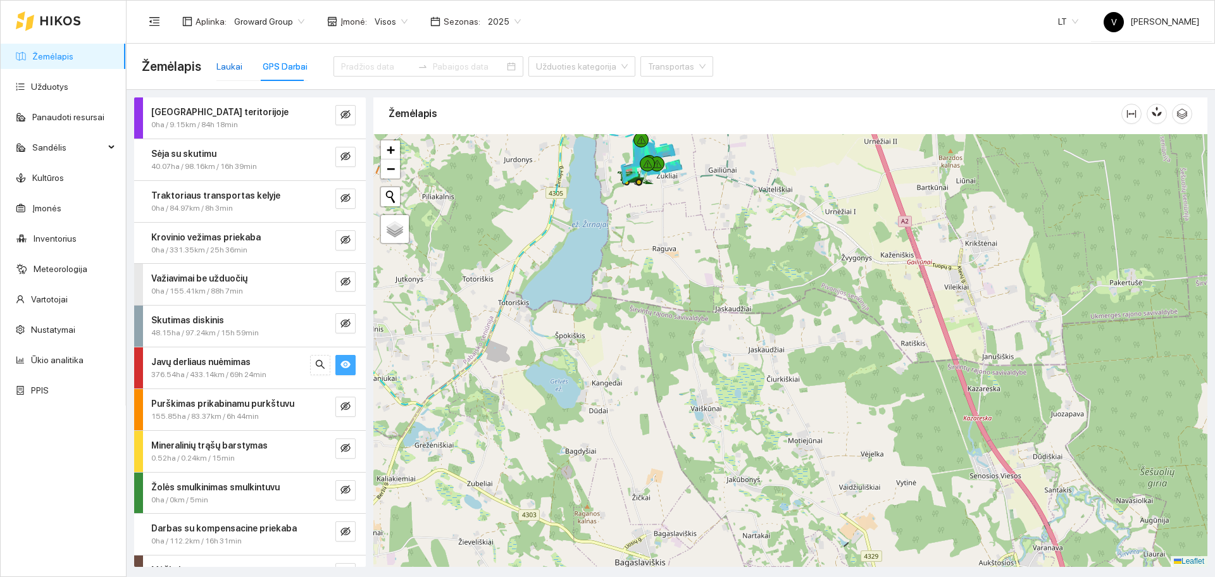
click at [216, 72] on div "Laukai" at bounding box center [229, 66] width 26 height 14
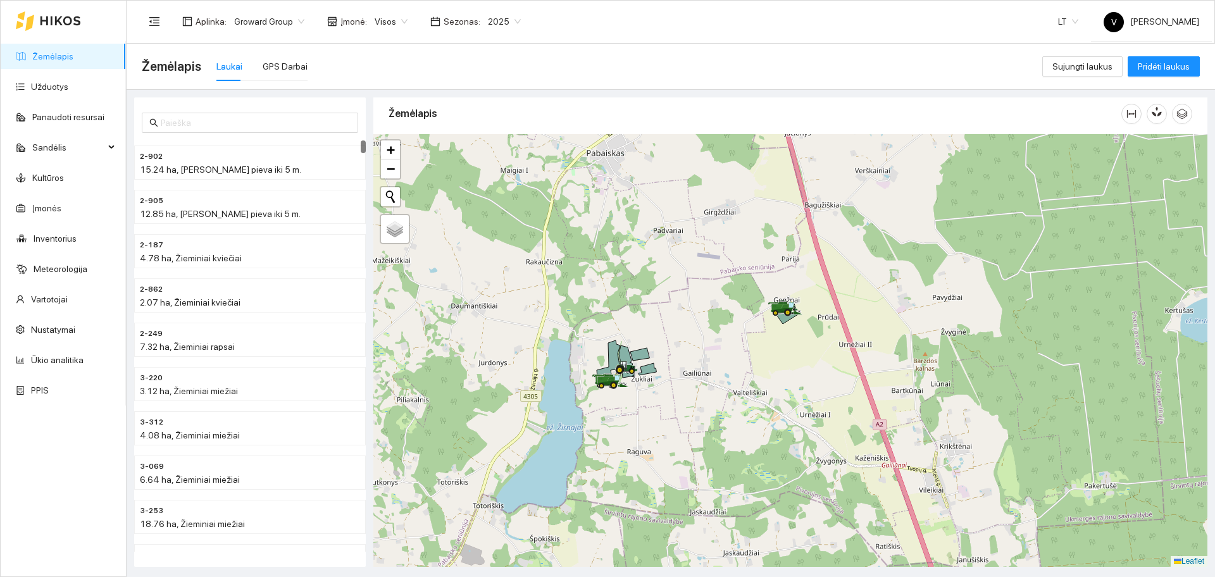
drag, startPoint x: 740, startPoint y: 335, endPoint x: 736, endPoint y: 451, distance: 115.9
click at [736, 451] on div at bounding box center [790, 350] width 834 height 433
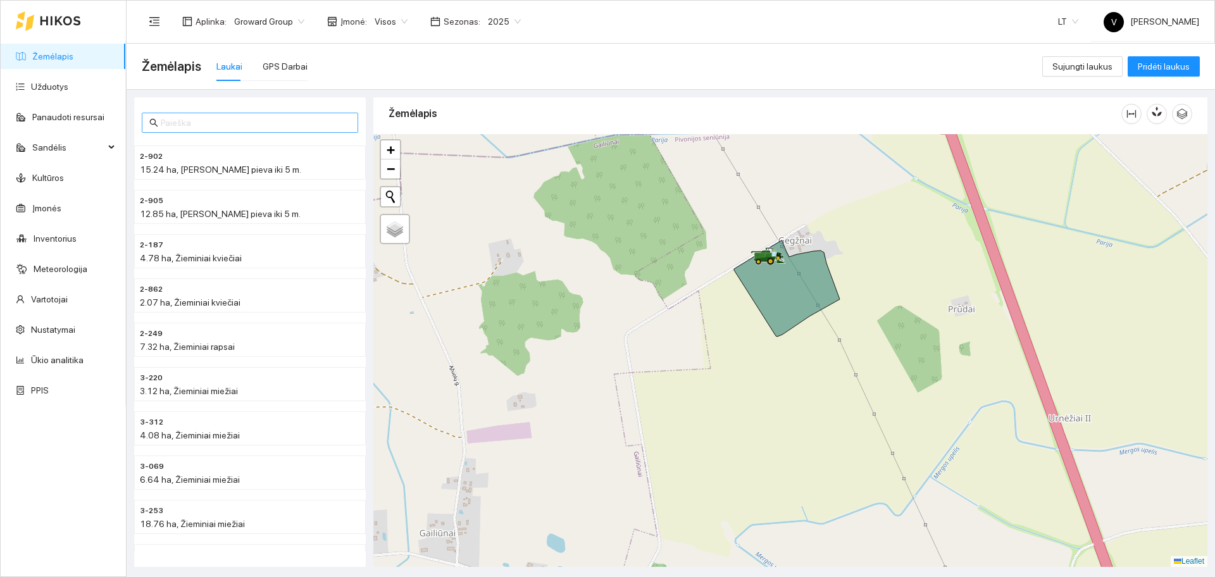
click at [159, 125] on span at bounding box center [250, 123] width 216 height 20
type input "-"
type input "3-100"
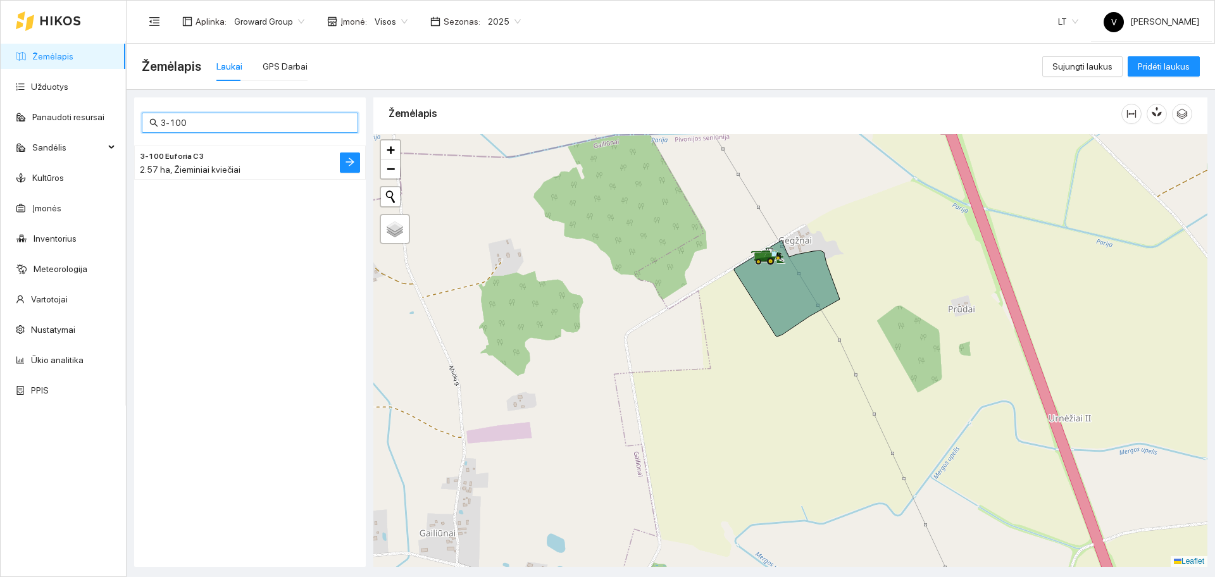
click at [194, 173] on span "2.57 ha, Žieminiai kviečiai" at bounding box center [190, 170] width 101 height 10
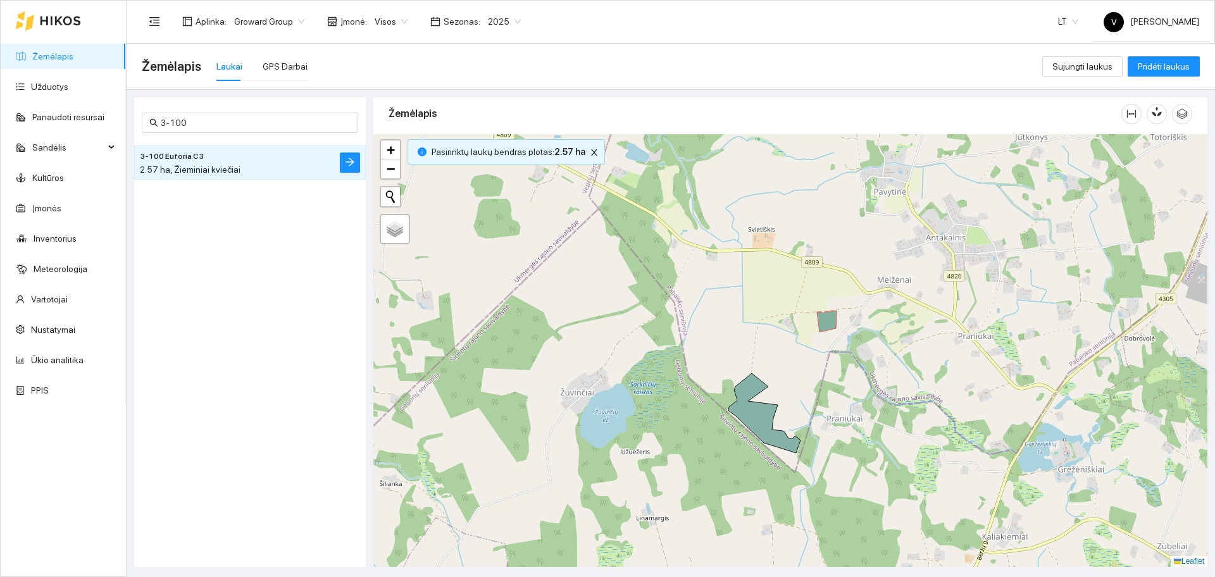
drag, startPoint x: 954, startPoint y: 440, endPoint x: 942, endPoint y: 429, distance: 16.1
click at [942, 429] on div at bounding box center [790, 350] width 834 height 433
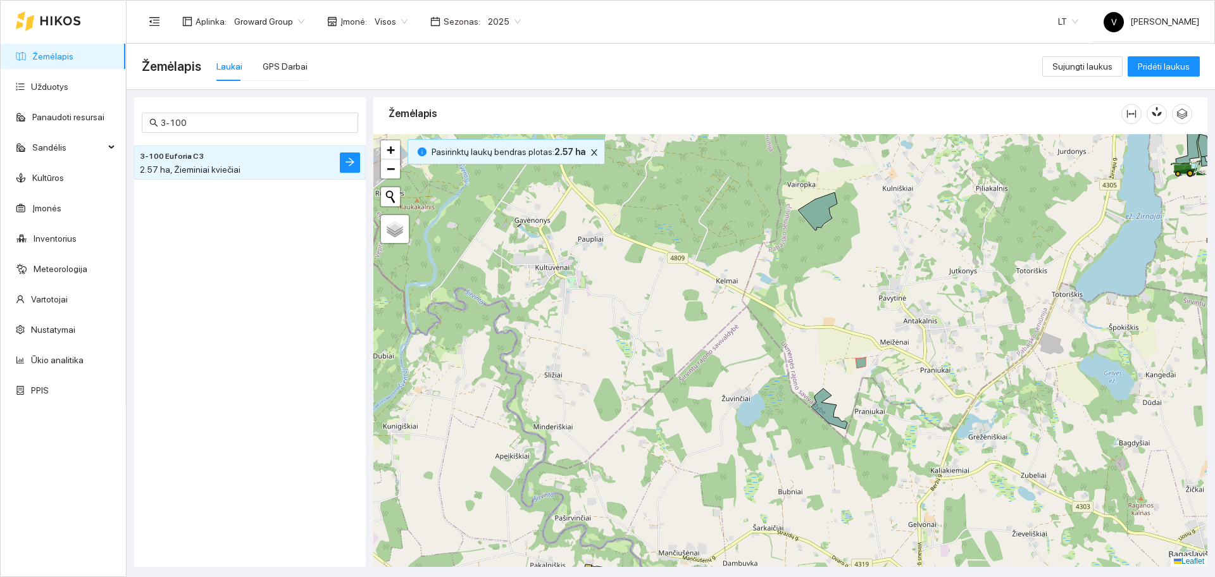
drag, startPoint x: 942, startPoint y: 418, endPoint x: 923, endPoint y: 407, distance: 21.8
click at [923, 407] on div at bounding box center [790, 350] width 834 height 433
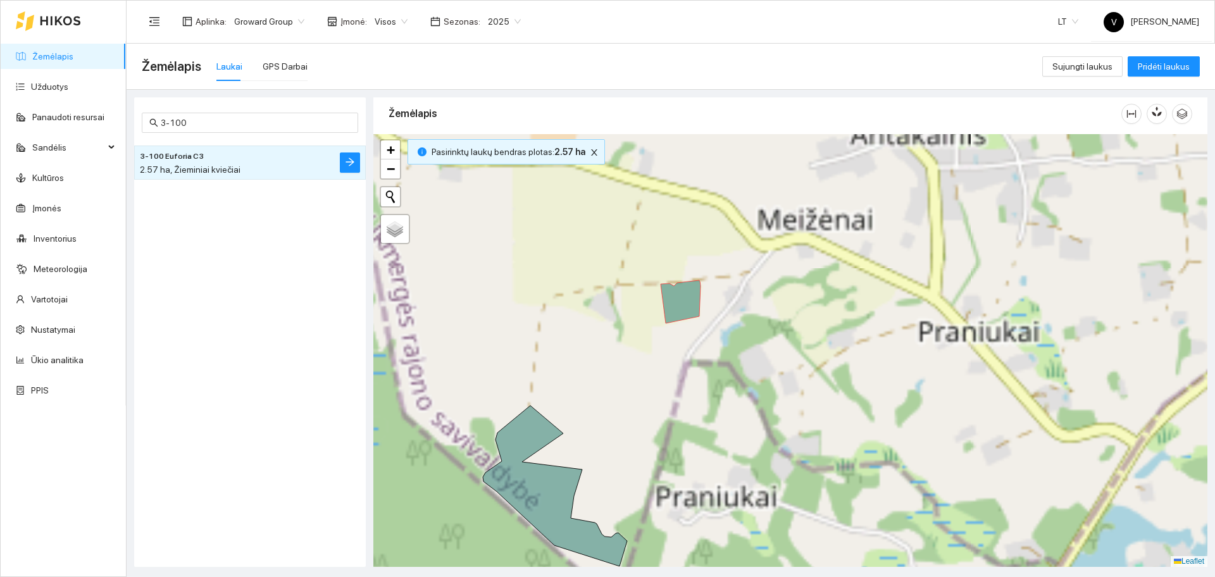
click at [901, 382] on div at bounding box center [790, 350] width 834 height 433
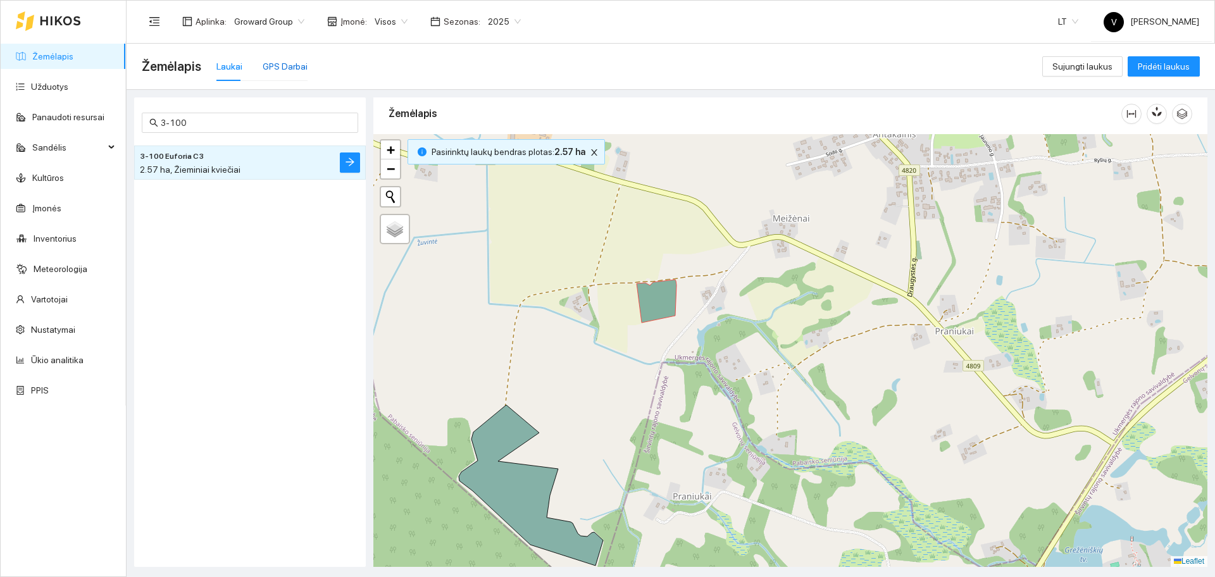
click at [277, 60] on div "GPS Darbai" at bounding box center [285, 66] width 45 height 14
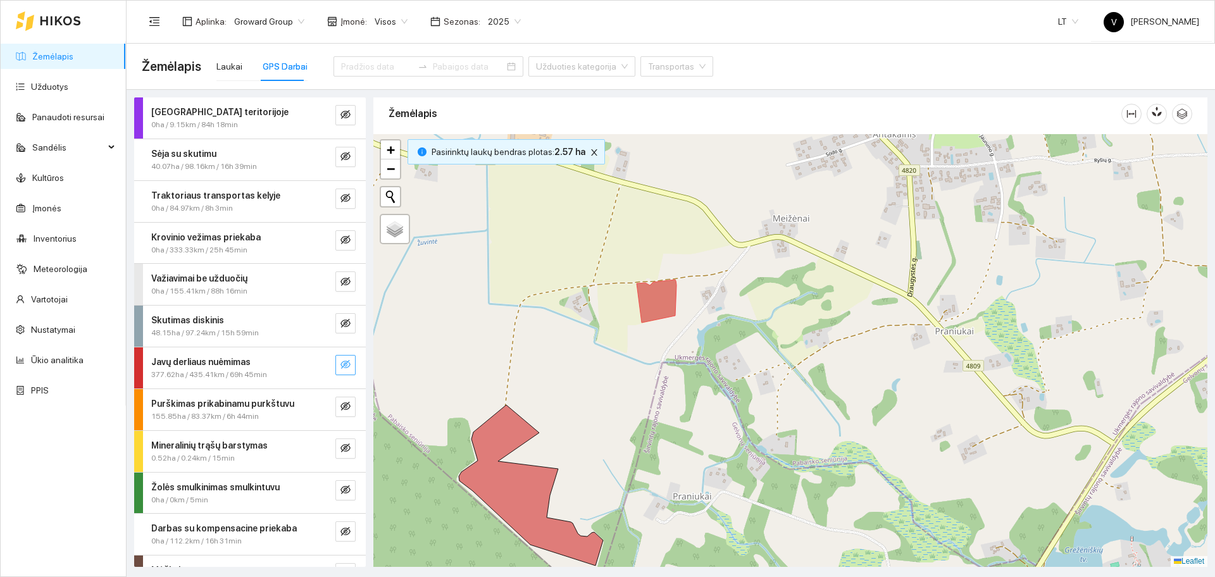
click at [340, 365] on icon "eye-invisible" at bounding box center [345, 364] width 10 height 10
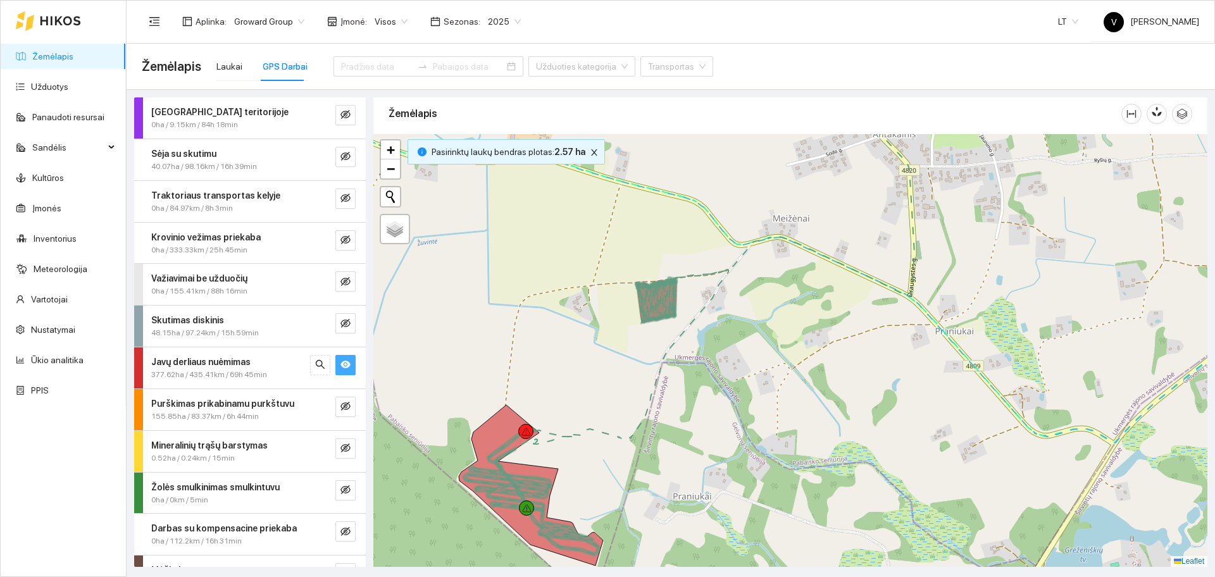
click at [340, 365] on icon "eye" at bounding box center [345, 365] width 10 height 8
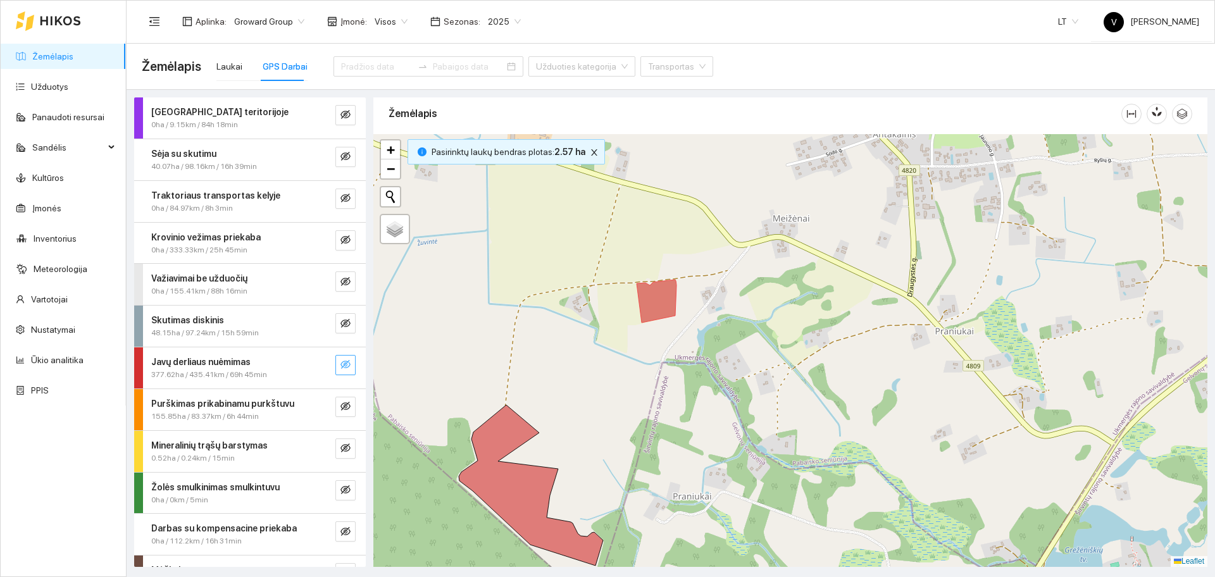
click at [340, 365] on icon "eye-invisible" at bounding box center [345, 364] width 10 height 10
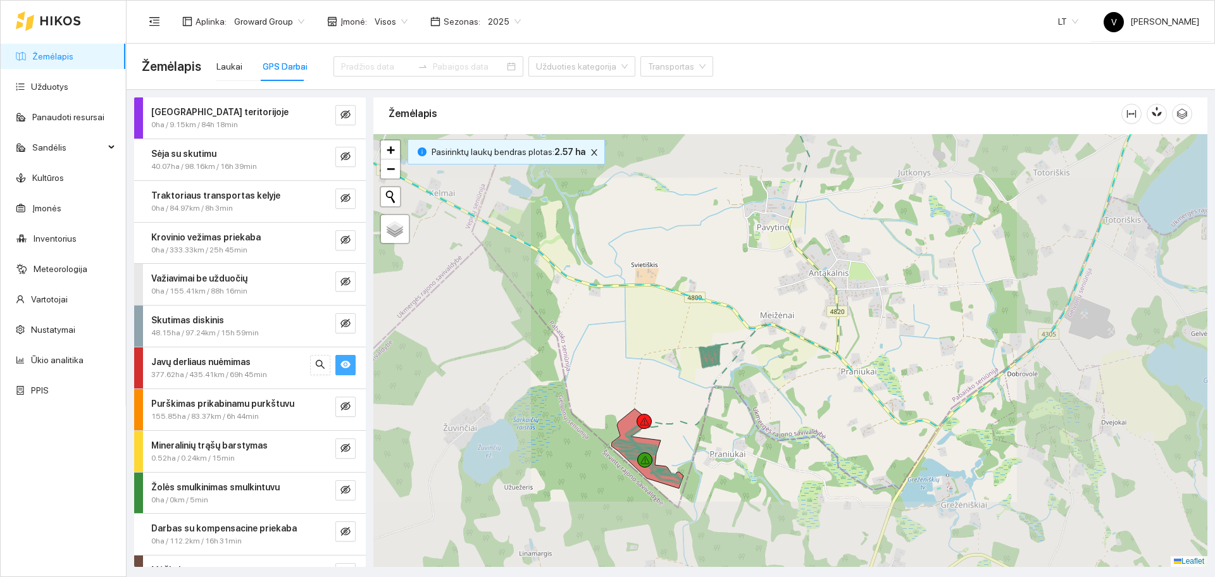
drag, startPoint x: 813, startPoint y: 401, endPoint x: 732, endPoint y: 423, distance: 84.0
click at [734, 423] on div at bounding box center [790, 350] width 834 height 433
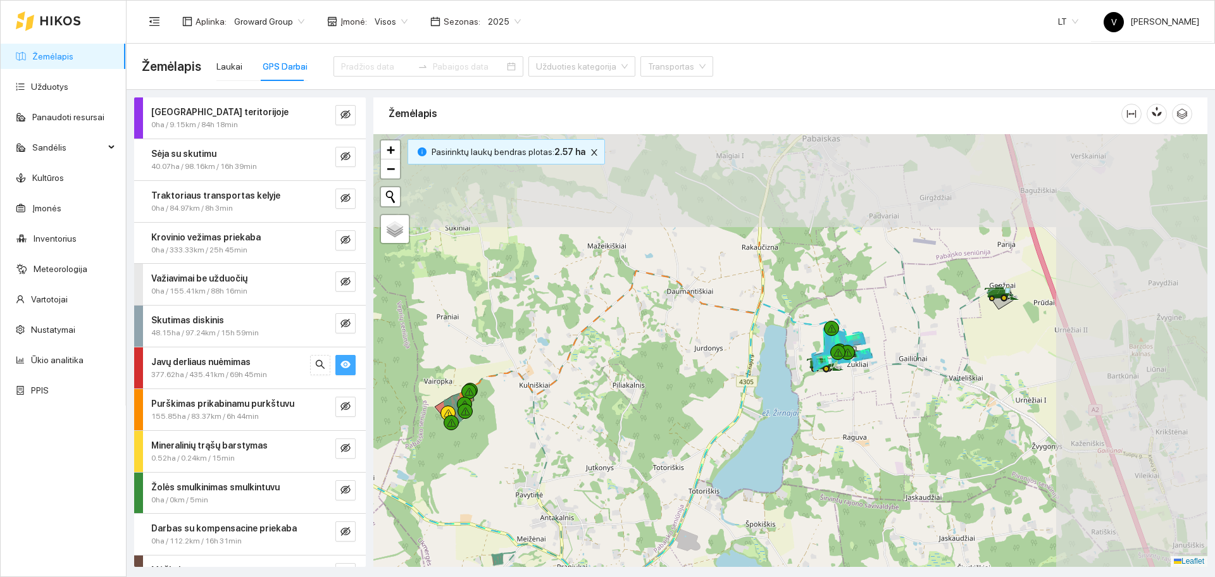
drag, startPoint x: 837, startPoint y: 344, endPoint x: 616, endPoint y: 459, distance: 248.5
click at [611, 463] on div at bounding box center [790, 350] width 834 height 433
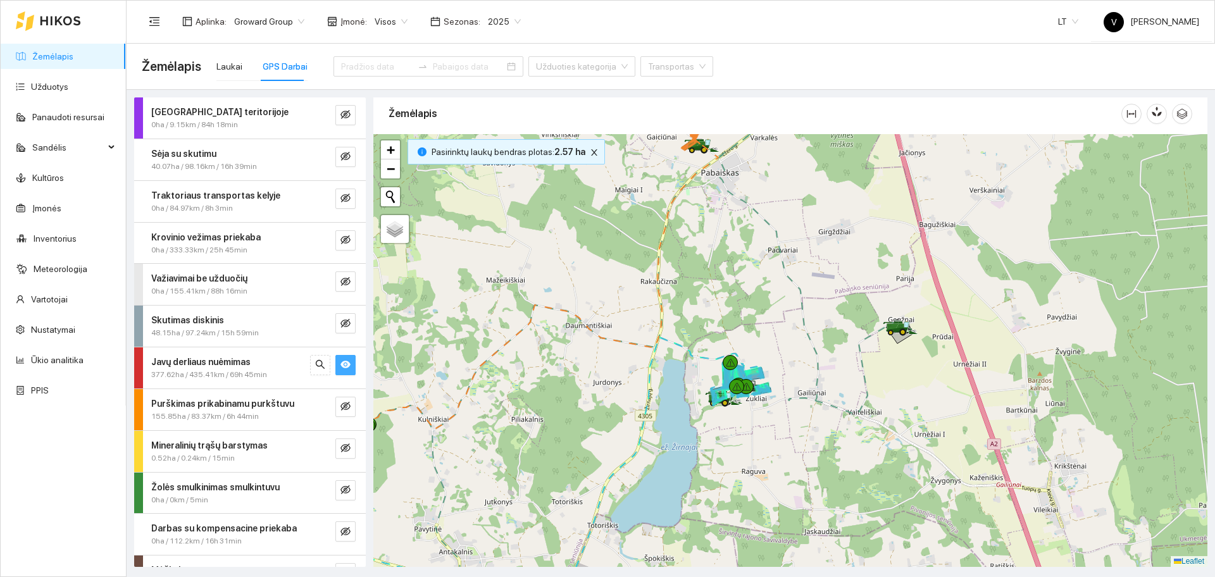
drag, startPoint x: 895, startPoint y: 360, endPoint x: 865, endPoint y: 361, distance: 30.4
click at [857, 389] on div at bounding box center [790, 350] width 834 height 433
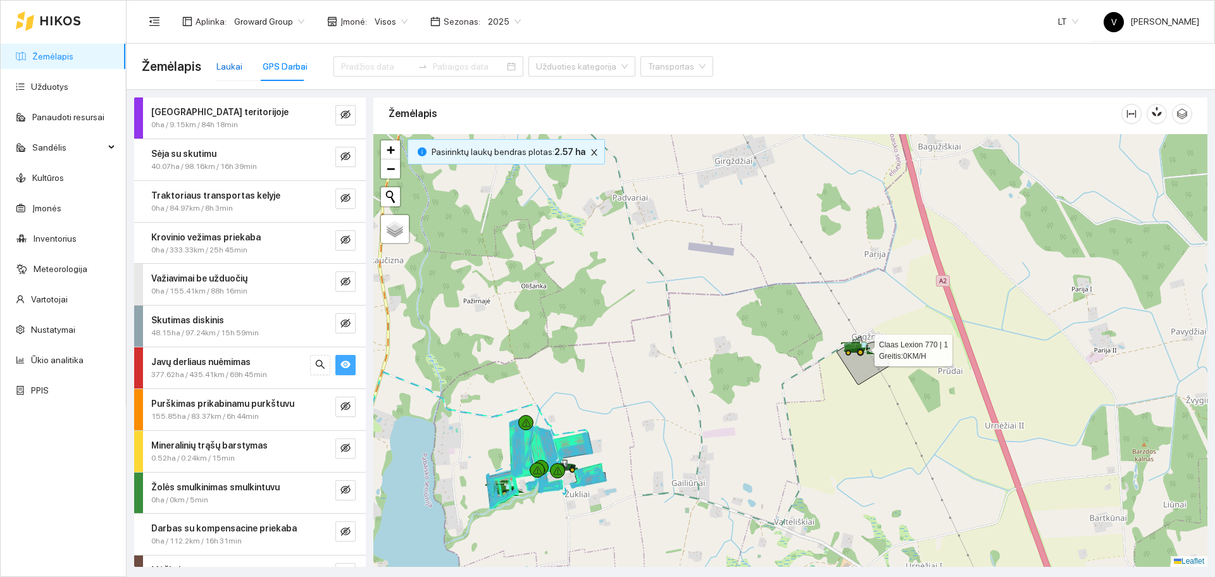
click at [218, 65] on div "Laukai" at bounding box center [229, 66] width 26 height 14
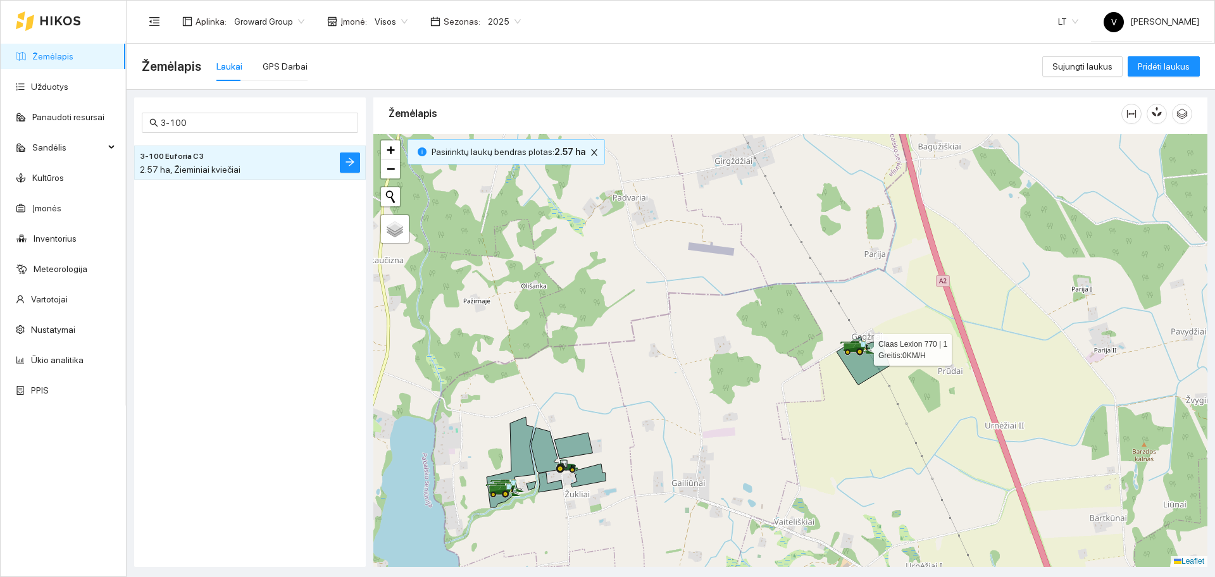
drag, startPoint x: 737, startPoint y: 435, endPoint x: 760, endPoint y: 435, distance: 22.8
click at [760, 435] on div at bounding box center [790, 350] width 834 height 433
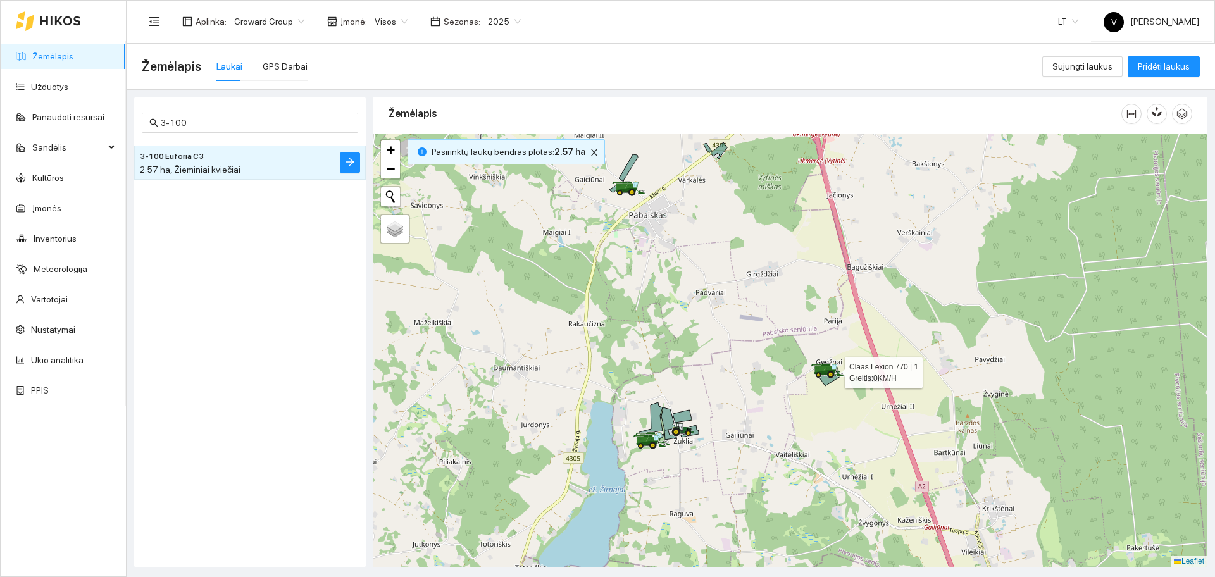
drag, startPoint x: 775, startPoint y: 409, endPoint x: 778, endPoint y: 394, distance: 15.5
click at [778, 394] on div at bounding box center [790, 350] width 834 height 433
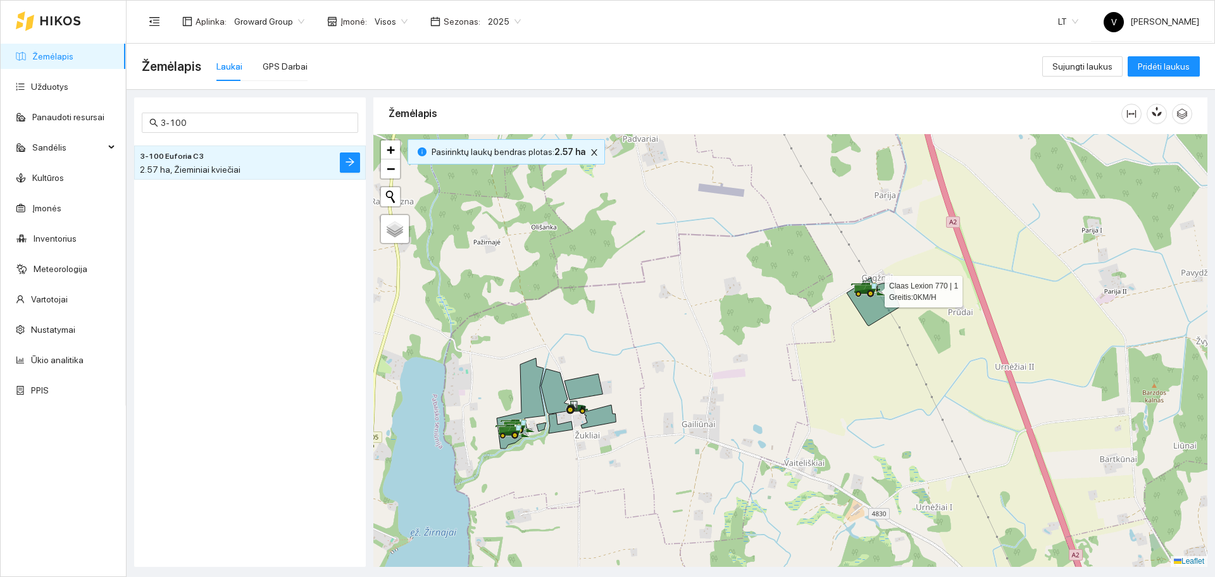
drag, startPoint x: 685, startPoint y: 402, endPoint x: 720, endPoint y: 375, distance: 43.8
click at [720, 375] on div at bounding box center [790, 350] width 834 height 433
click at [218, 121] on input "3-100" at bounding box center [256, 123] width 190 height 14
type input "3-046"
click at [221, 163] on div "23.42 ha, Žieminiai kviečiai" at bounding box center [225, 170] width 170 height 14
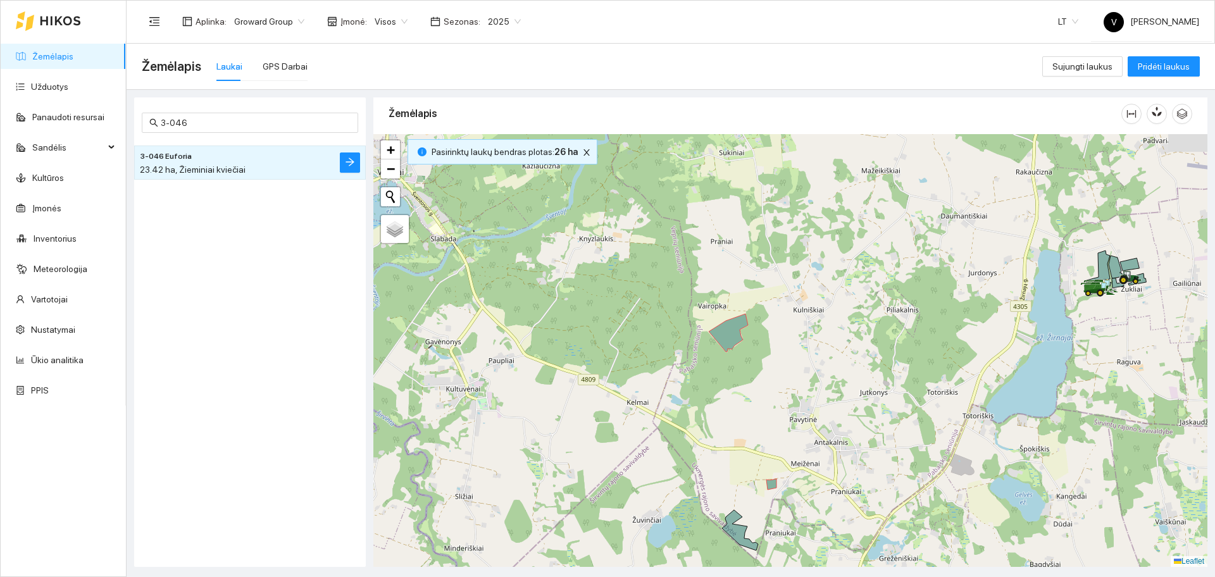
drag, startPoint x: 849, startPoint y: 328, endPoint x: 773, endPoint y: 363, distance: 83.8
click at [777, 363] on div at bounding box center [790, 350] width 834 height 433
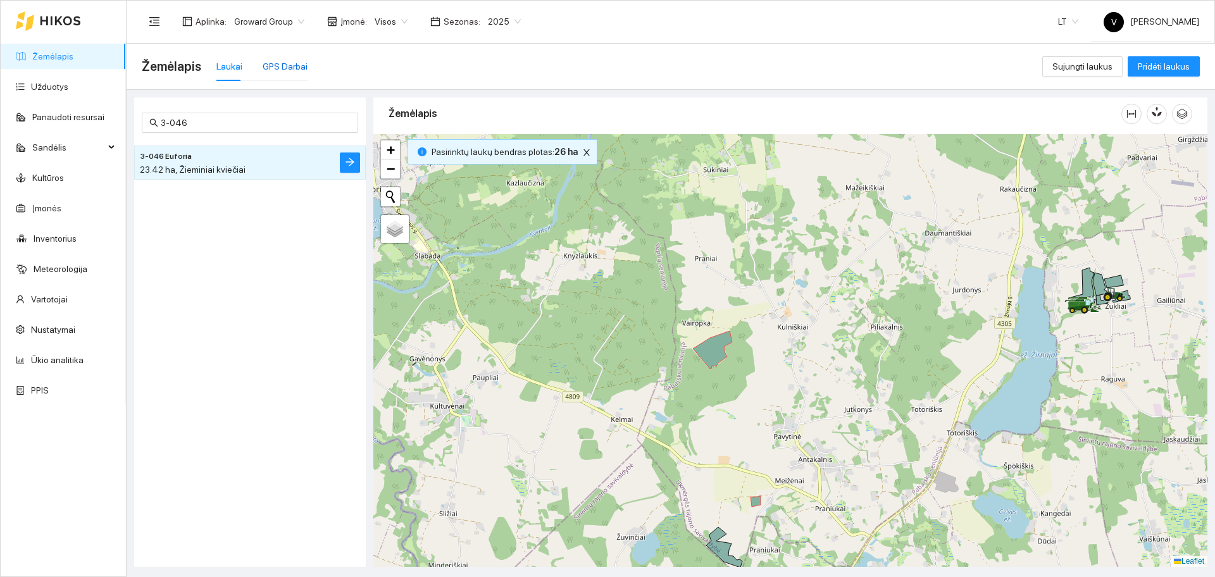
click at [269, 65] on div "GPS Darbai" at bounding box center [285, 66] width 45 height 14
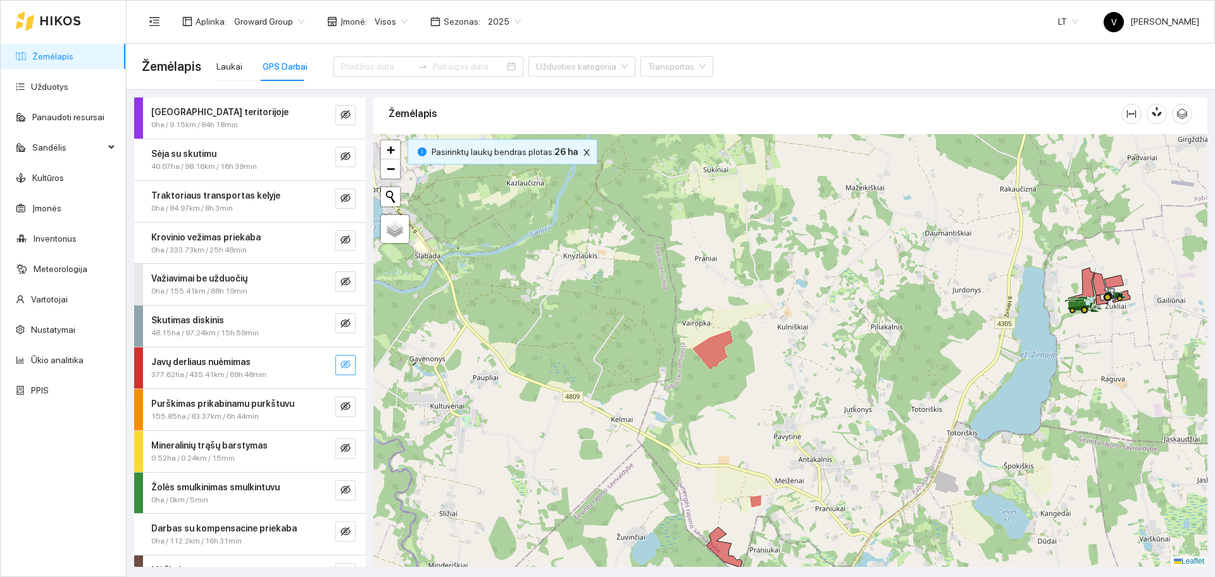
click at [340, 363] on icon "eye-invisible" at bounding box center [345, 364] width 10 height 9
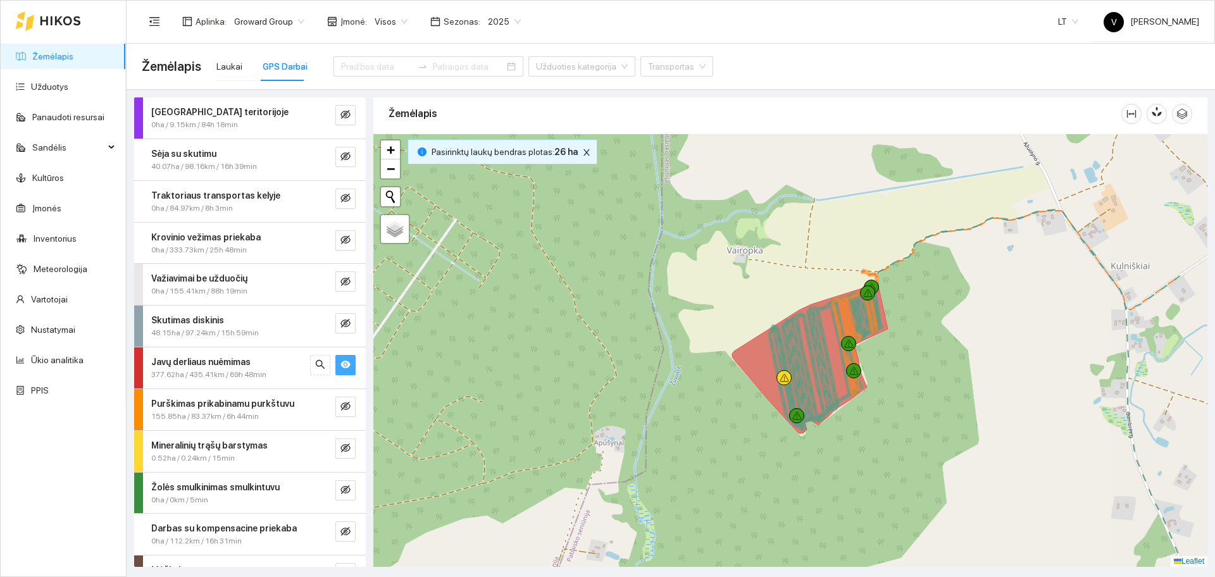
drag, startPoint x: 826, startPoint y: 327, endPoint x: 713, endPoint y: 307, distance: 115.7
click at [713, 307] on div at bounding box center [790, 350] width 834 height 433
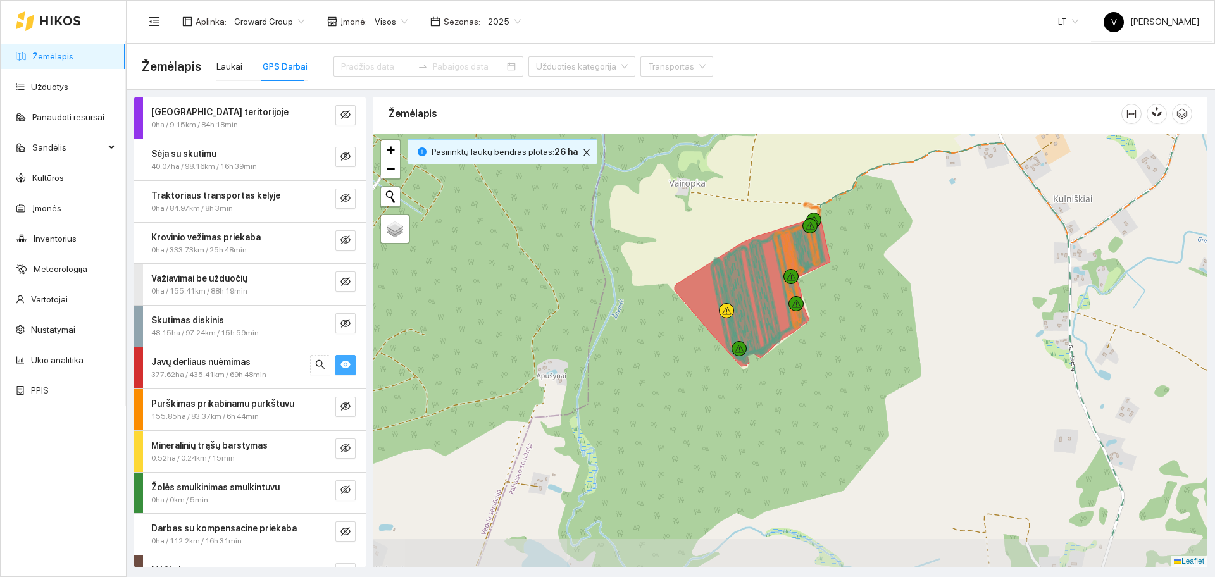
drag, startPoint x: 725, startPoint y: 320, endPoint x: 683, endPoint y: 277, distance: 60.0
click at [683, 277] on div at bounding box center [790, 350] width 834 height 433
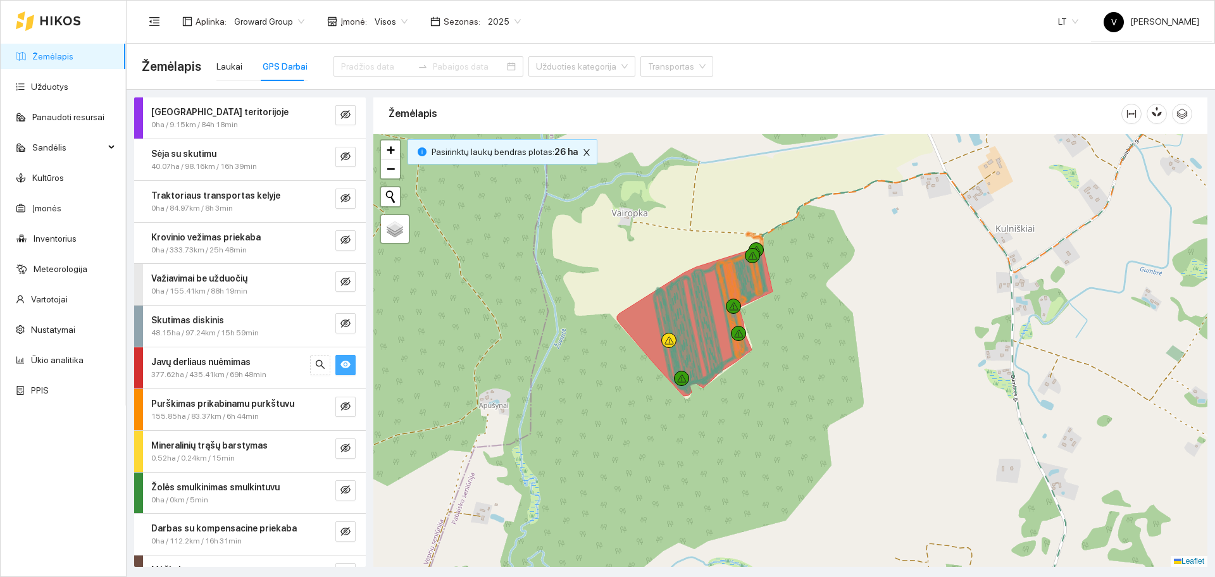
click at [677, 234] on div at bounding box center [790, 350] width 834 height 433
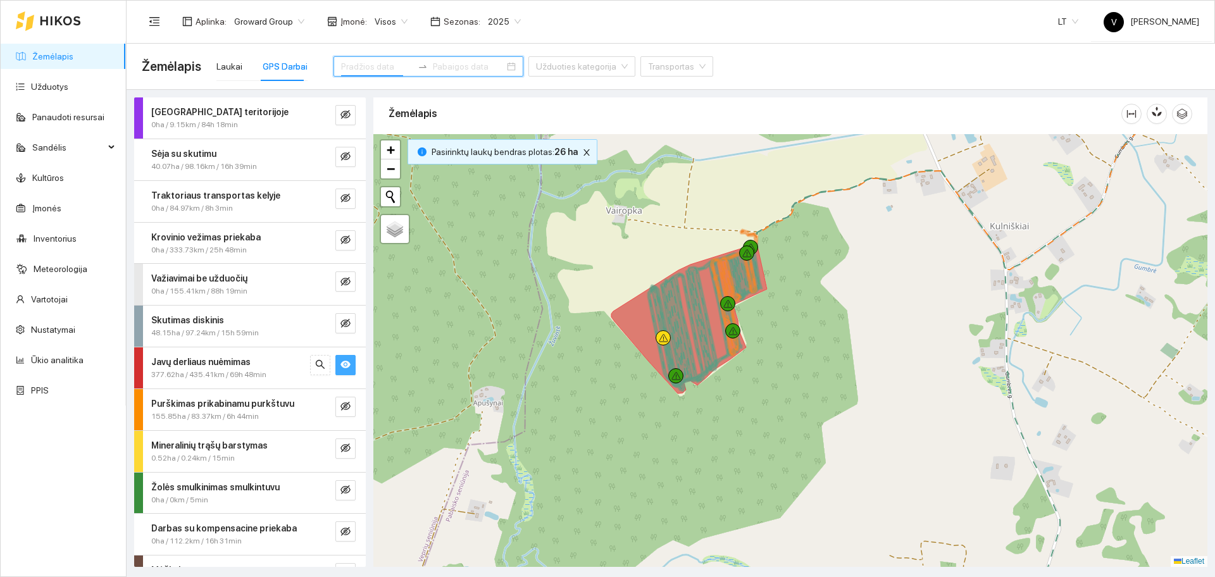
click at [358, 63] on input at bounding box center [377, 66] width 72 height 14
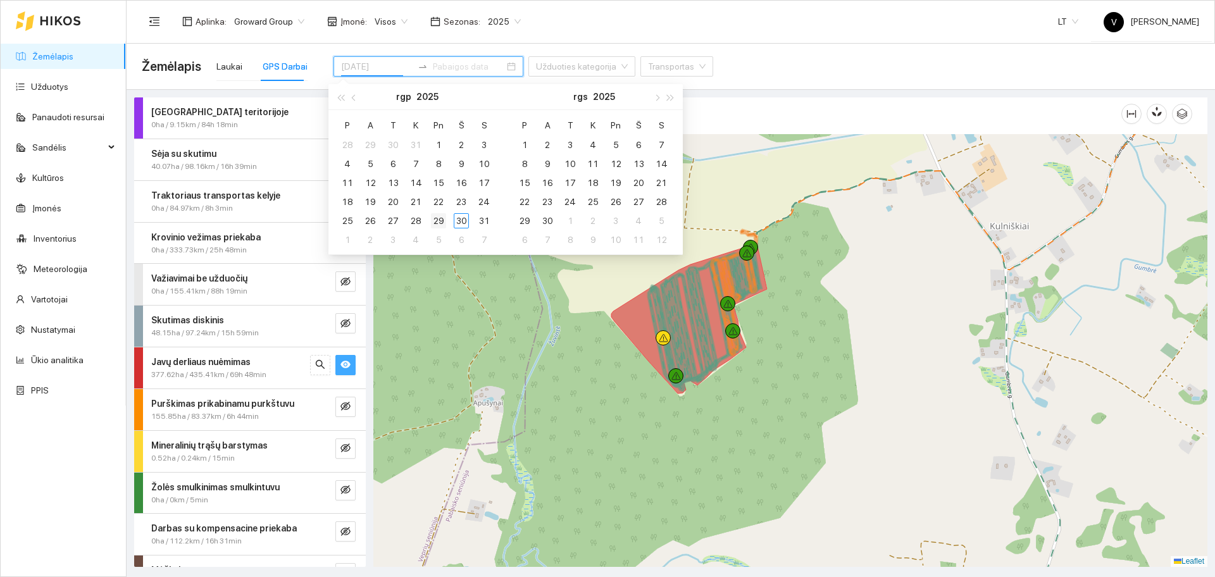
type input "[DATE]"
click at [435, 218] on div "29" at bounding box center [438, 220] width 15 height 15
type input "2025-09-05"
click at [461, 219] on div "30" at bounding box center [461, 220] width 15 height 15
type input "[DATE]"
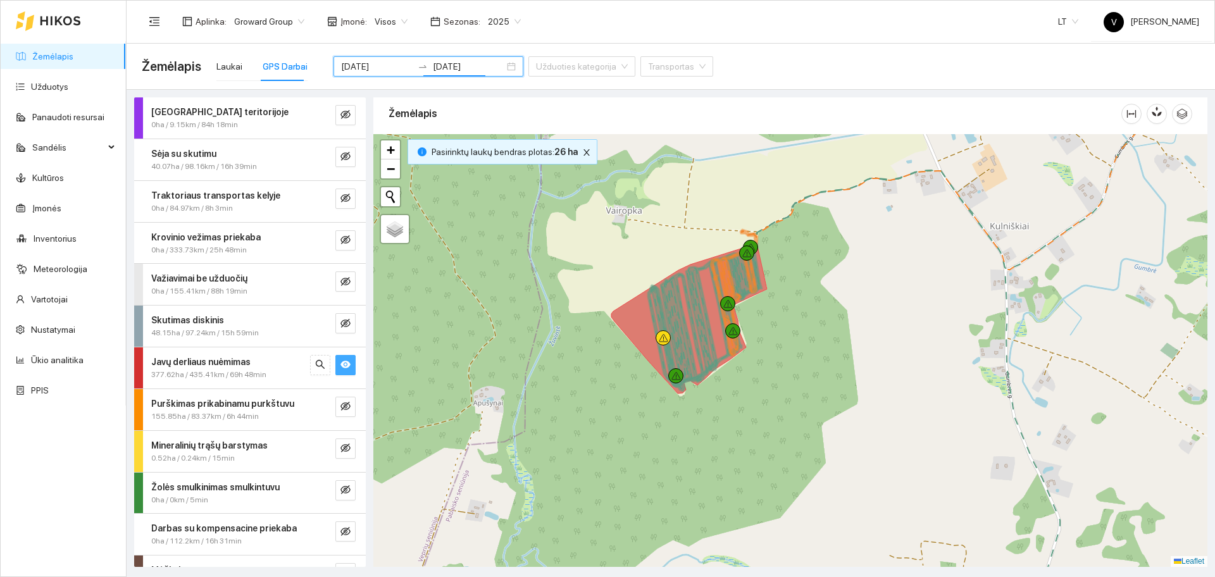
click at [340, 371] on button "button" at bounding box center [345, 365] width 20 height 20
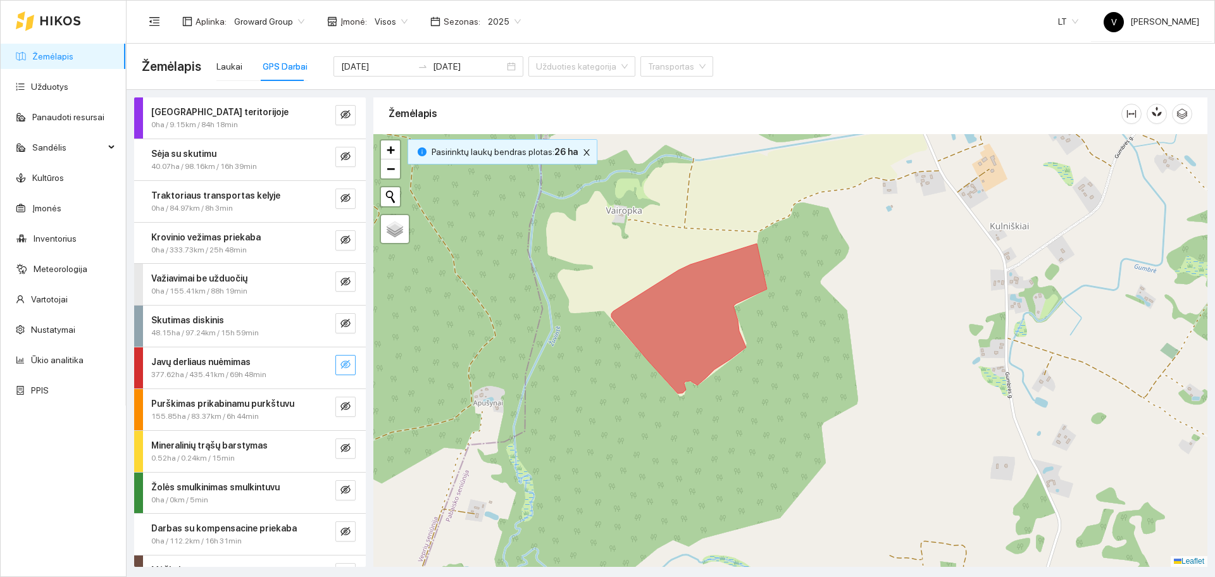
click at [340, 365] on icon "eye-invisible" at bounding box center [345, 364] width 10 height 10
click at [582, 153] on icon "close" at bounding box center [586, 152] width 9 height 9
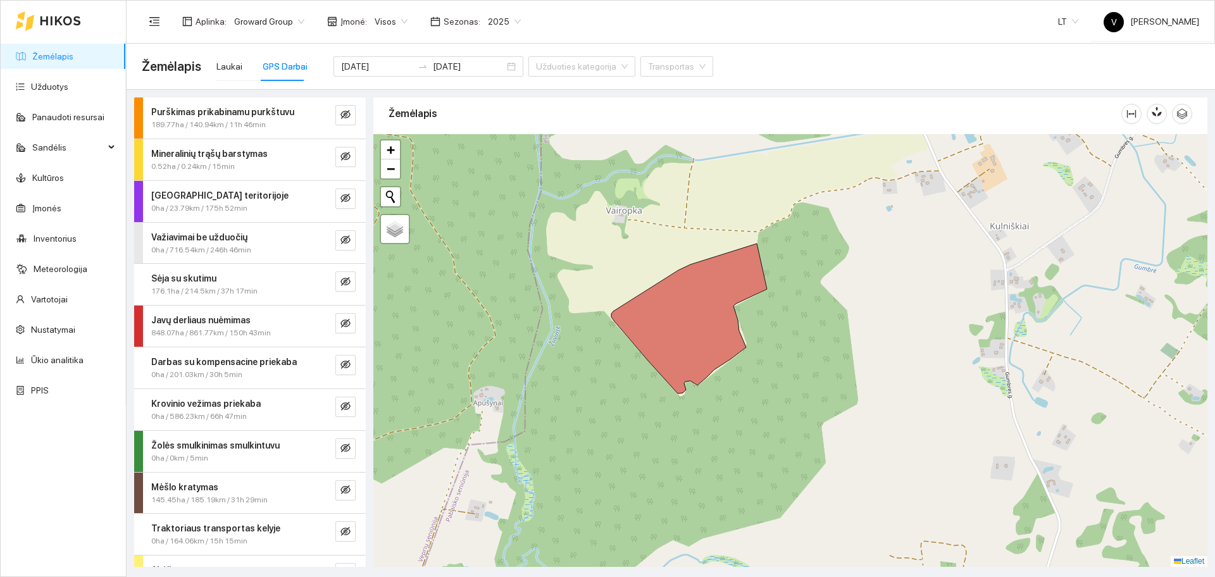
click at [627, 323] on icon at bounding box center [689, 319] width 156 height 150
click at [340, 322] on icon "eye-invisible" at bounding box center [345, 323] width 10 height 10
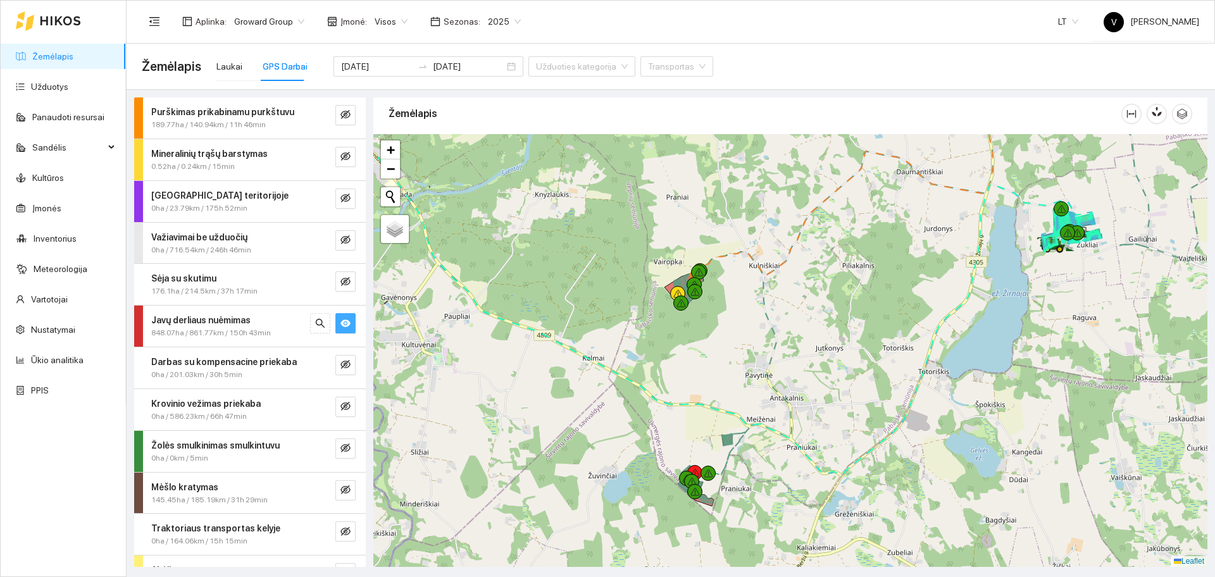
drag, startPoint x: 761, startPoint y: 344, endPoint x: 731, endPoint y: 320, distance: 38.4
click at [731, 320] on div at bounding box center [790, 350] width 834 height 433
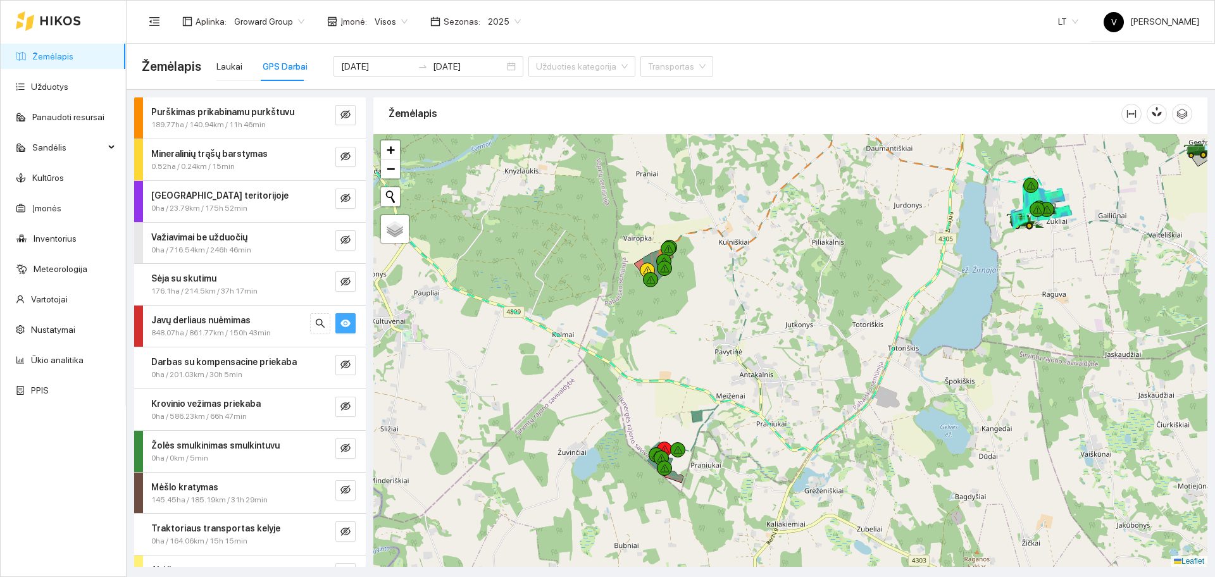
drag, startPoint x: 665, startPoint y: 399, endPoint x: 651, endPoint y: 296, distance: 104.7
click at [649, 297] on div at bounding box center [790, 350] width 834 height 433
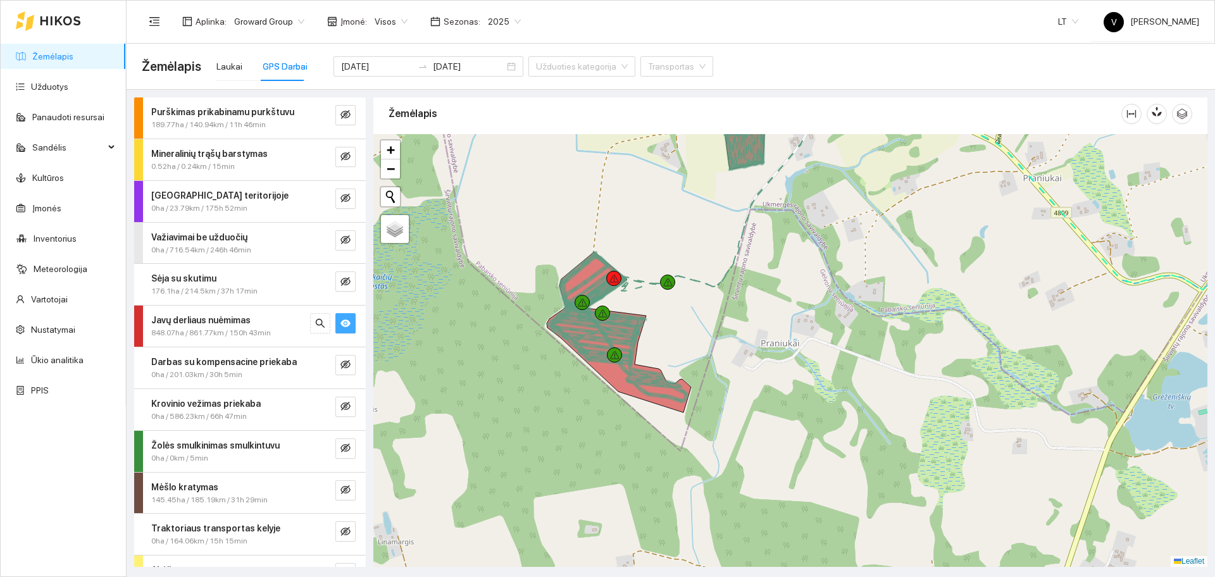
drag, startPoint x: 695, startPoint y: 370, endPoint x: 691, endPoint y: 358, distance: 12.8
click at [692, 358] on div at bounding box center [790, 350] width 834 height 433
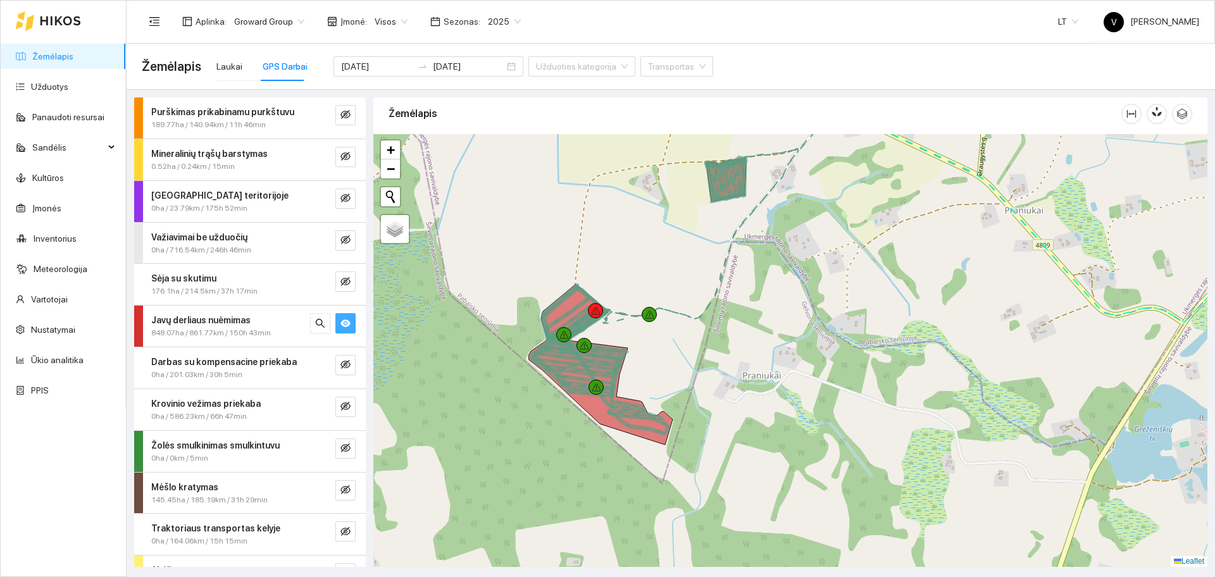
drag, startPoint x: 583, startPoint y: 252, endPoint x: 578, endPoint y: 266, distance: 15.0
click at [578, 266] on div at bounding box center [790, 350] width 834 height 433
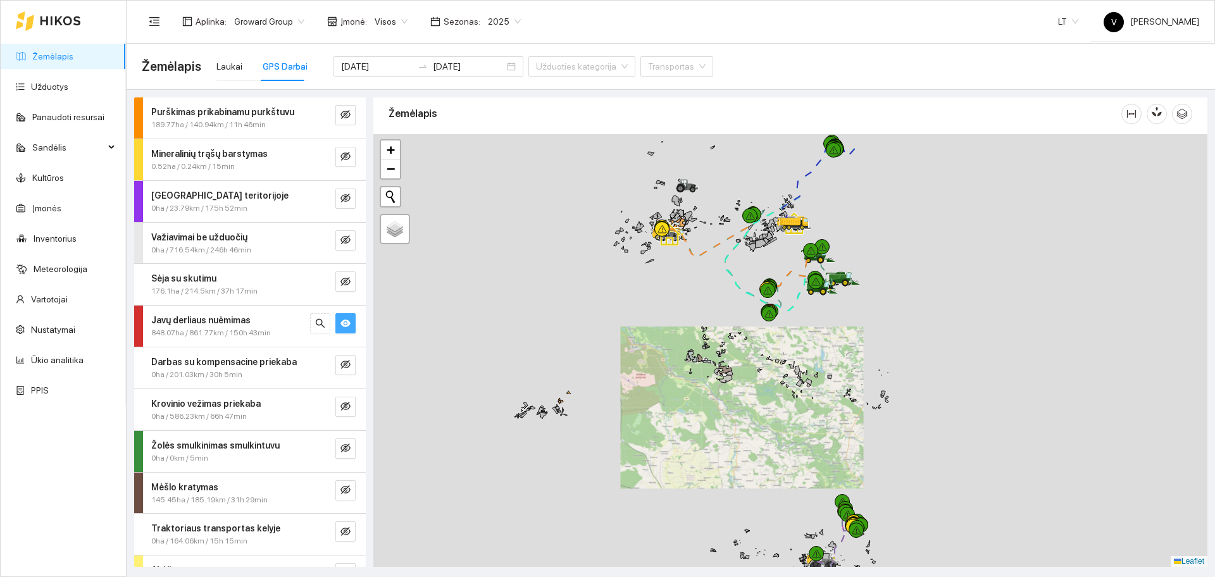
drag, startPoint x: 849, startPoint y: 278, endPoint x: 823, endPoint y: 338, distance: 64.6
click at [829, 284] on icon at bounding box center [840, 280] width 22 height 5
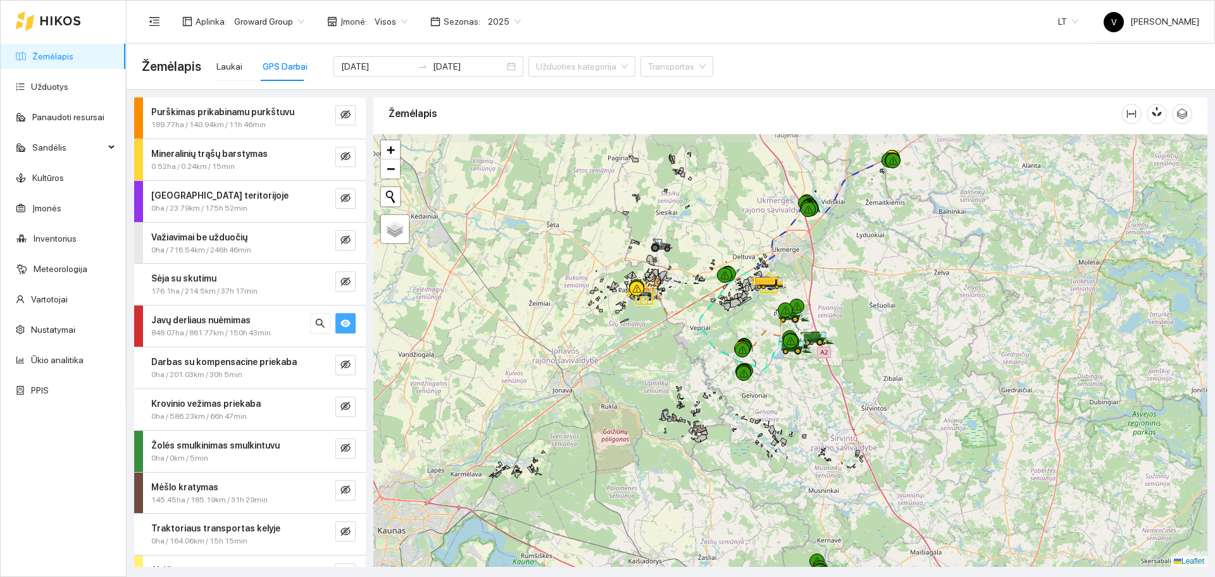
click at [835, 328] on div at bounding box center [790, 350] width 834 height 433
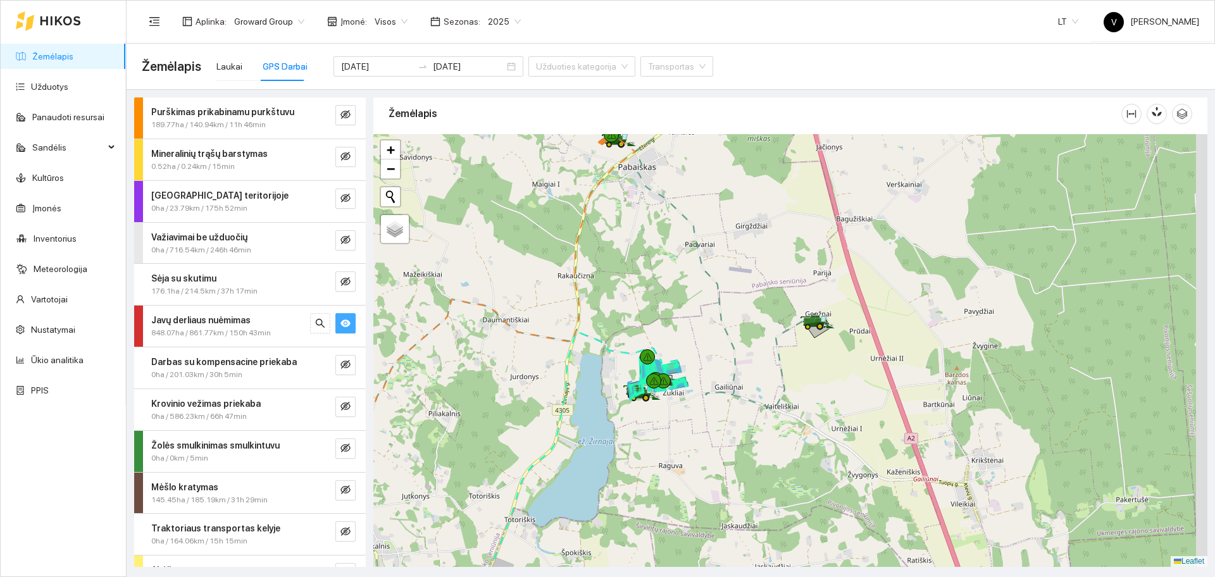
click at [791, 381] on div at bounding box center [790, 350] width 834 height 433
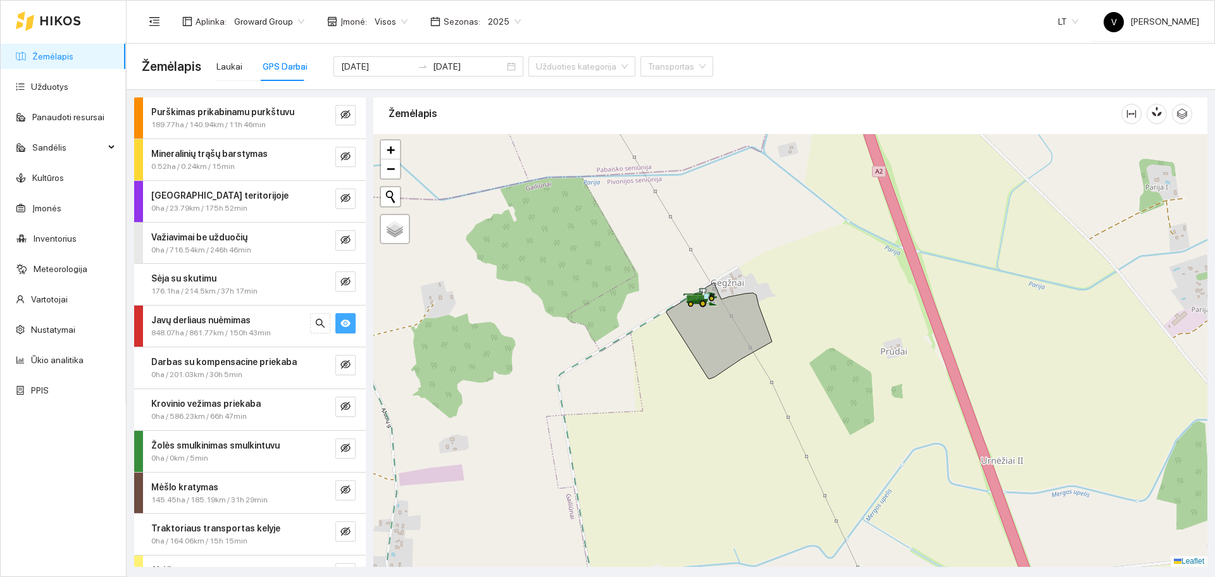
drag, startPoint x: 823, startPoint y: 356, endPoint x: 795, endPoint y: 378, distance: 35.1
click at [803, 385] on div at bounding box center [790, 350] width 834 height 433
click at [340, 322] on icon "eye" at bounding box center [345, 324] width 10 height 8
click at [340, 323] on icon "eye-invisible" at bounding box center [345, 323] width 10 height 10
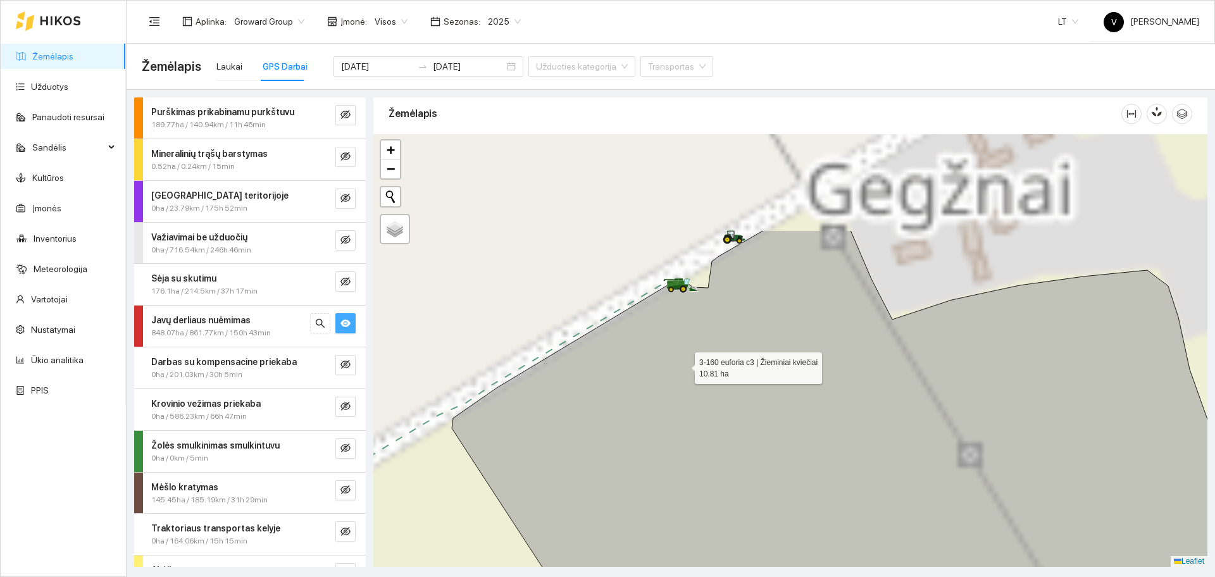
drag, startPoint x: 692, startPoint y: 247, endPoint x: 683, endPoint y: 364, distance: 116.8
click at [683, 364] on icon at bounding box center [867, 490] width 830 height 521
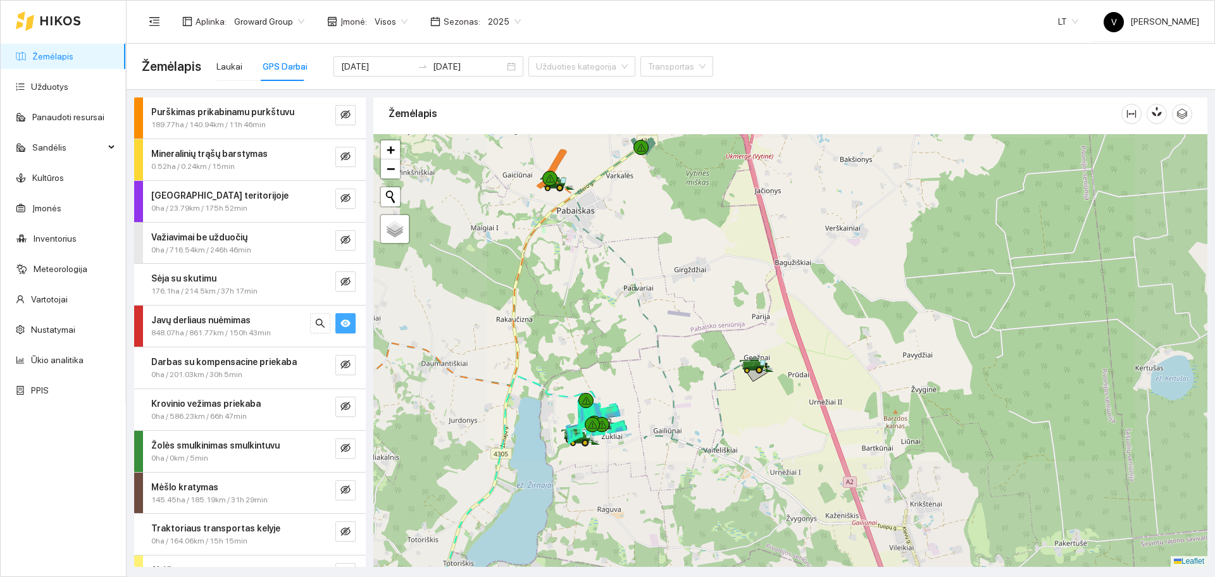
drag, startPoint x: 631, startPoint y: 450, endPoint x: 643, endPoint y: 420, distance: 32.1
click at [650, 416] on div at bounding box center [790, 350] width 834 height 433
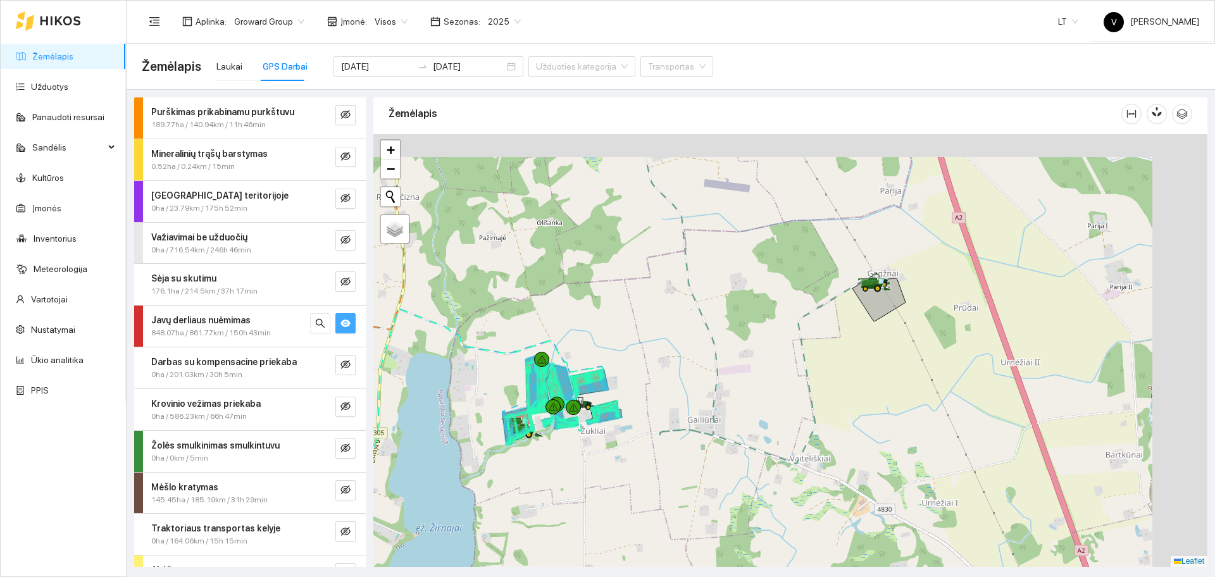
drag, startPoint x: 941, startPoint y: 365, endPoint x: 929, endPoint y: 369, distance: 12.8
click at [929, 369] on div at bounding box center [790, 350] width 834 height 433
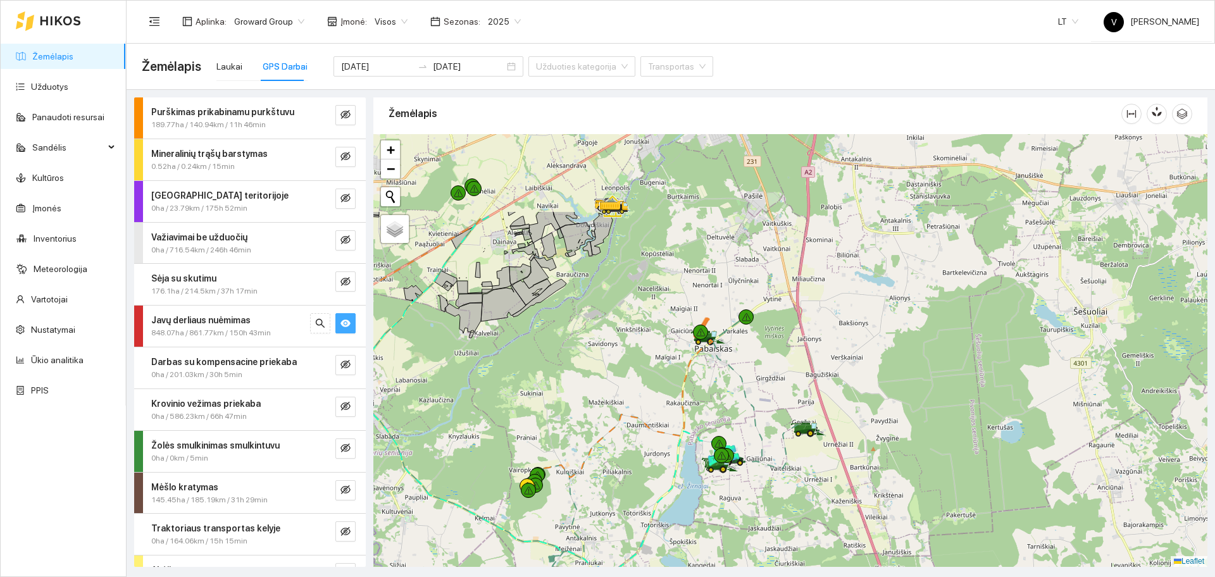
drag, startPoint x: 890, startPoint y: 387, endPoint x: 825, endPoint y: 508, distance: 137.9
click at [825, 508] on div at bounding box center [790, 350] width 834 height 433
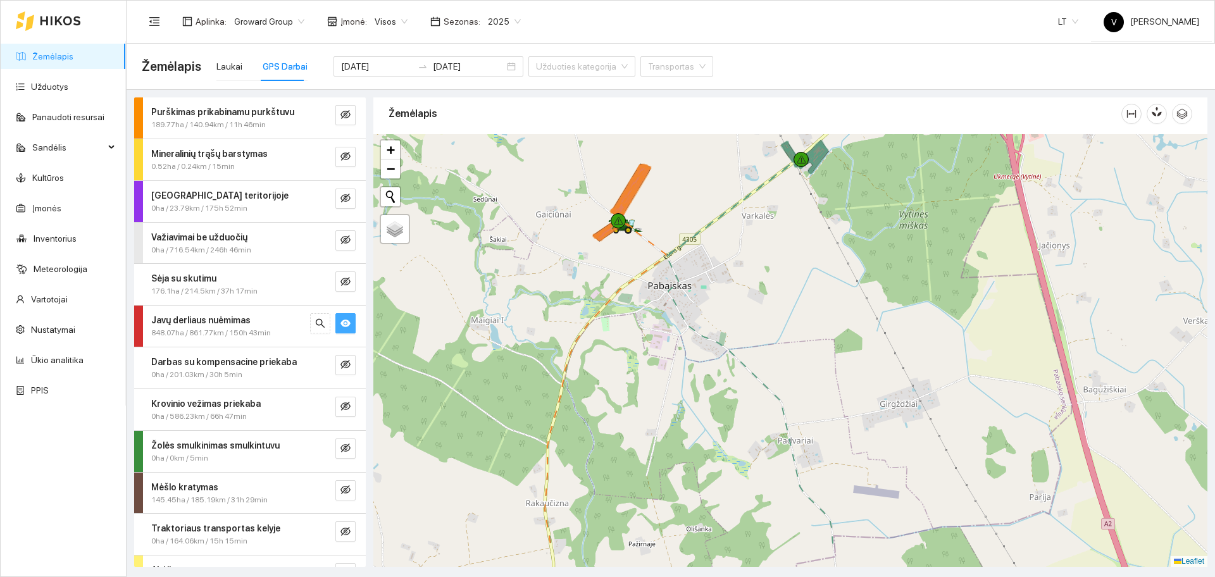
drag, startPoint x: 816, startPoint y: 387, endPoint x: 807, endPoint y: 234, distance: 152.8
click at [807, 234] on div at bounding box center [790, 350] width 834 height 433
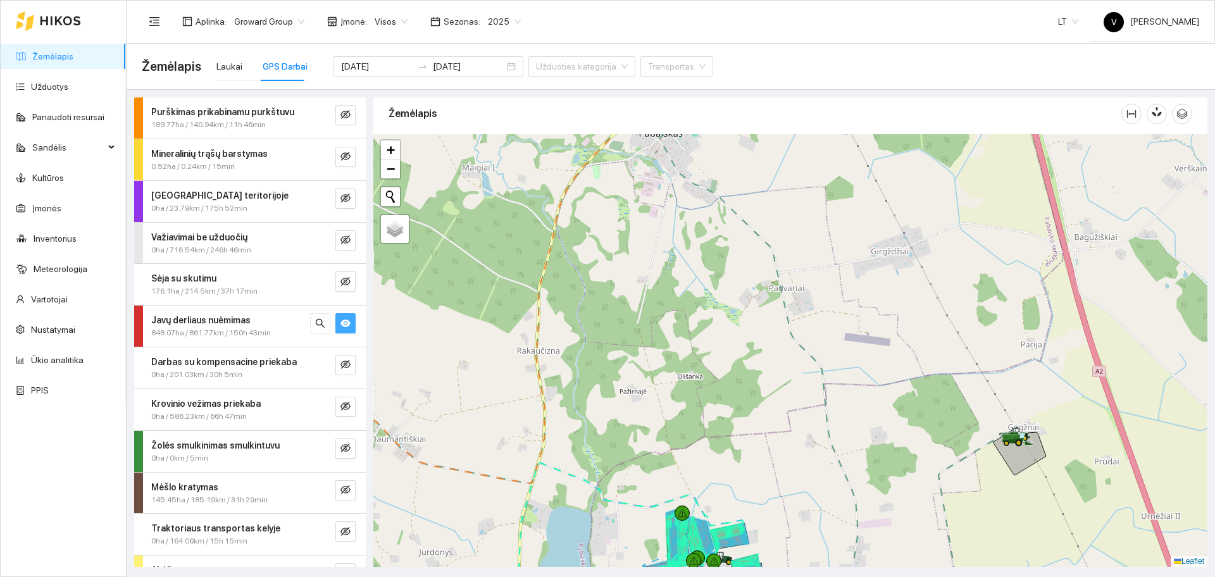
click at [859, 339] on div at bounding box center [790, 350] width 834 height 433
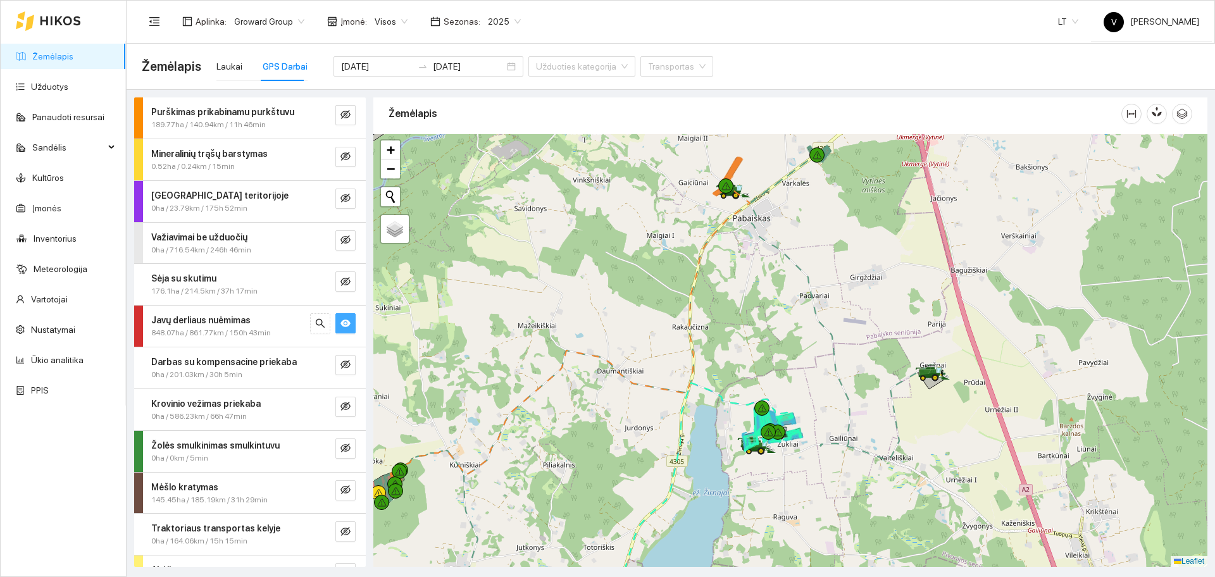
drag, startPoint x: 990, startPoint y: 442, endPoint x: 897, endPoint y: 387, distance: 107.8
click at [897, 387] on div at bounding box center [790, 350] width 834 height 433
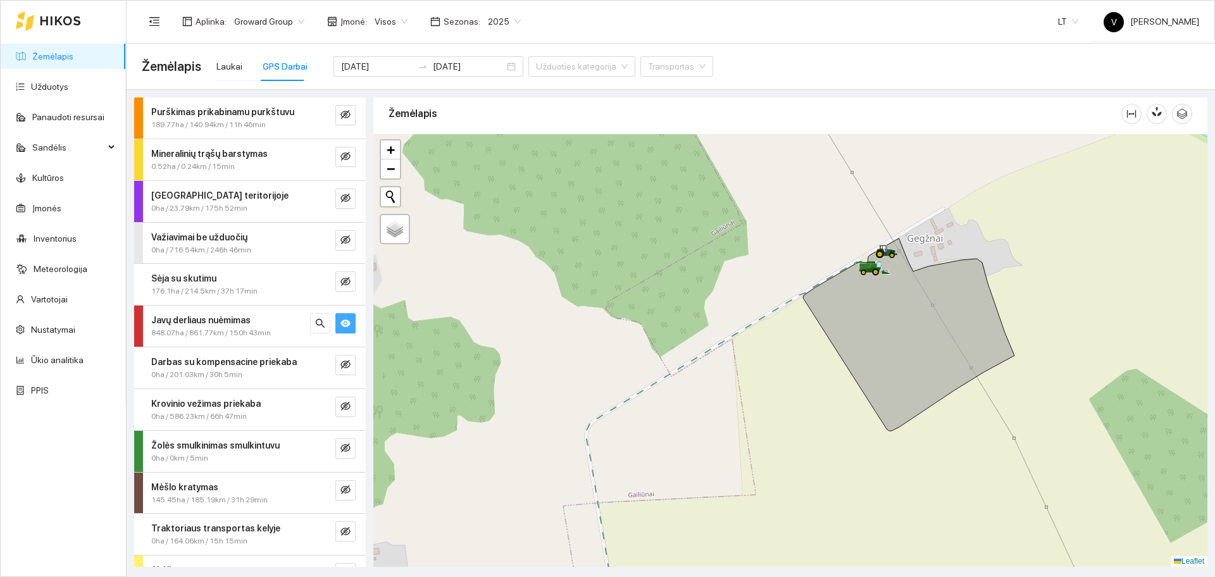
click at [802, 354] on div at bounding box center [790, 350] width 834 height 433
click at [342, 324] on button "button" at bounding box center [345, 323] width 20 height 20
click at [340, 325] on icon "eye-invisible" at bounding box center [345, 323] width 10 height 10
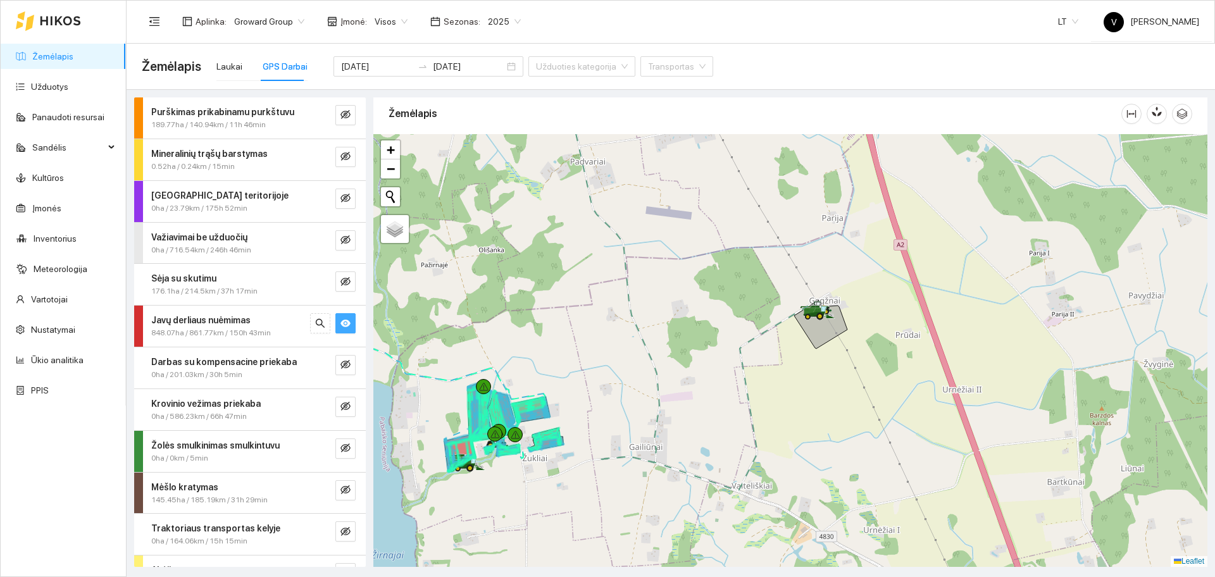
drag, startPoint x: 701, startPoint y: 397, endPoint x: 797, endPoint y: 305, distance: 133.4
click at [797, 305] on div at bounding box center [790, 350] width 834 height 433
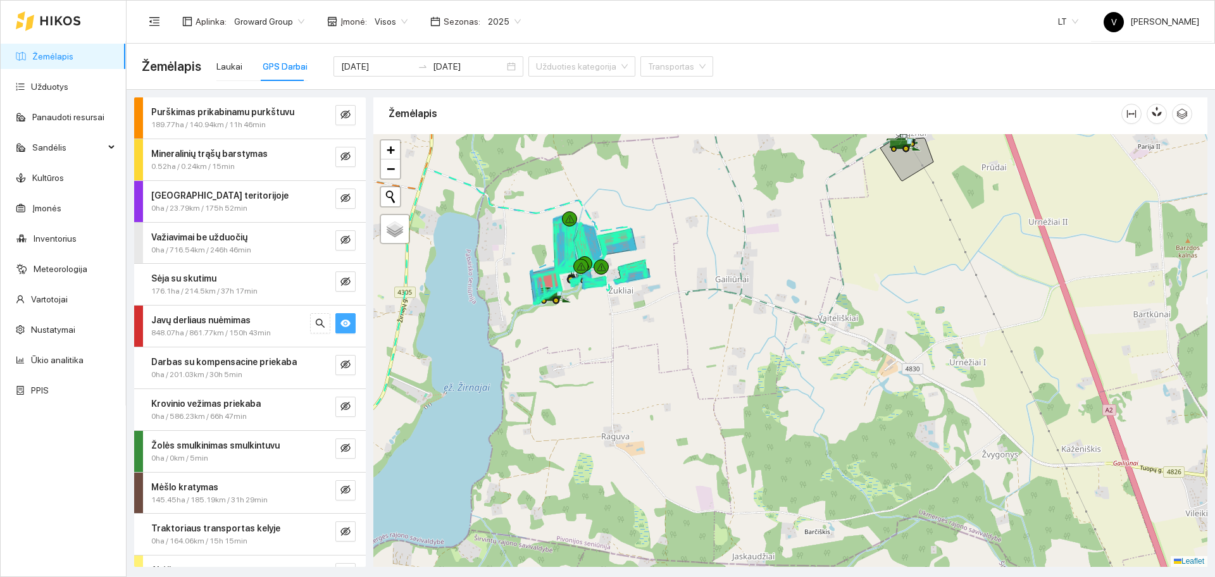
drag, startPoint x: 831, startPoint y: 399, endPoint x: 875, endPoint y: 325, distance: 85.4
click at [877, 320] on div at bounding box center [790, 350] width 834 height 433
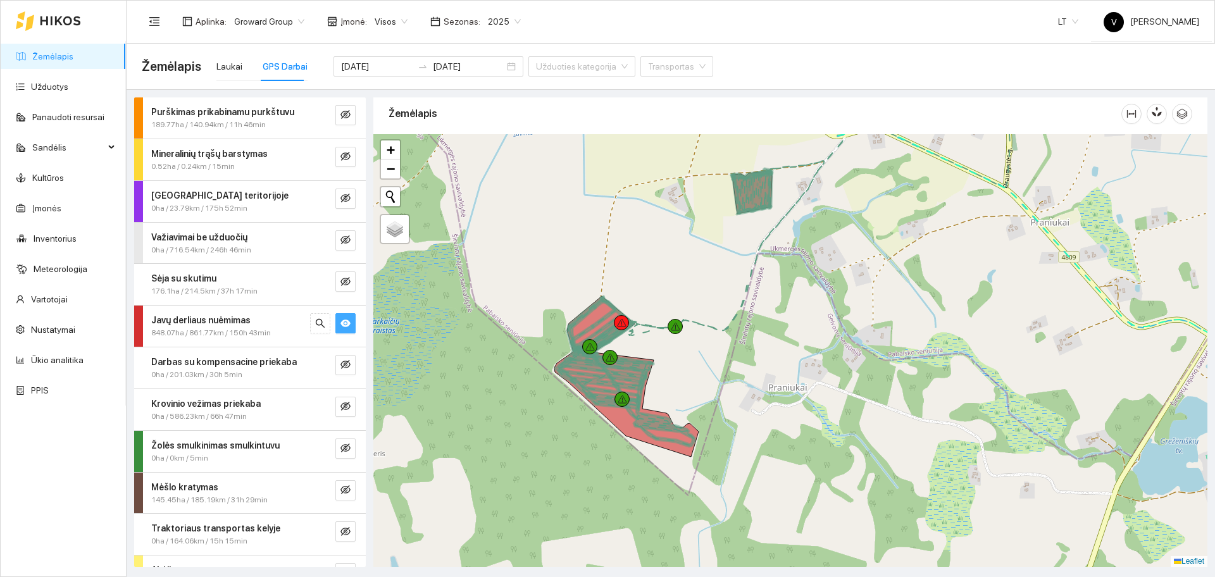
click at [621, 306] on div at bounding box center [790, 350] width 834 height 433
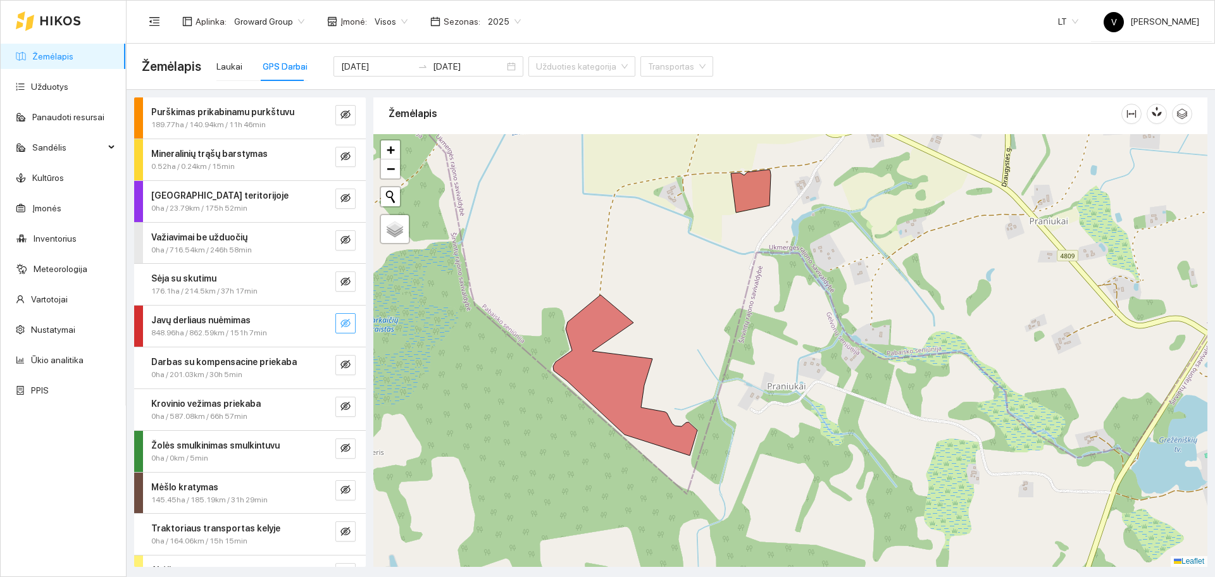
drag, startPoint x: 331, startPoint y: 325, endPoint x: 377, endPoint y: 326, distance: 45.6
click at [340, 325] on icon "eye-invisible" at bounding box center [345, 323] width 10 height 10
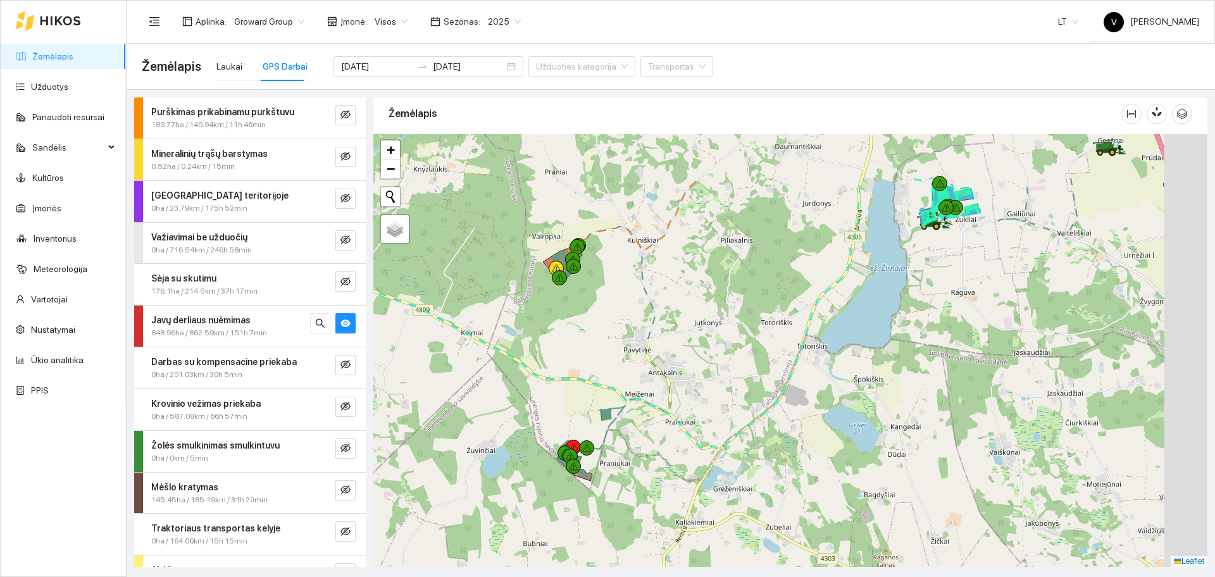
drag, startPoint x: 875, startPoint y: 291, endPoint x: 682, endPoint y: 462, distance: 257.3
click at [683, 456] on div at bounding box center [790, 350] width 834 height 433
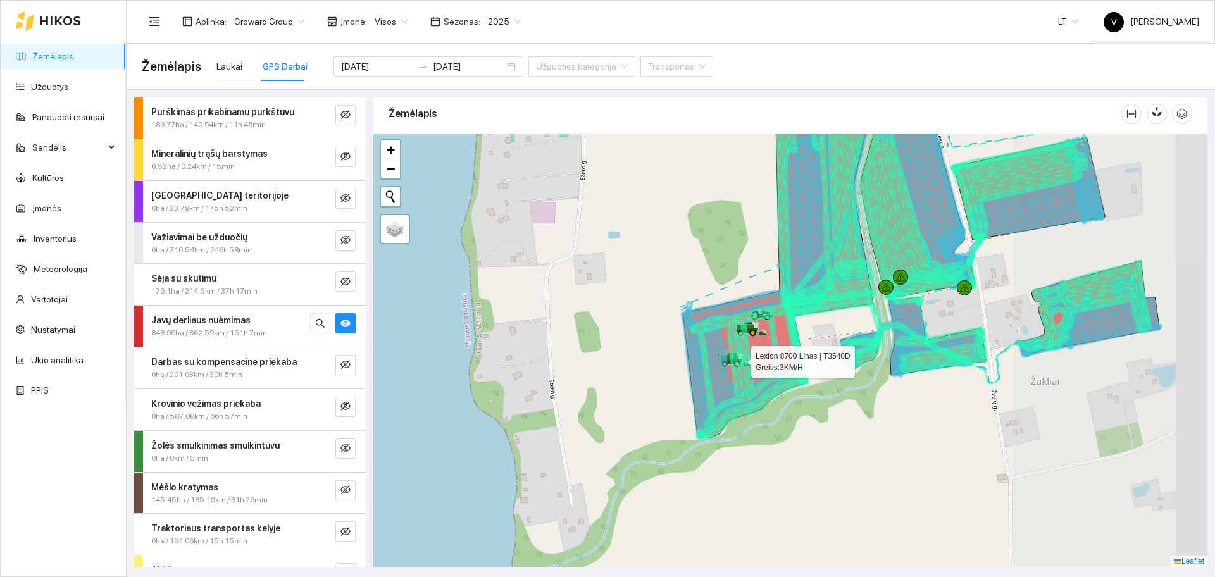
drag, startPoint x: 980, startPoint y: 385, endPoint x: 678, endPoint y: 424, distance: 303.7
click at [683, 423] on div at bounding box center [790, 350] width 834 height 433
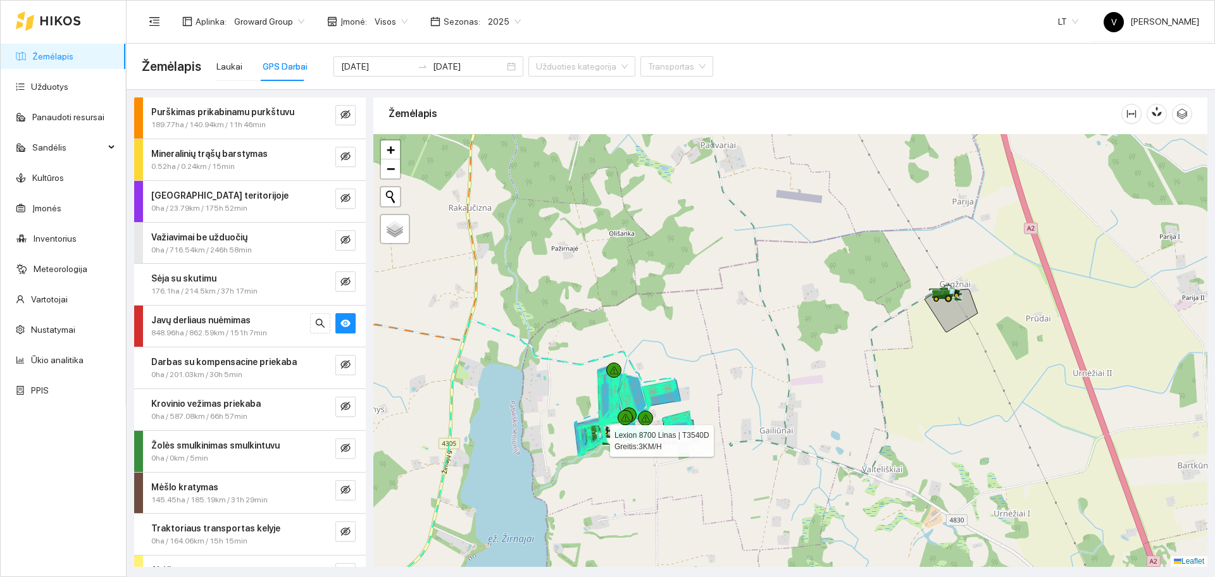
drag, startPoint x: 910, startPoint y: 330, endPoint x: 840, endPoint y: 364, distance: 77.8
click at [842, 363] on div at bounding box center [790, 350] width 834 height 433
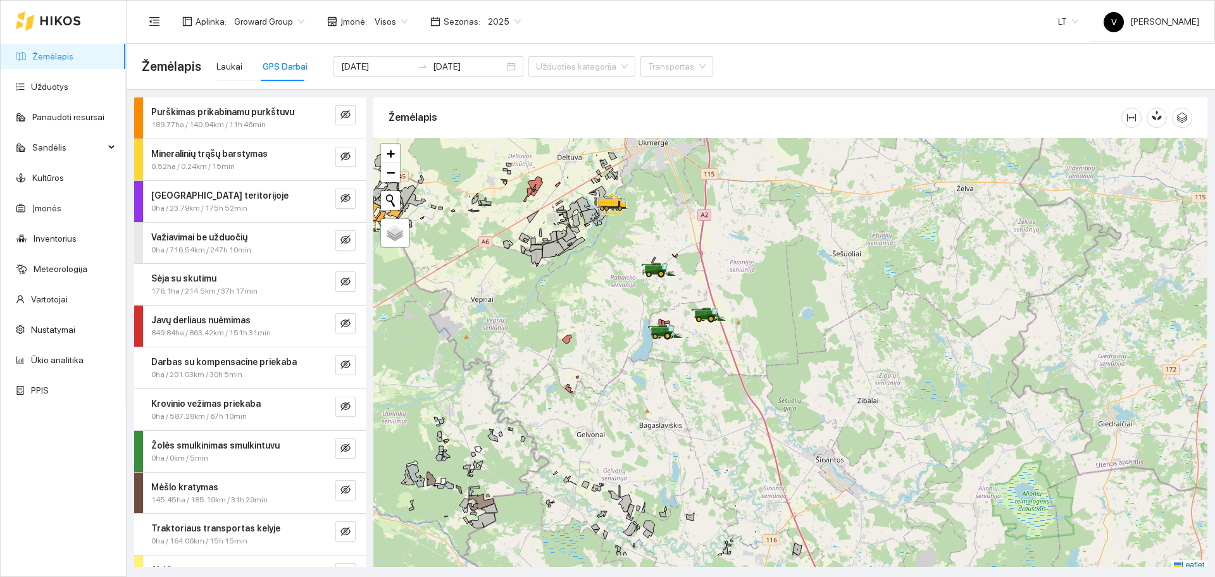
scroll to position [4, 0]
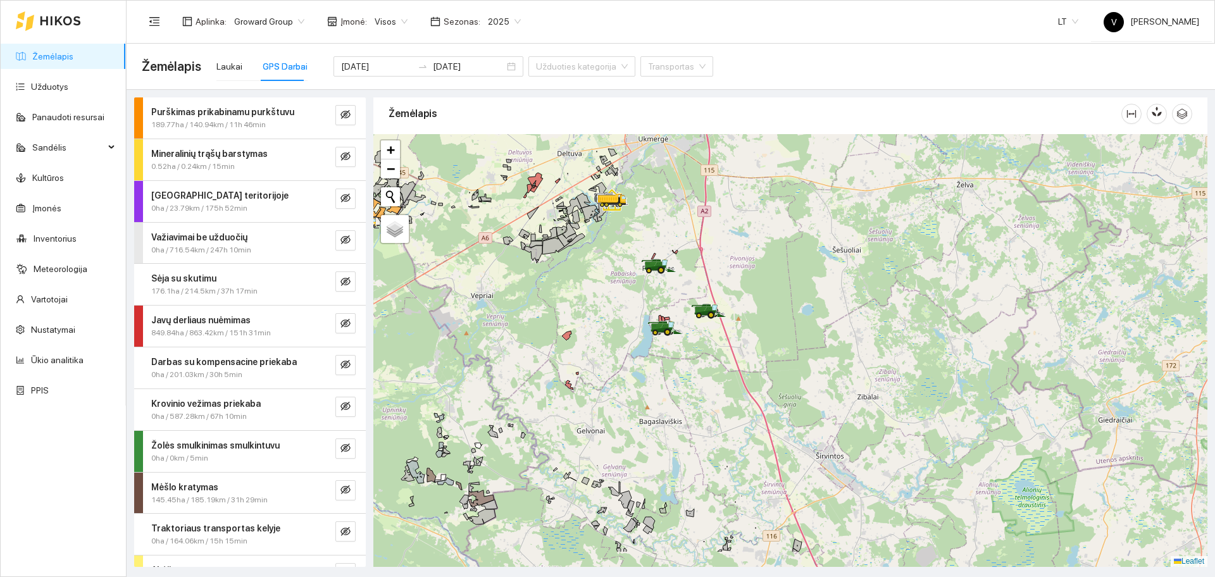
drag, startPoint x: 721, startPoint y: 411, endPoint x: 733, endPoint y: 269, distance: 142.9
click at [733, 271] on div at bounding box center [790, 350] width 834 height 433
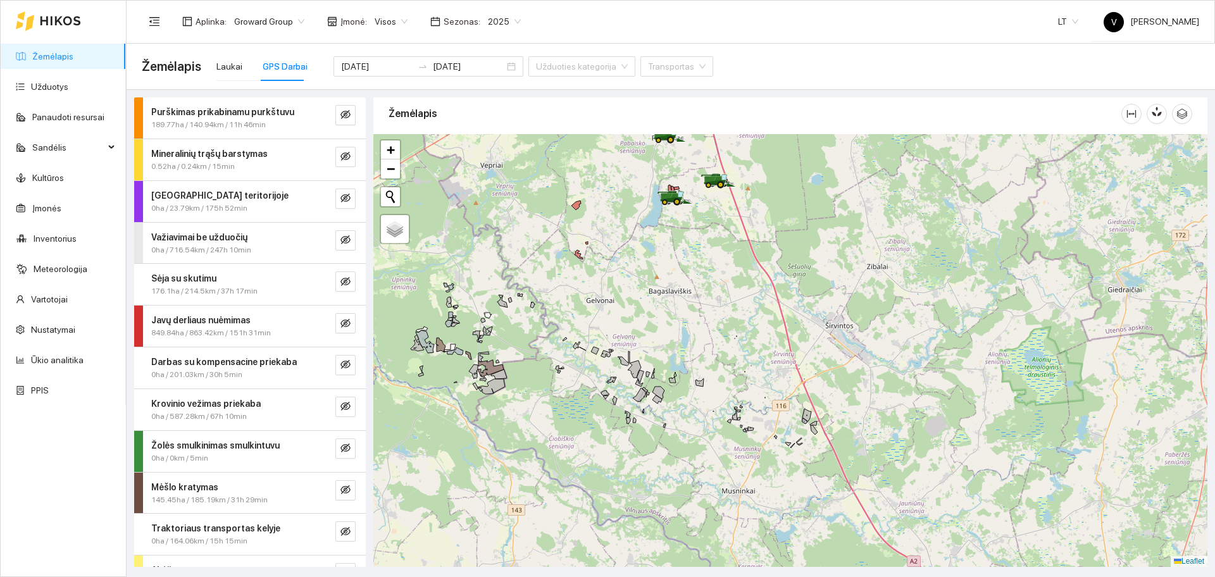
drag, startPoint x: 696, startPoint y: 192, endPoint x: 664, endPoint y: 295, distance: 107.9
click at [663, 292] on div at bounding box center [790, 350] width 834 height 433
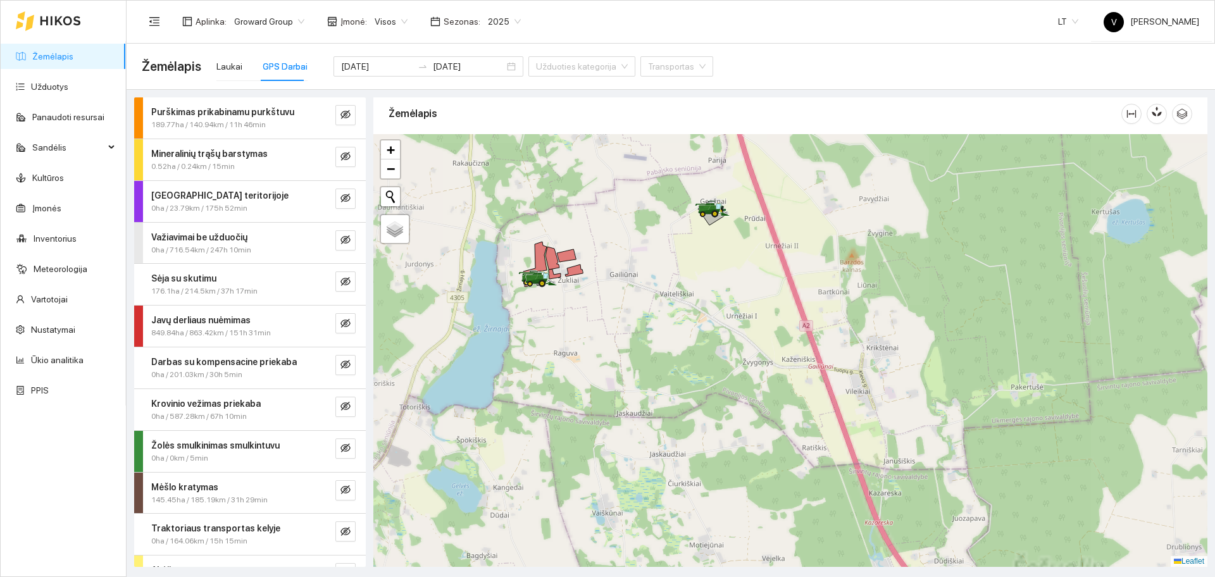
drag, startPoint x: 750, startPoint y: 248, endPoint x: 722, endPoint y: 315, distance: 72.6
click at [722, 315] on div at bounding box center [790, 350] width 834 height 433
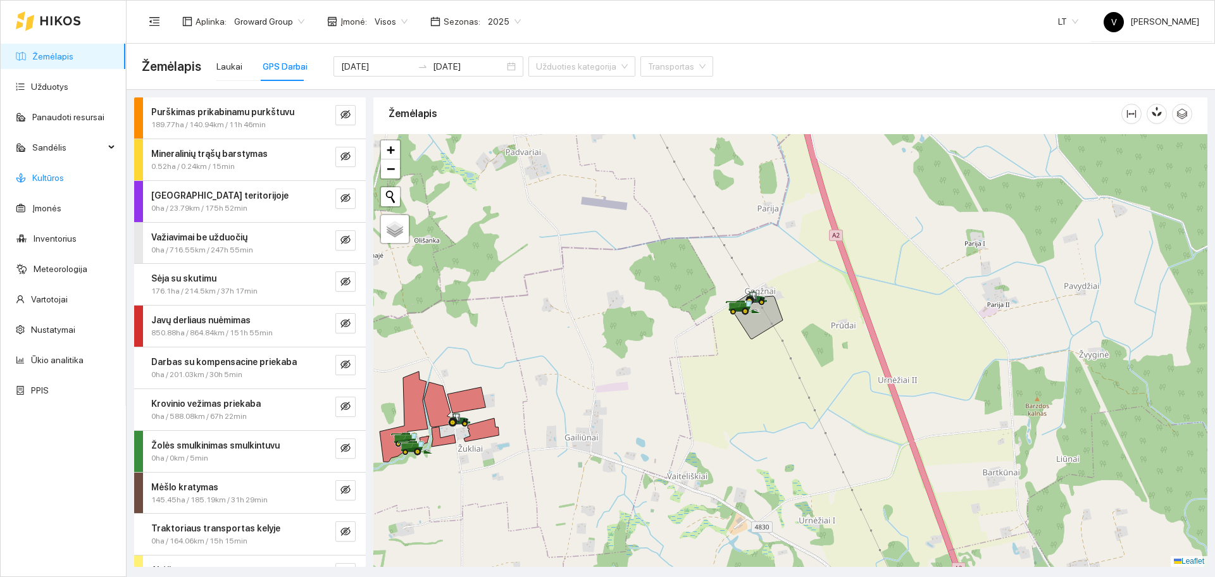
click at [56, 178] on link "Kultūros" at bounding box center [48, 178] width 32 height 10
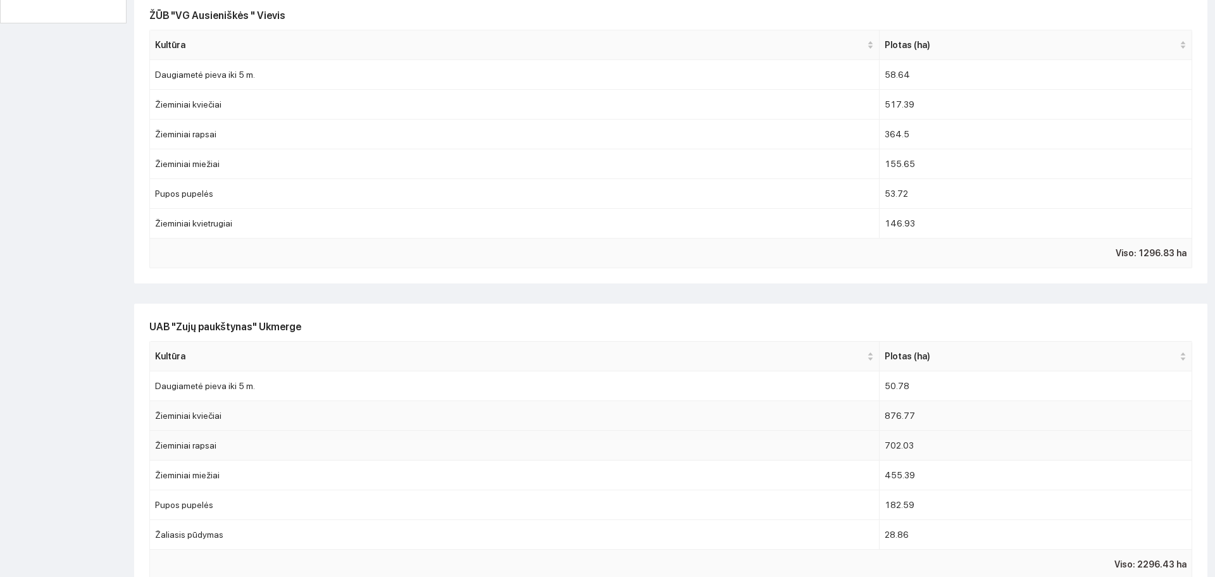
scroll to position [633, 0]
